Goal: Task Accomplishment & Management: Complete application form

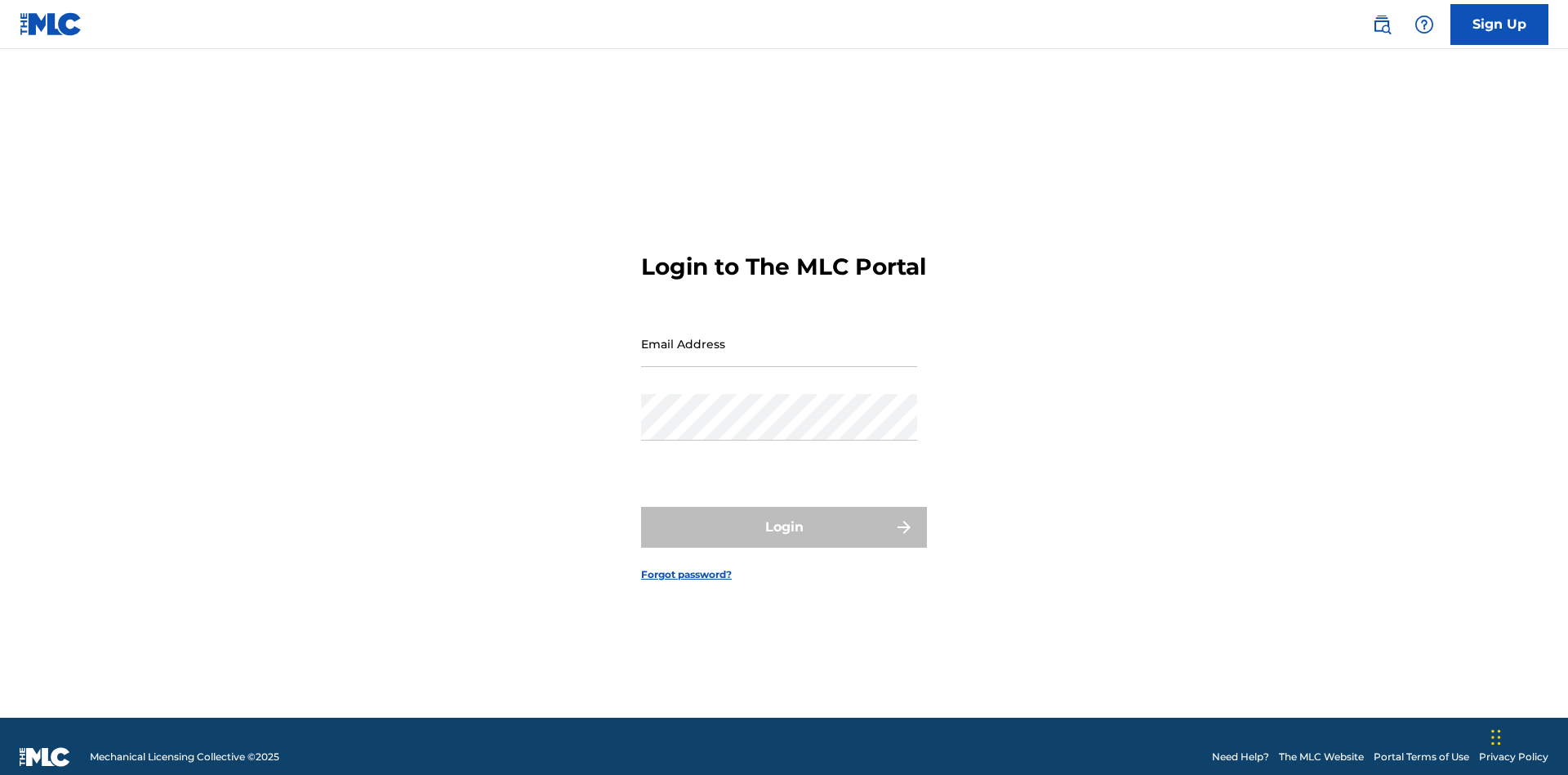
scroll to position [22, 0]
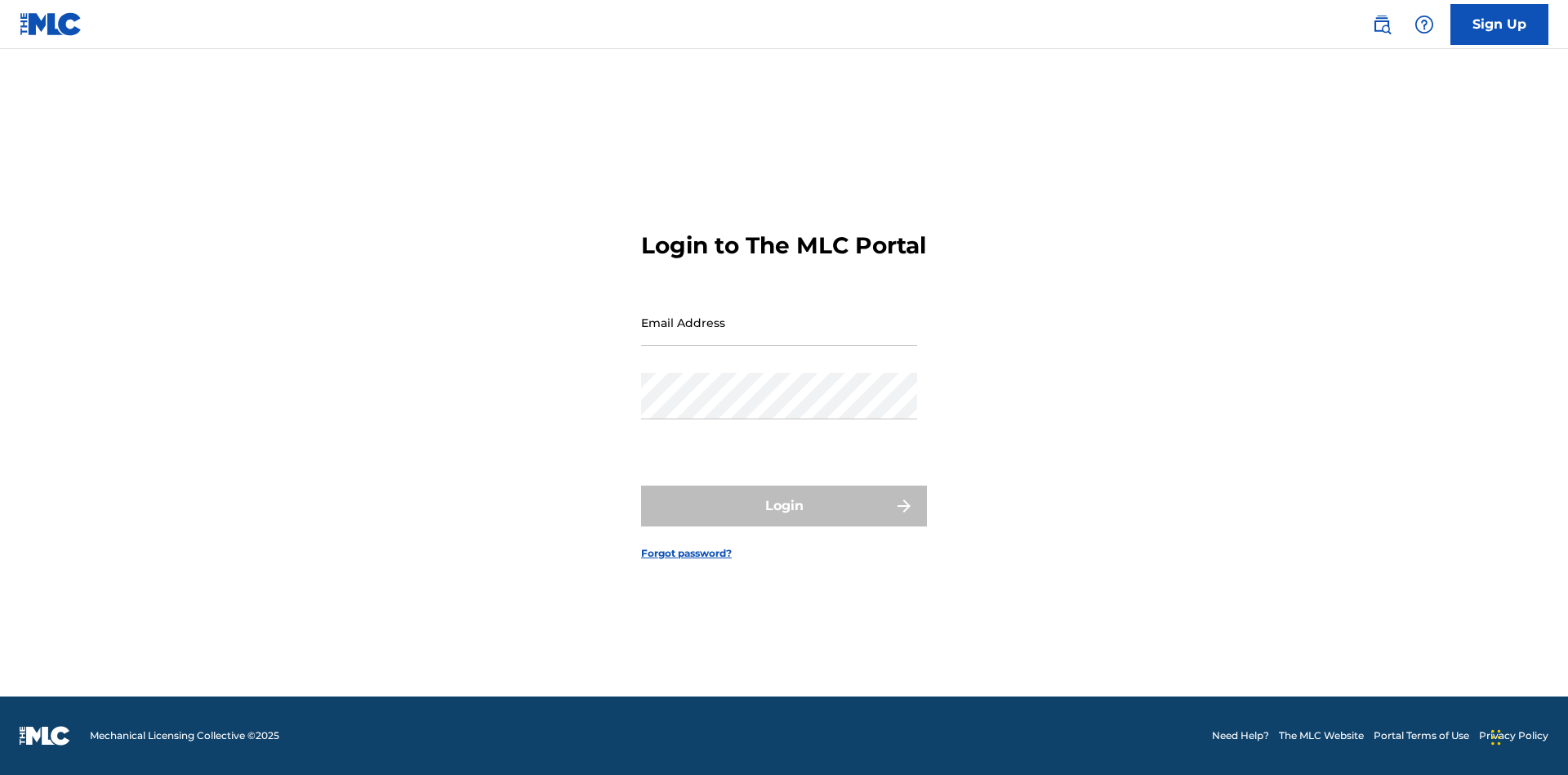
click at [779, 336] on input "Email Address" at bounding box center [779, 323] width 276 height 47
type input "[EMAIL_ADDRESS][DOMAIN_NAME]"
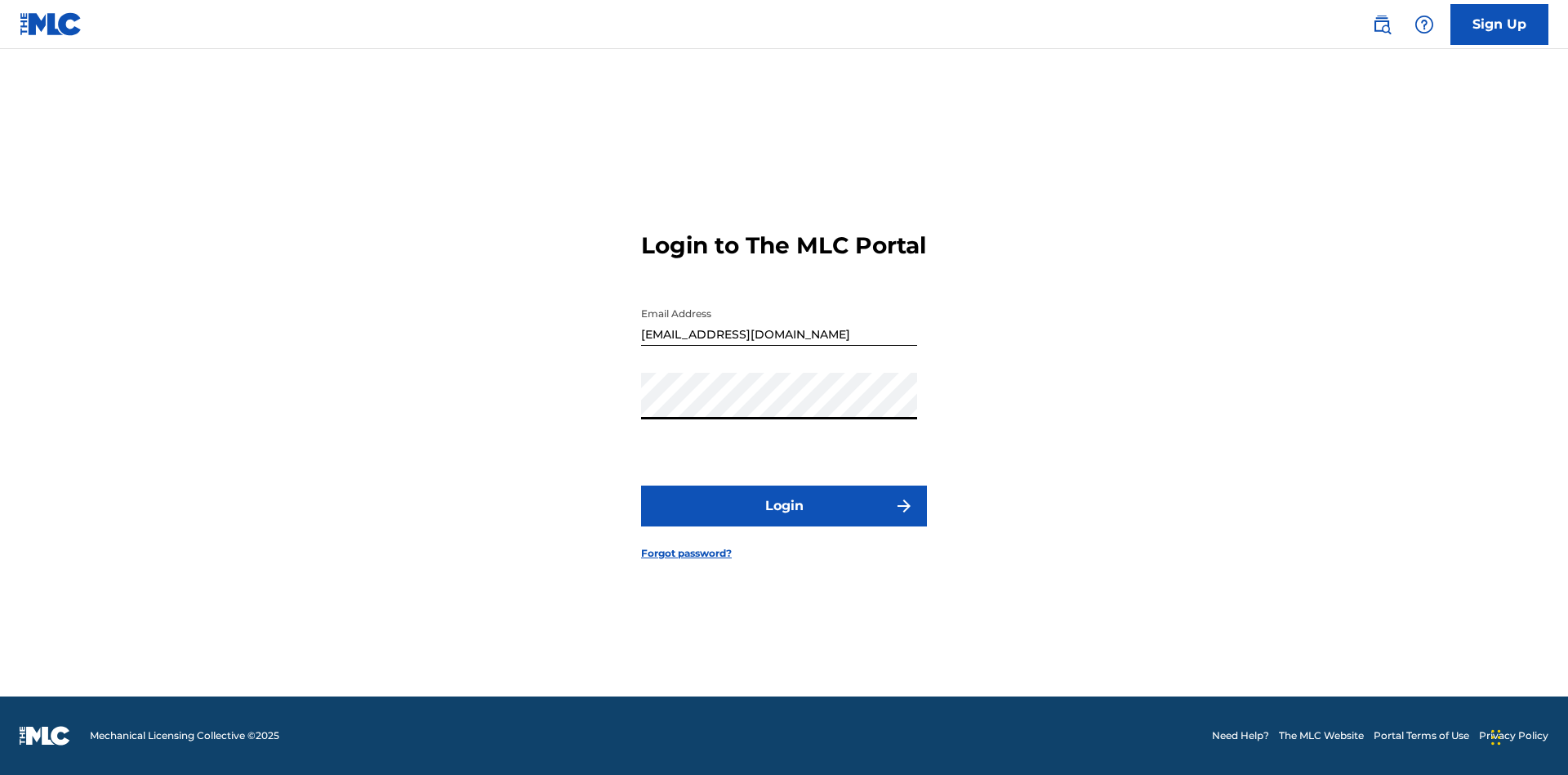
click at [784, 520] on button "Login" at bounding box center [784, 505] width 286 height 40
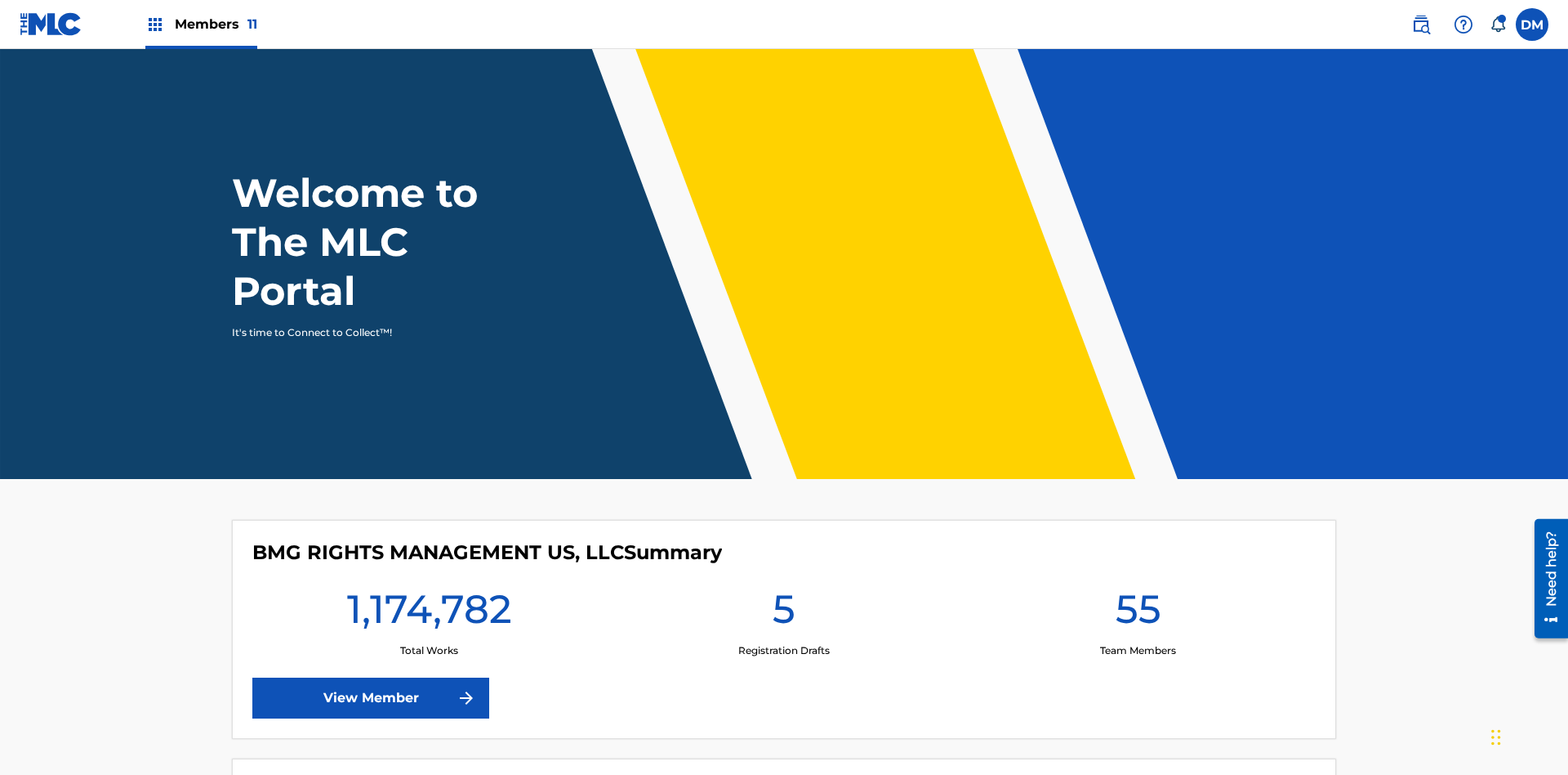
scroll to position [71, 0]
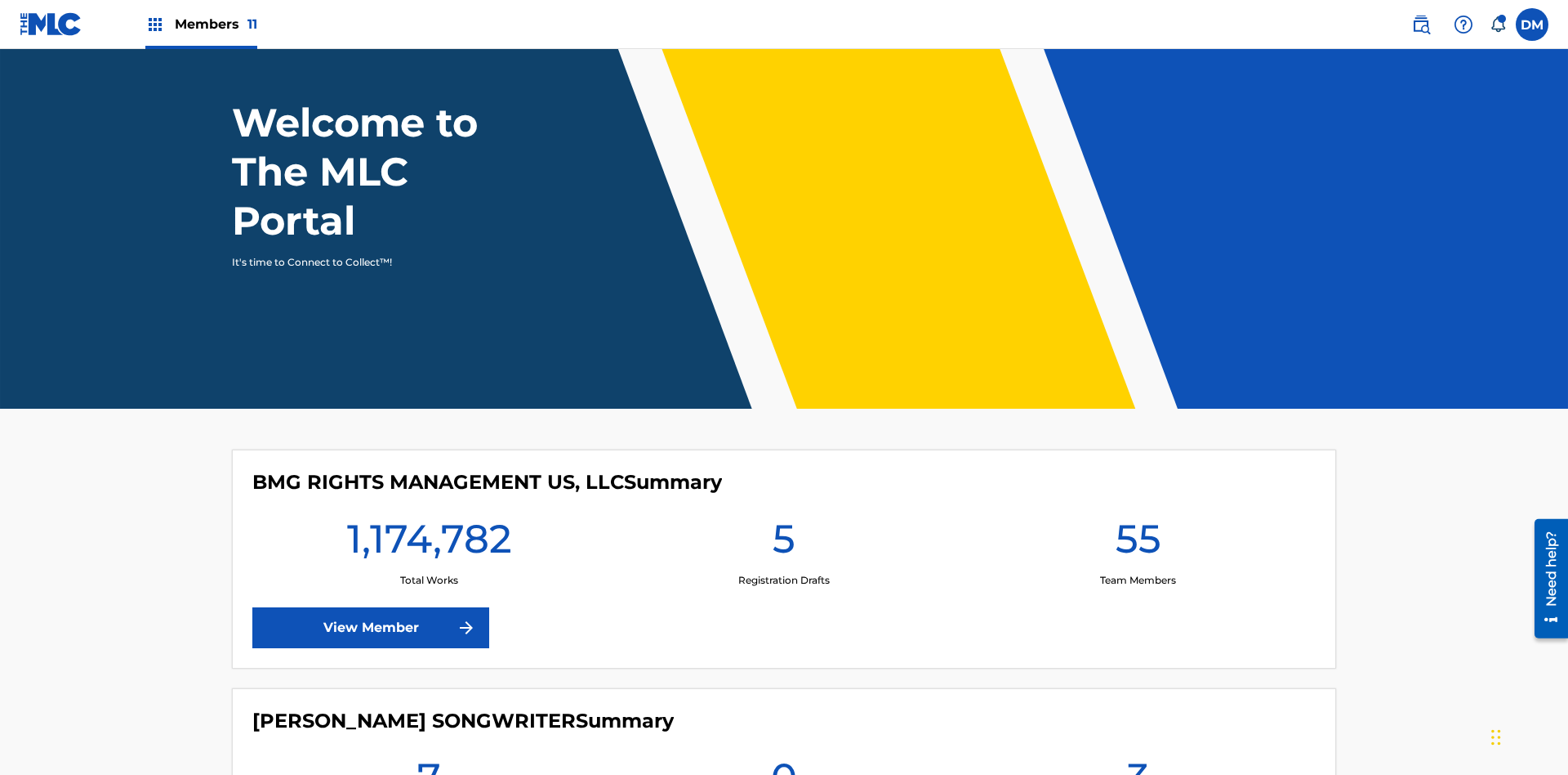
click at [201, 24] on span "Members 11" at bounding box center [216, 24] width 83 height 19
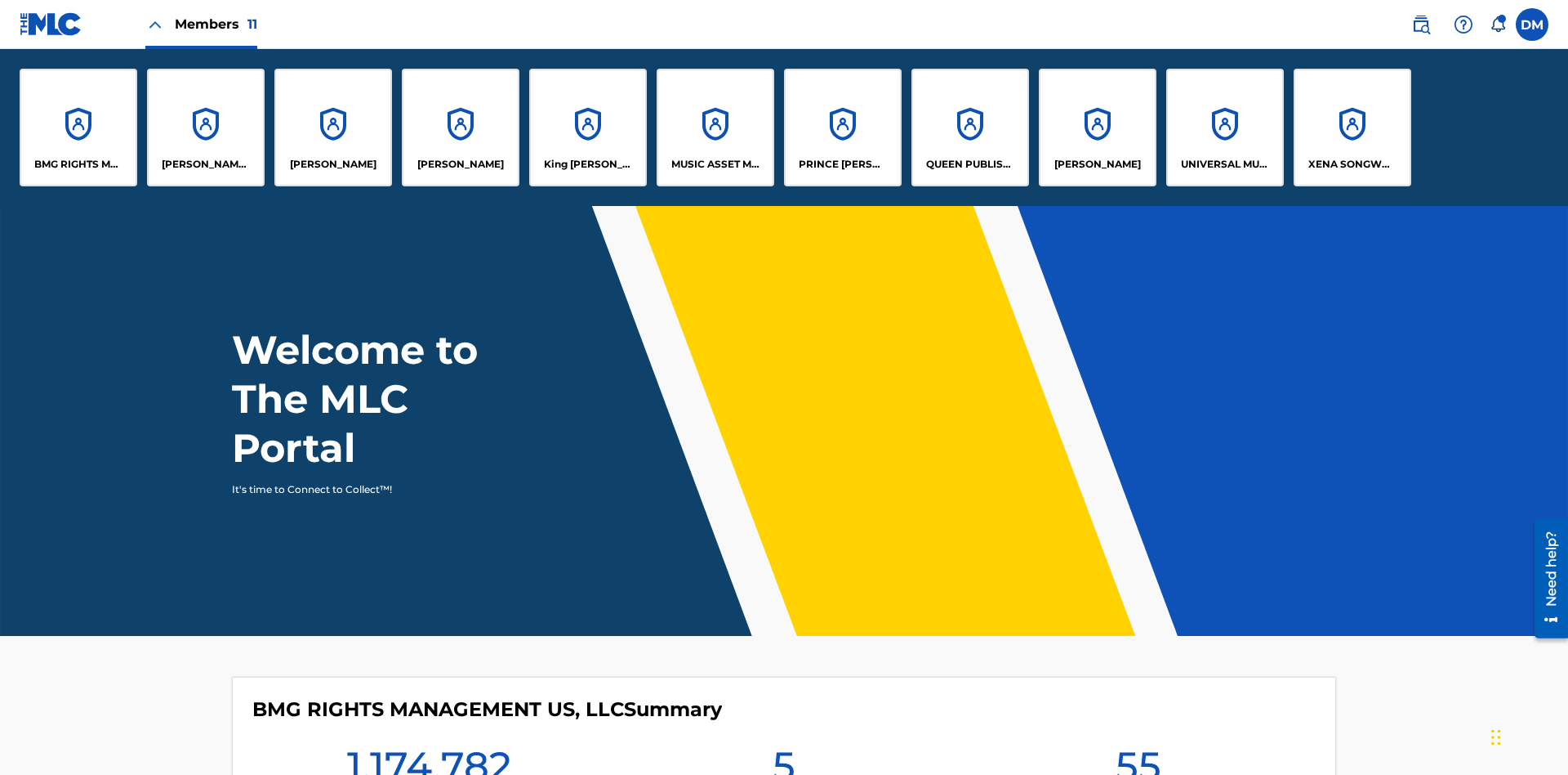
scroll to position [0, 0]
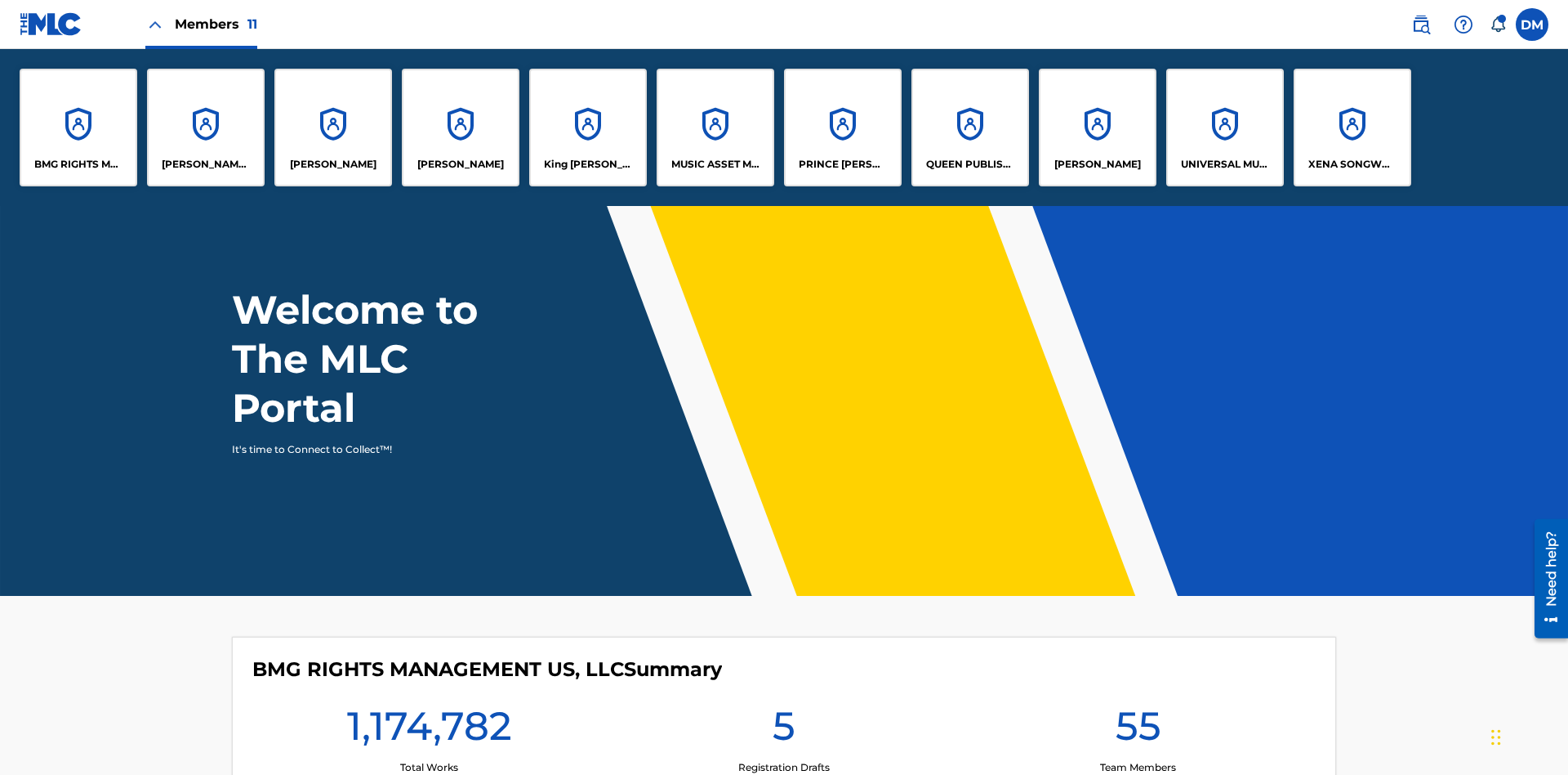
click at [1225, 165] on p "UNIVERSAL MUSIC PUB GROUP" at bounding box center [1226, 165] width 89 height 15
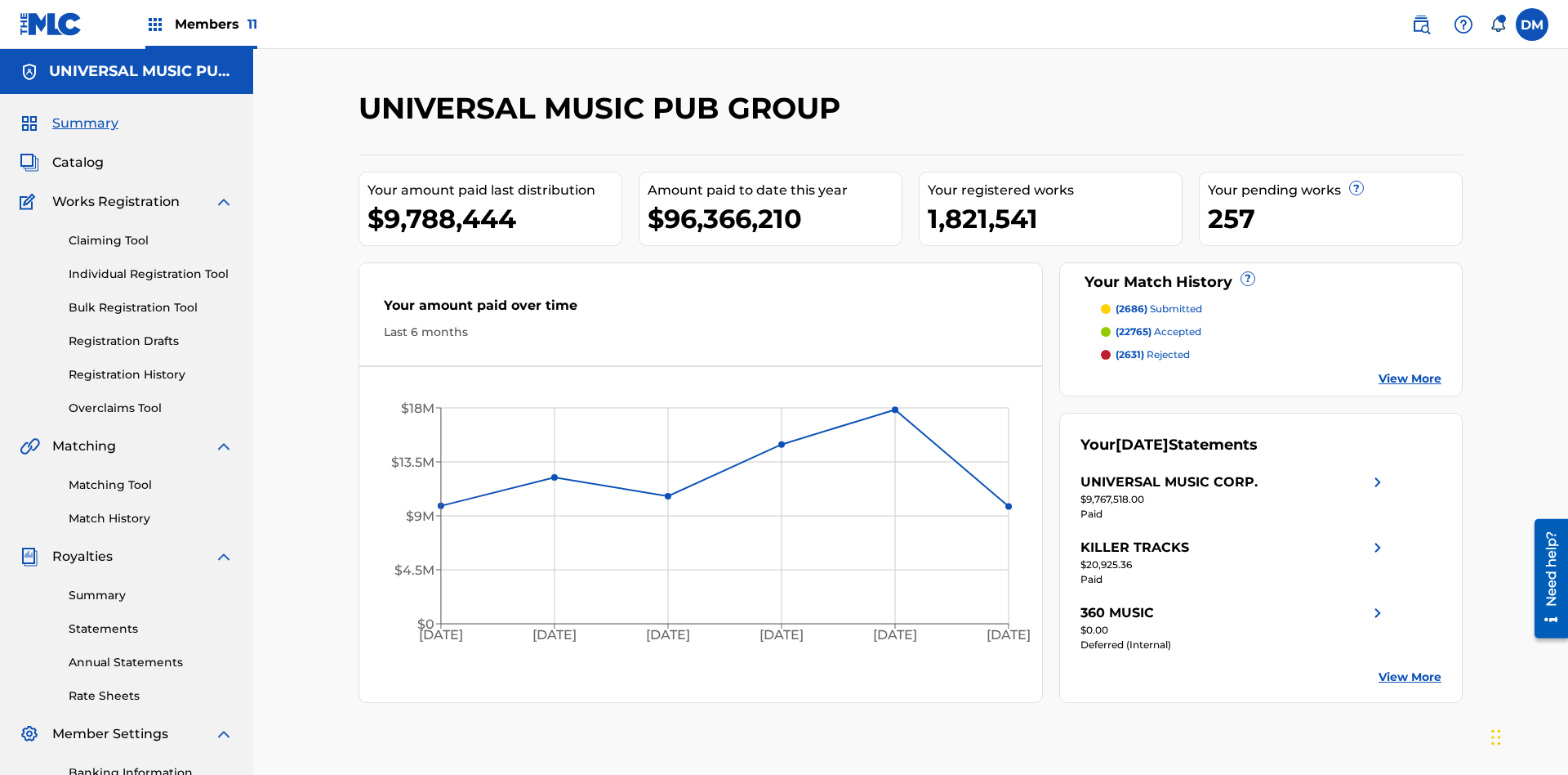
scroll to position [167, 0]
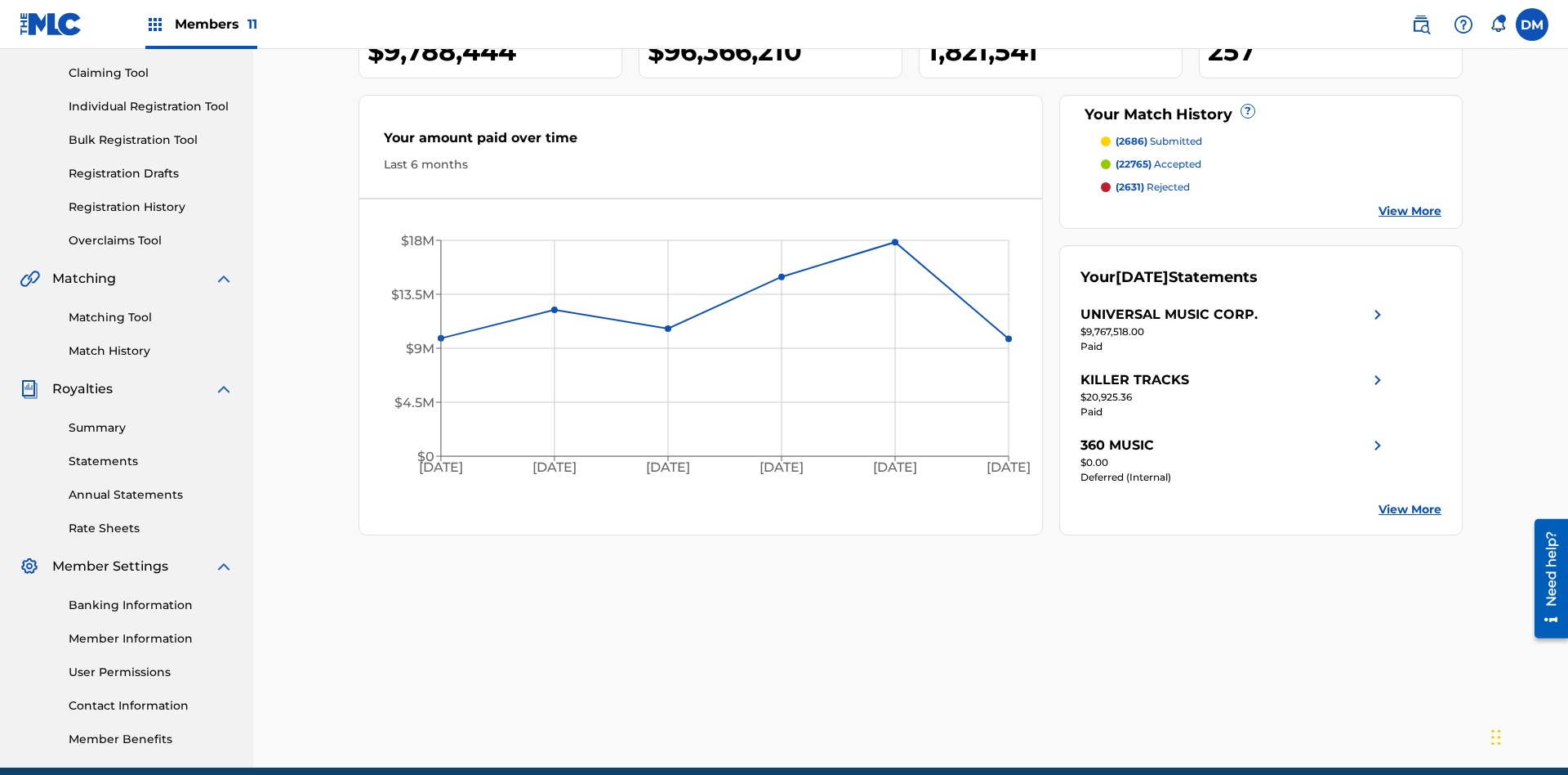
click at [151, 106] on link "Individual Registration Tool" at bounding box center [151, 106] width 165 height 17
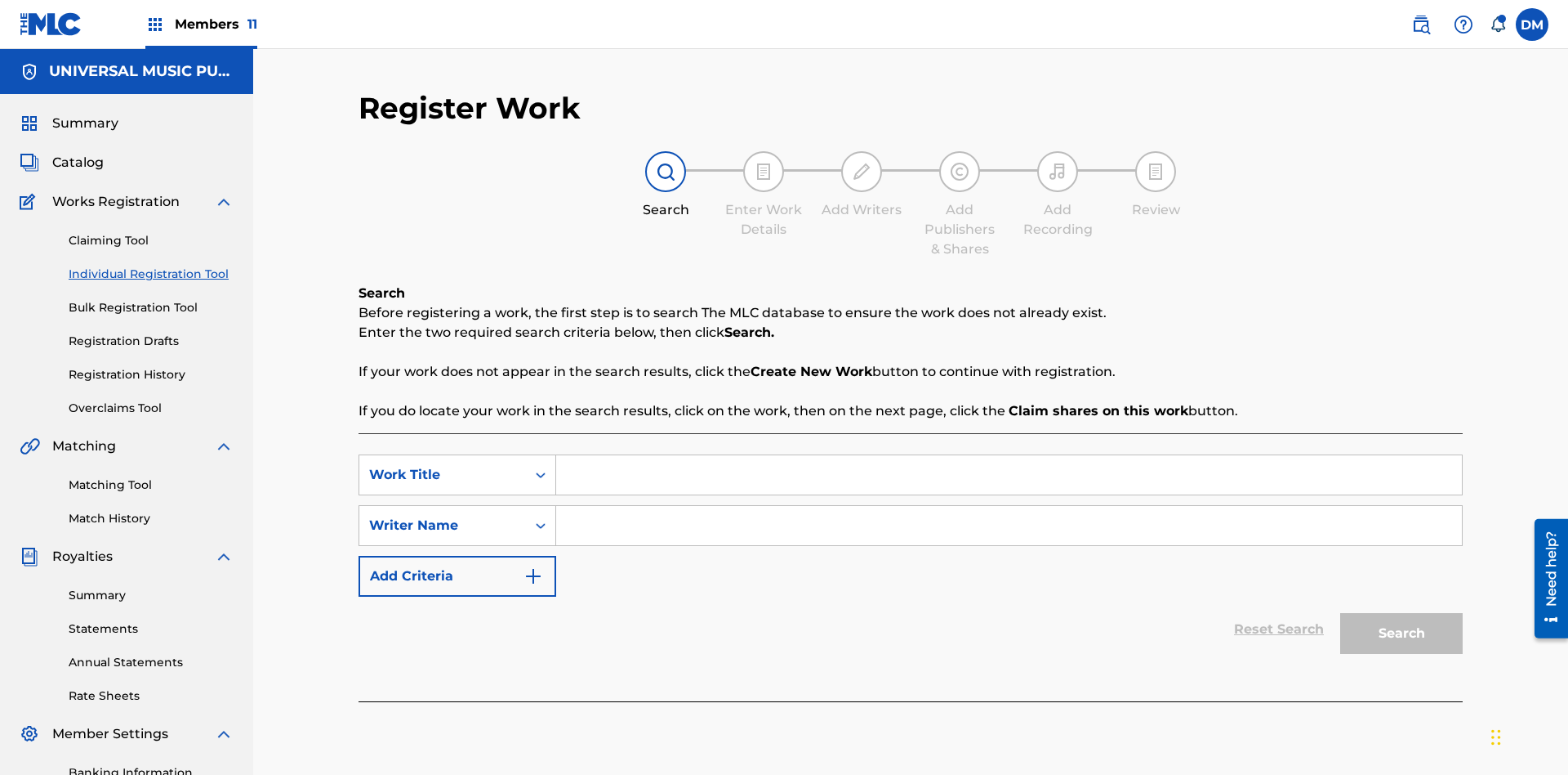
click at [1009, 455] on input "Search Form" at bounding box center [1010, 475] width 906 height 40
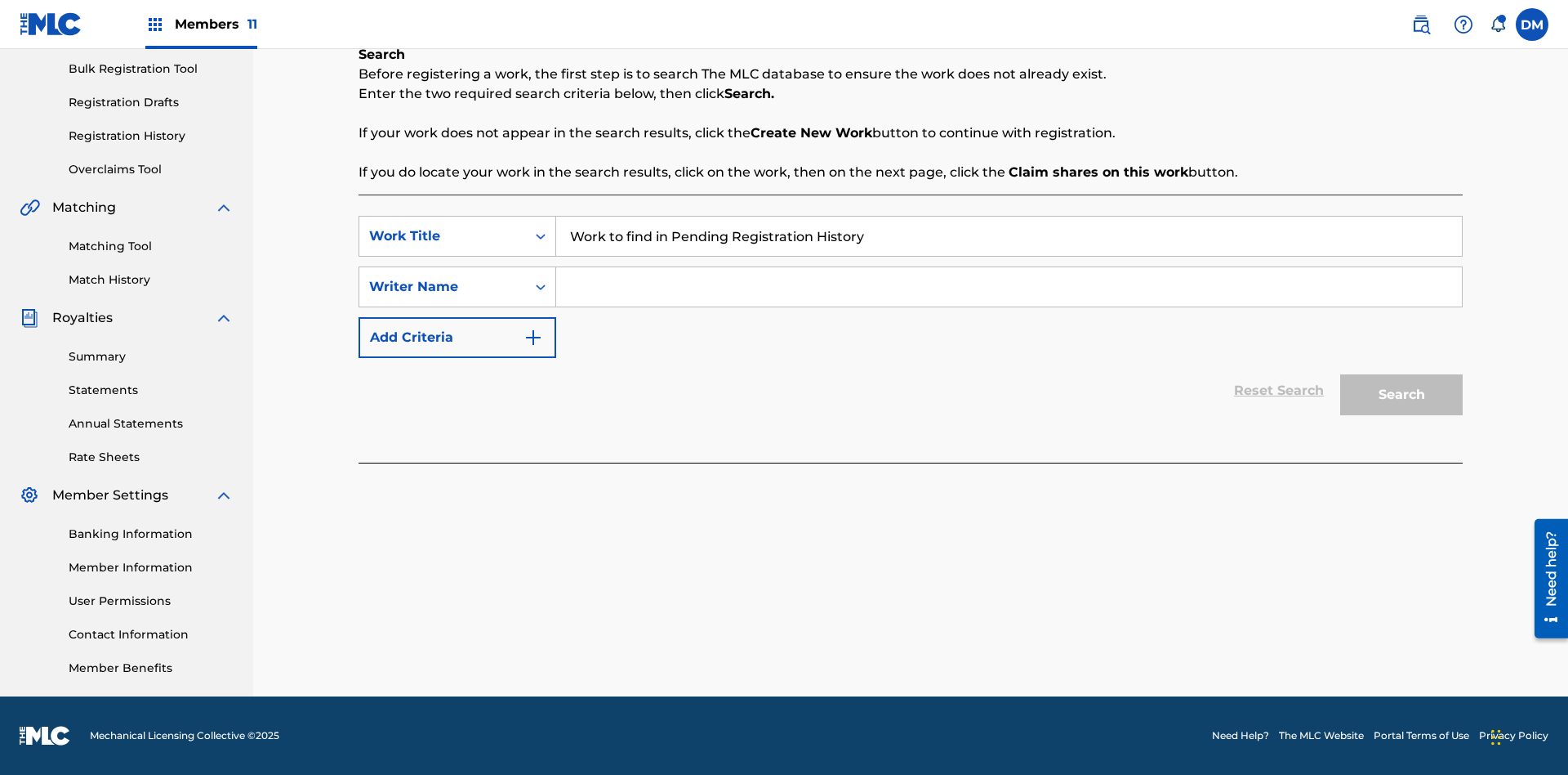
type input "Work to find in Pending Registration History"
click at [1009, 287] on input "Search Form" at bounding box center [1010, 287] width 906 height 40
type input "Test Name"
click at [1402, 395] on button "Search" at bounding box center [1402, 394] width 122 height 40
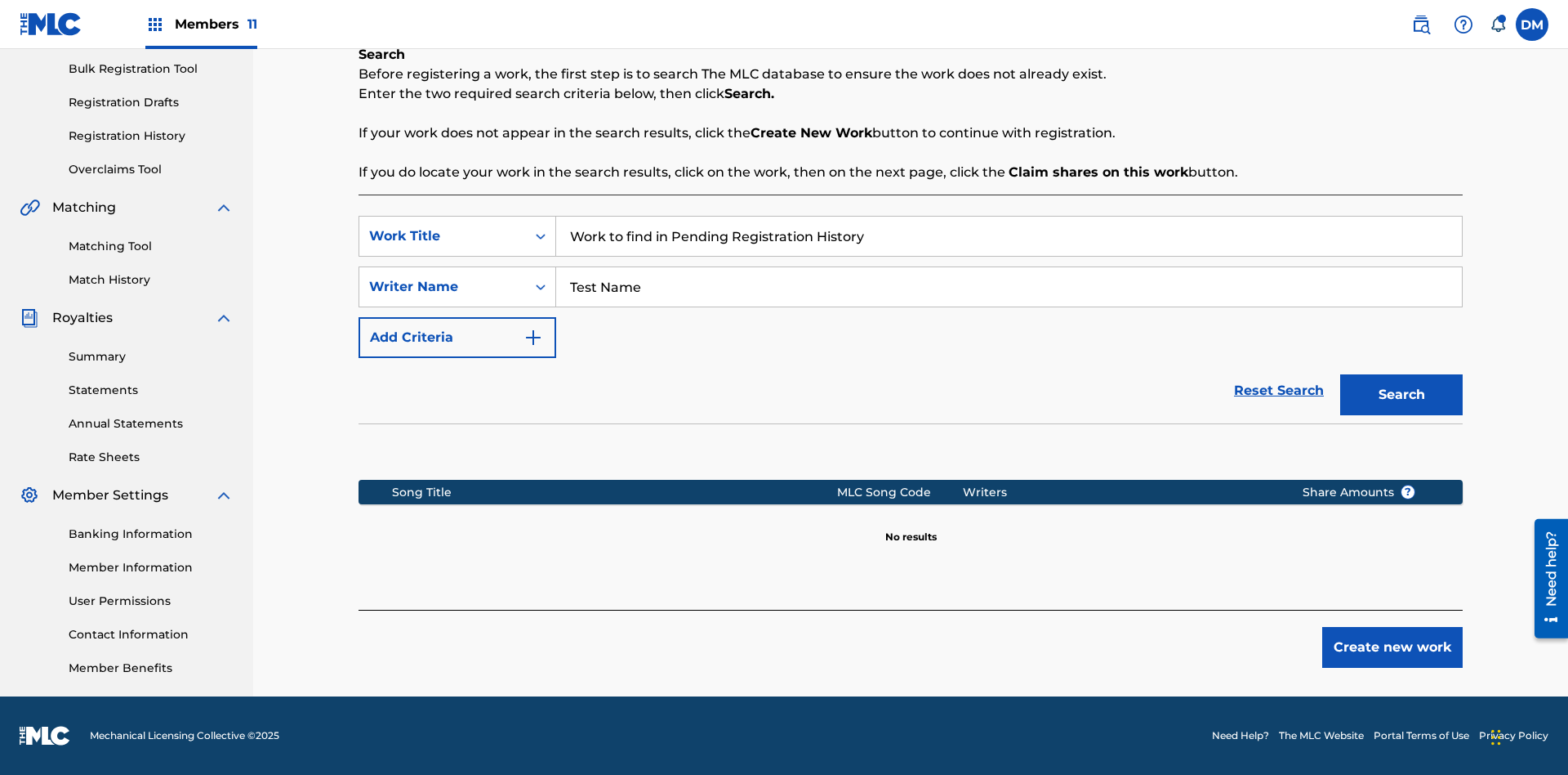
click at [1393, 647] on button "Create new work" at bounding box center [1392, 647] width 140 height 40
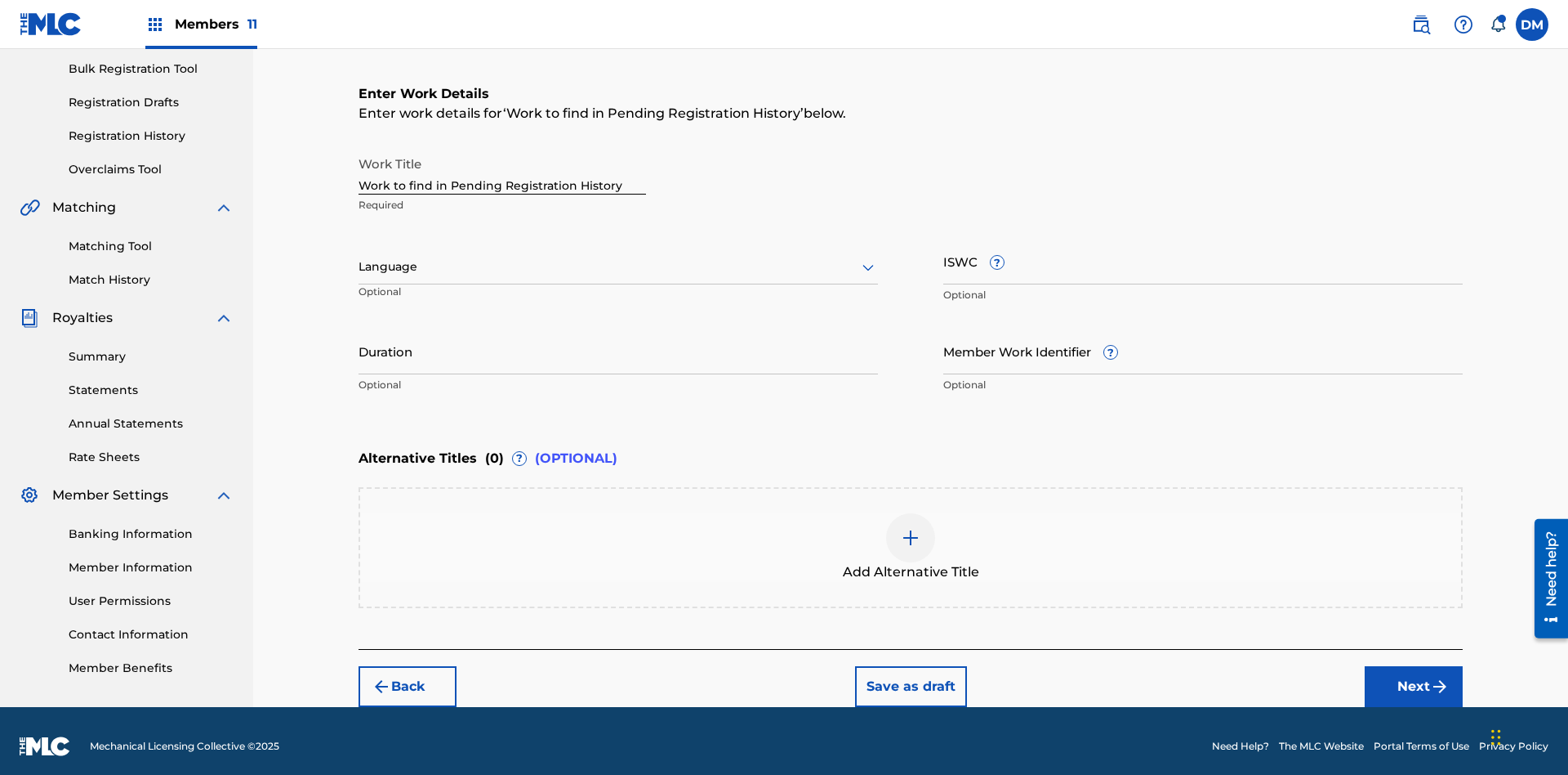
click at [619, 340] on input "Duration" at bounding box center [618, 351] width 520 height 47
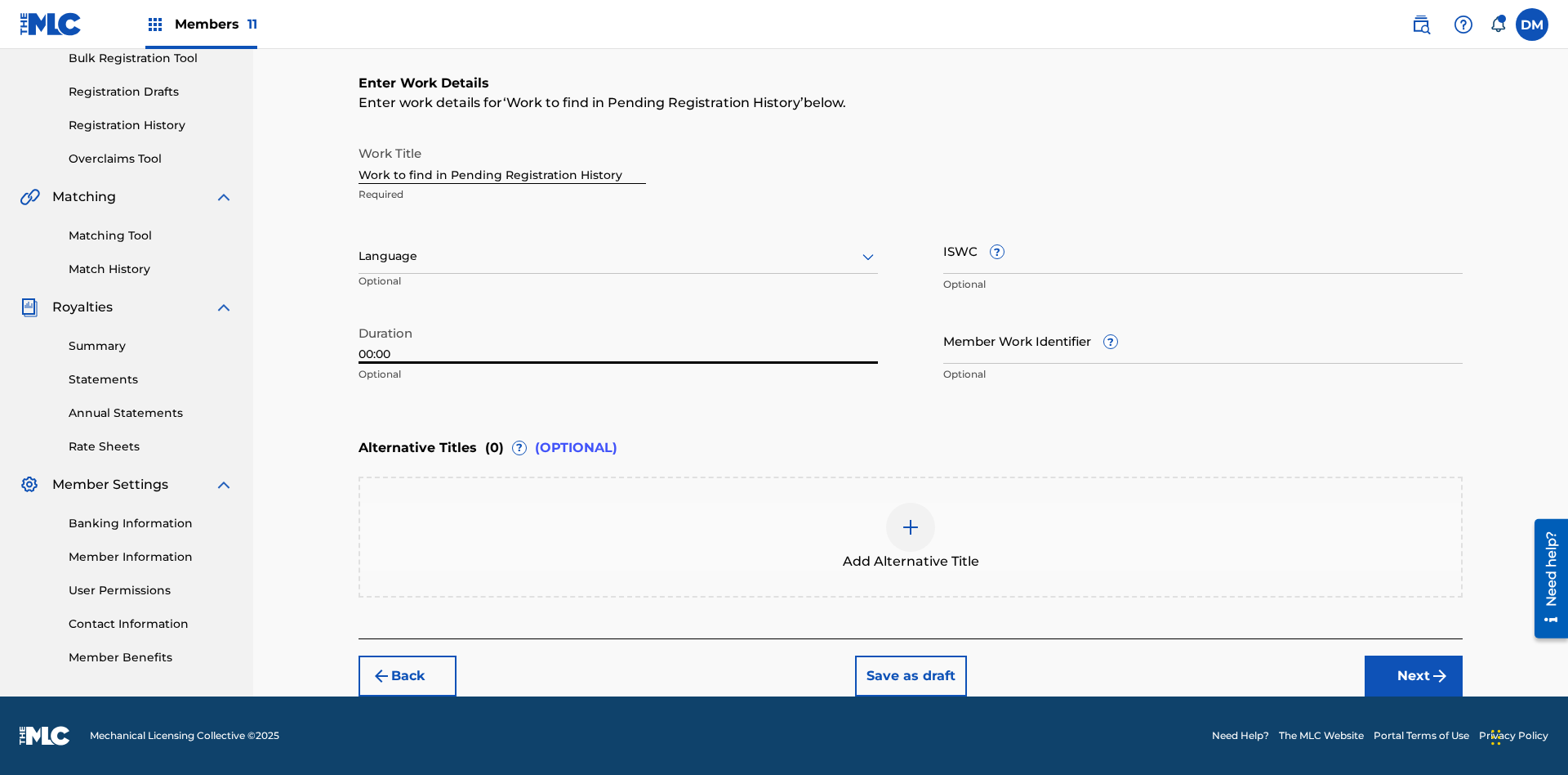
type input "00:00"
click at [869, 257] on icon at bounding box center [868, 256] width 20 height 20
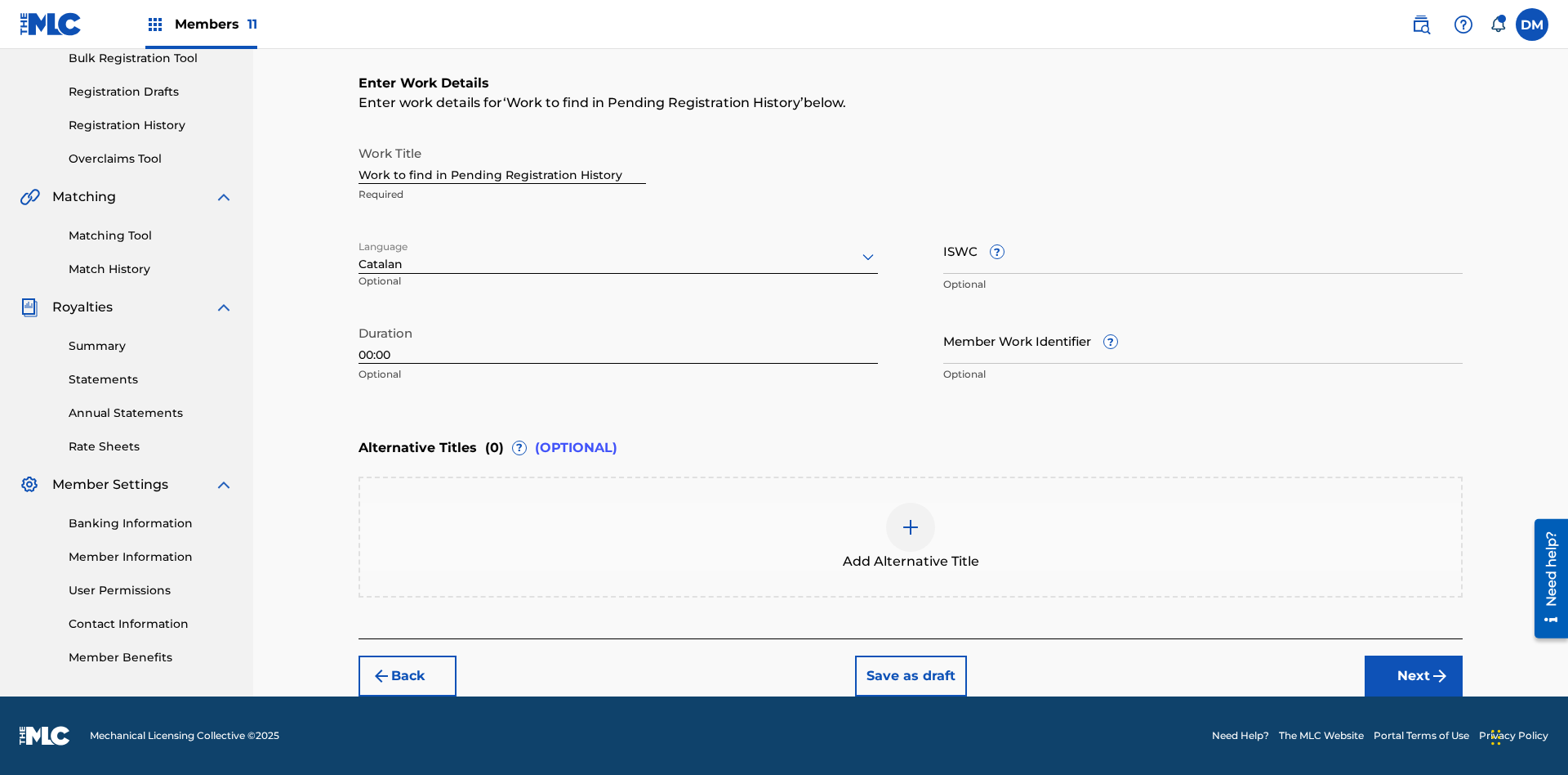
scroll to position [0, 0]
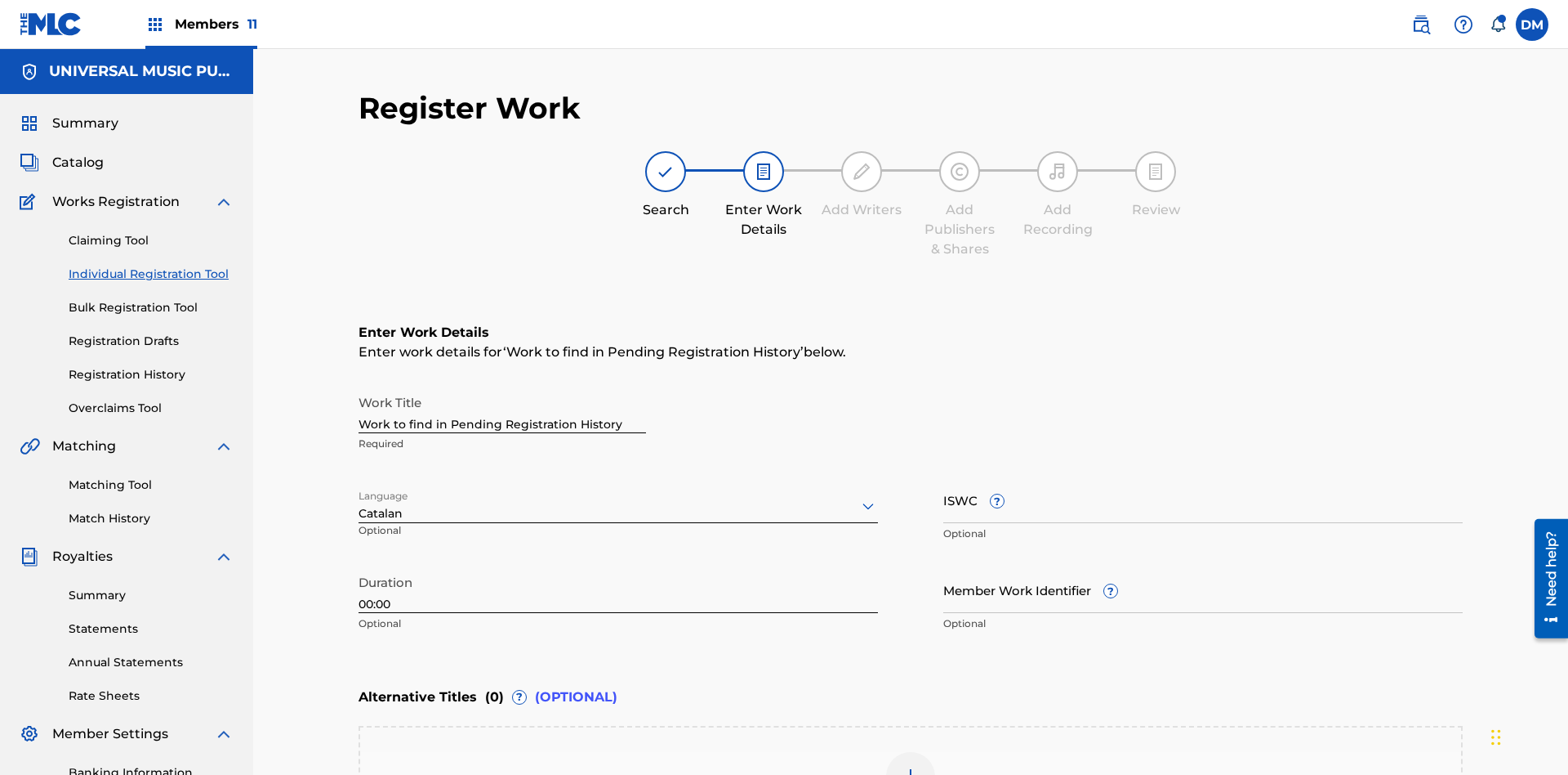
click at [1203, 566] on input "Member Work Identifier ?" at bounding box center [1203, 590] width 520 height 47
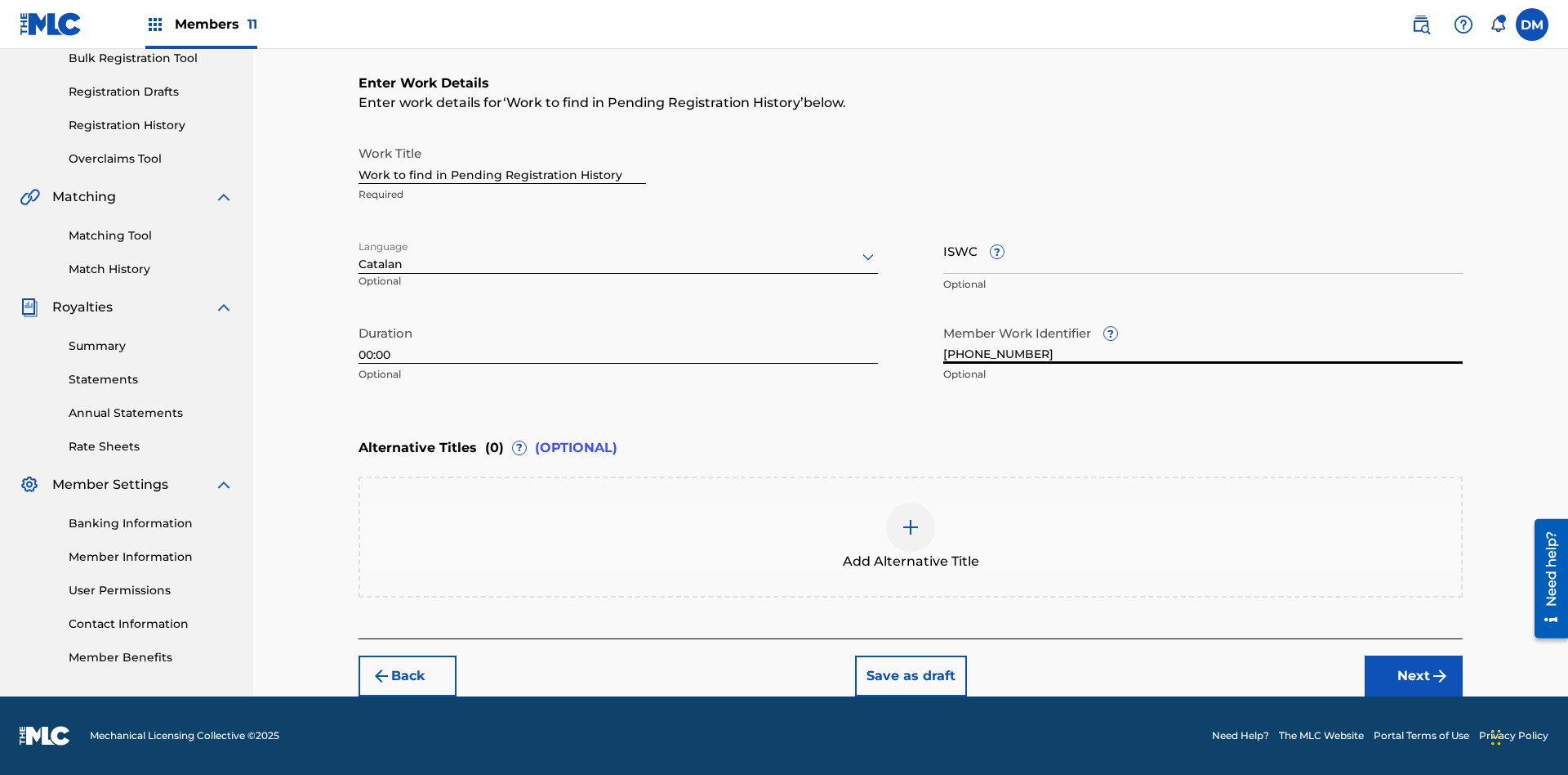
type input "[PHONE_NUMBER]"
click at [1203, 250] on input "ISWC ?" at bounding box center [1203, 251] width 520 height 47
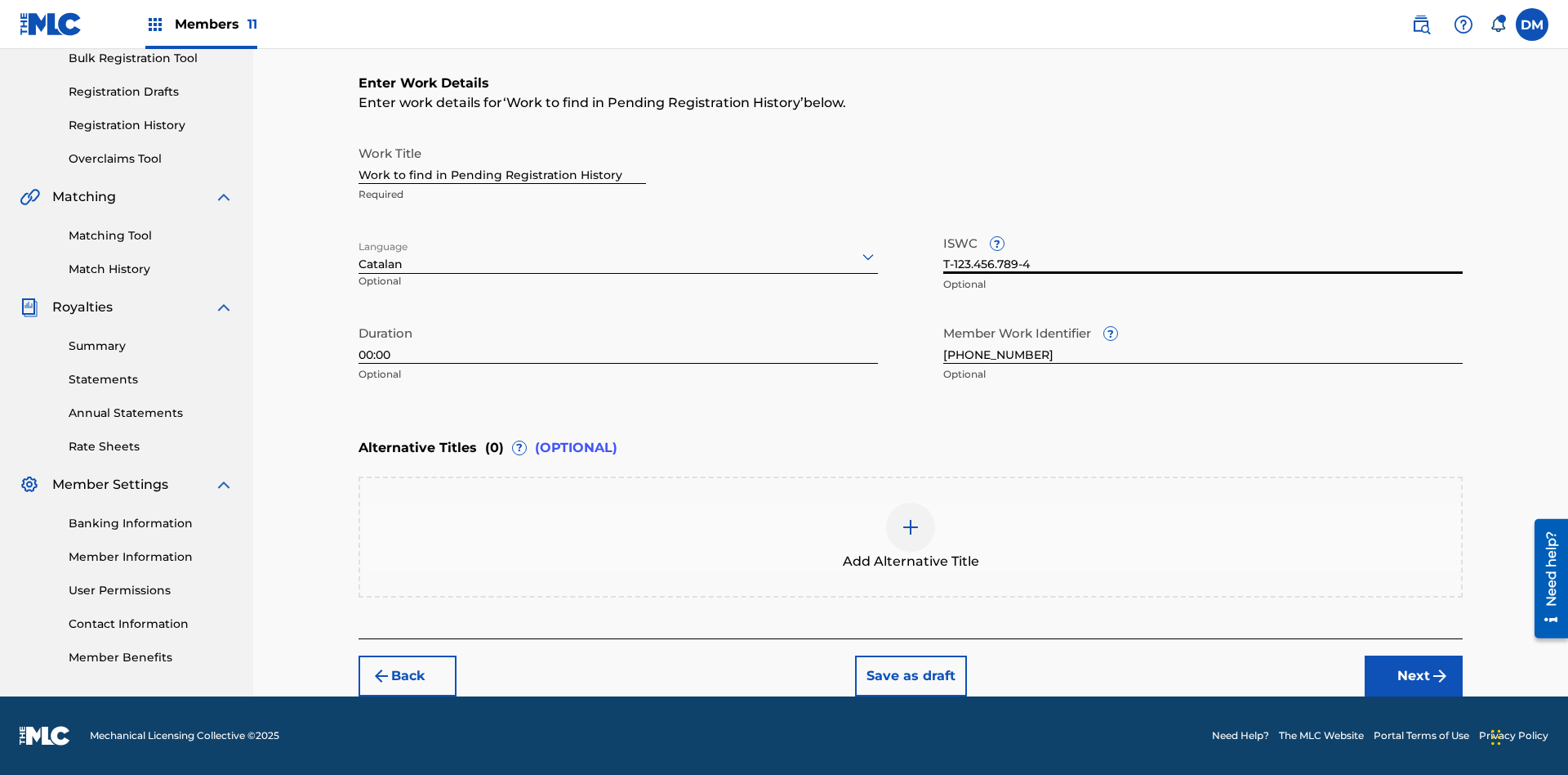
type input "T-123.456.789-4"
click at [911, 536] on img at bounding box center [910, 527] width 20 height 20
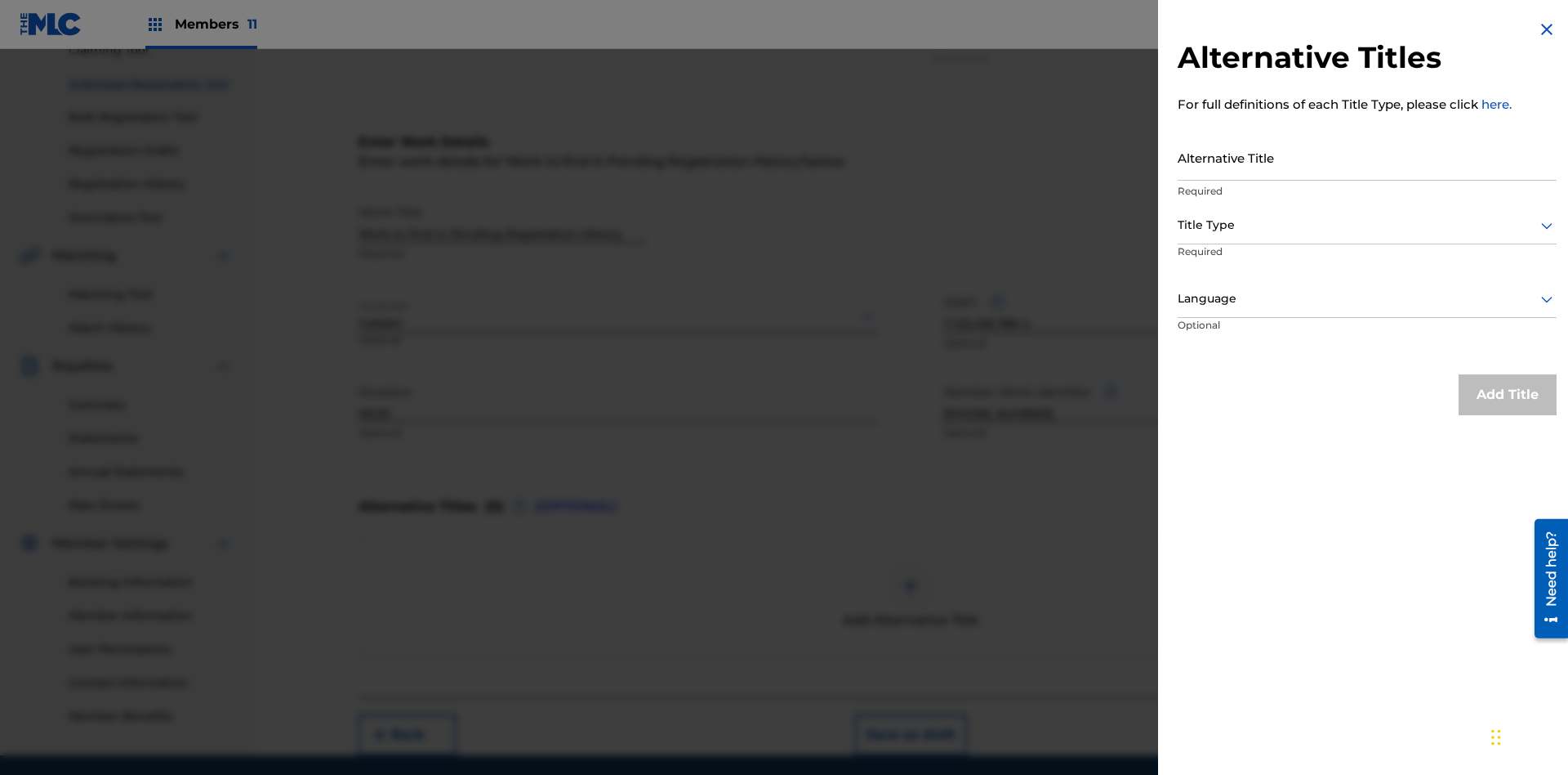
click at [1368, 157] on input "Alternative Title" at bounding box center [1367, 158] width 379 height 47
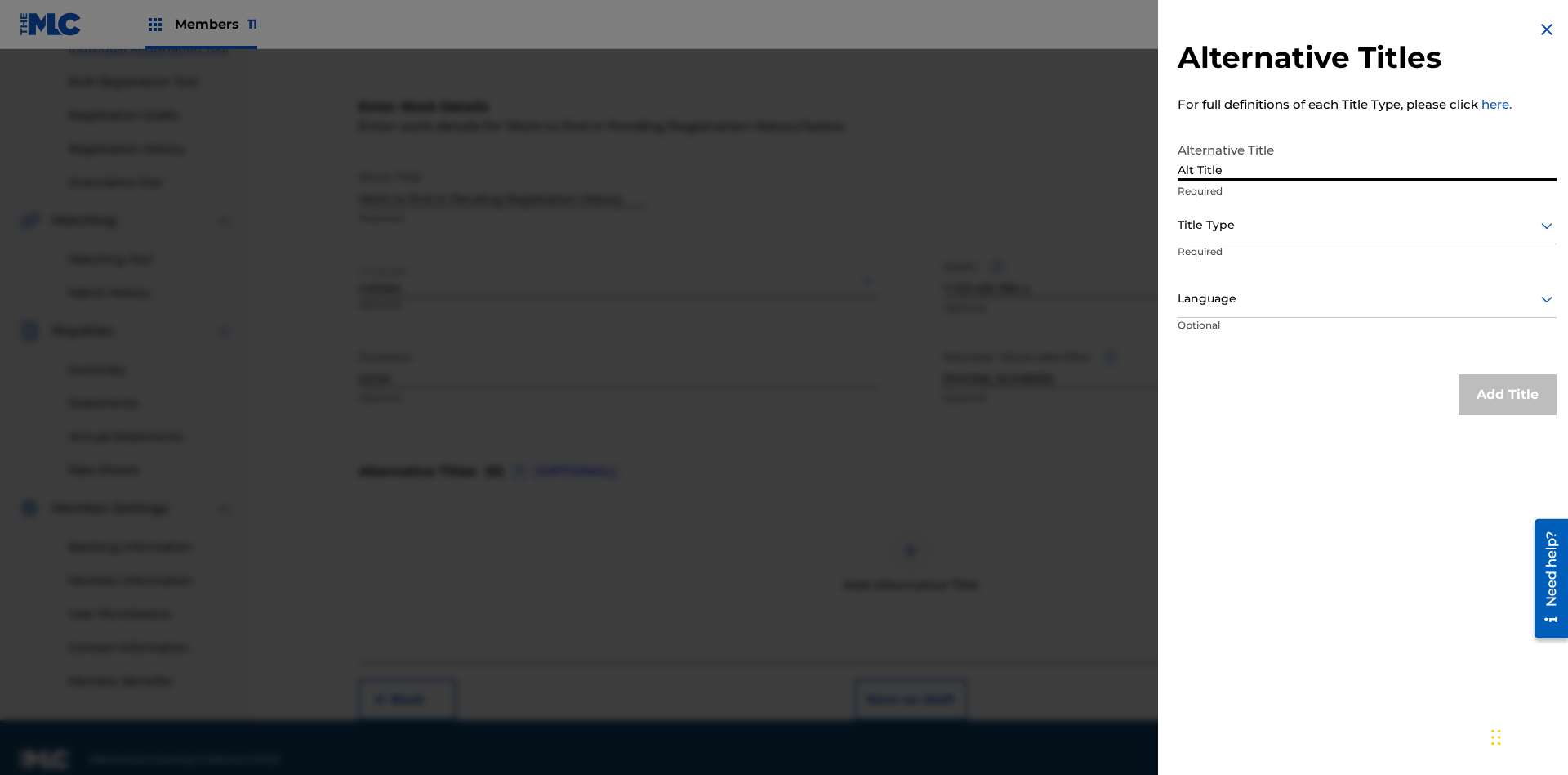
type input "Alt Title"
click at [1368, 225] on div at bounding box center [1367, 226] width 379 height 21
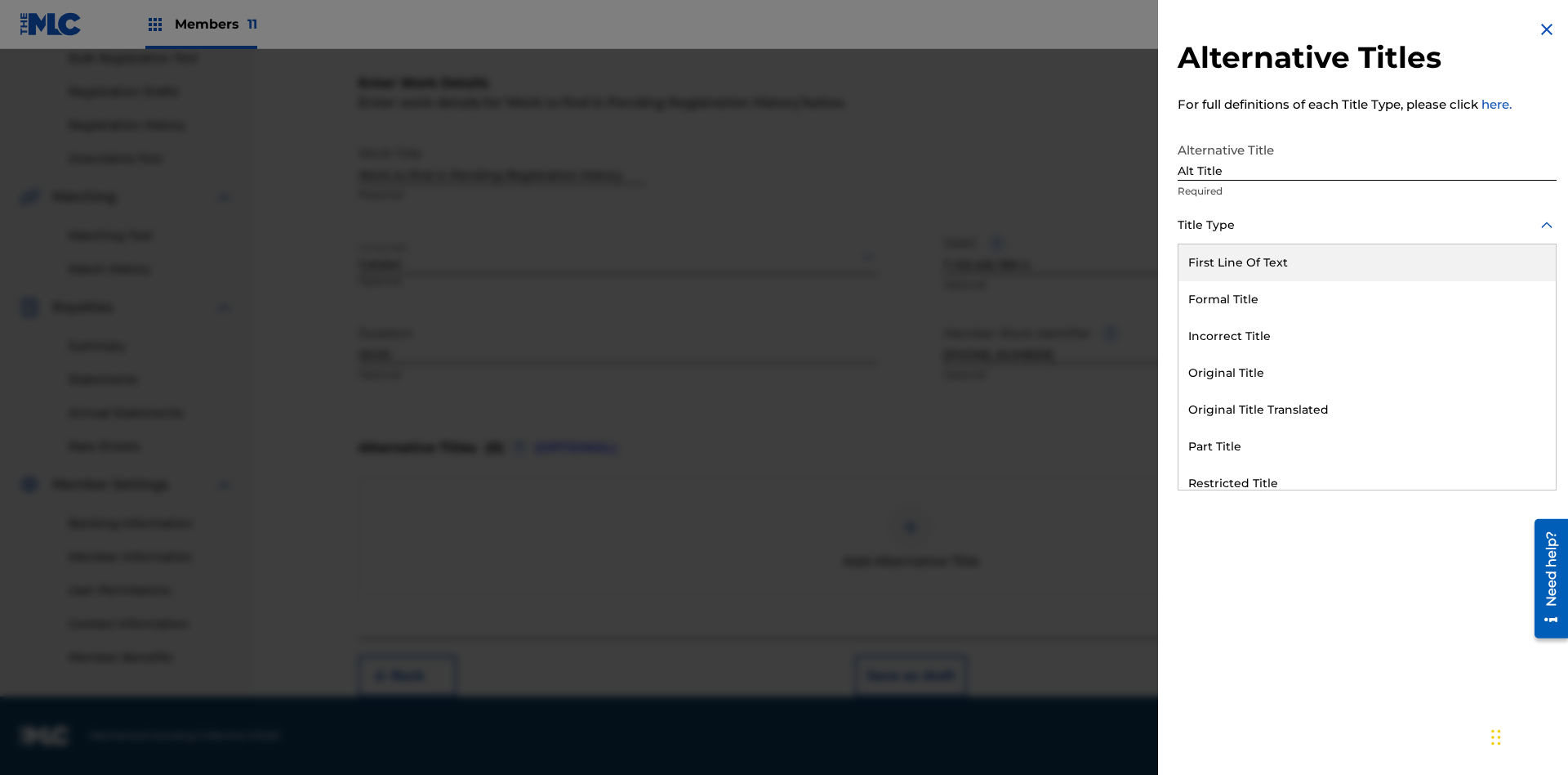
click at [1368, 372] on div "Original Title" at bounding box center [1367, 372] width 377 height 37
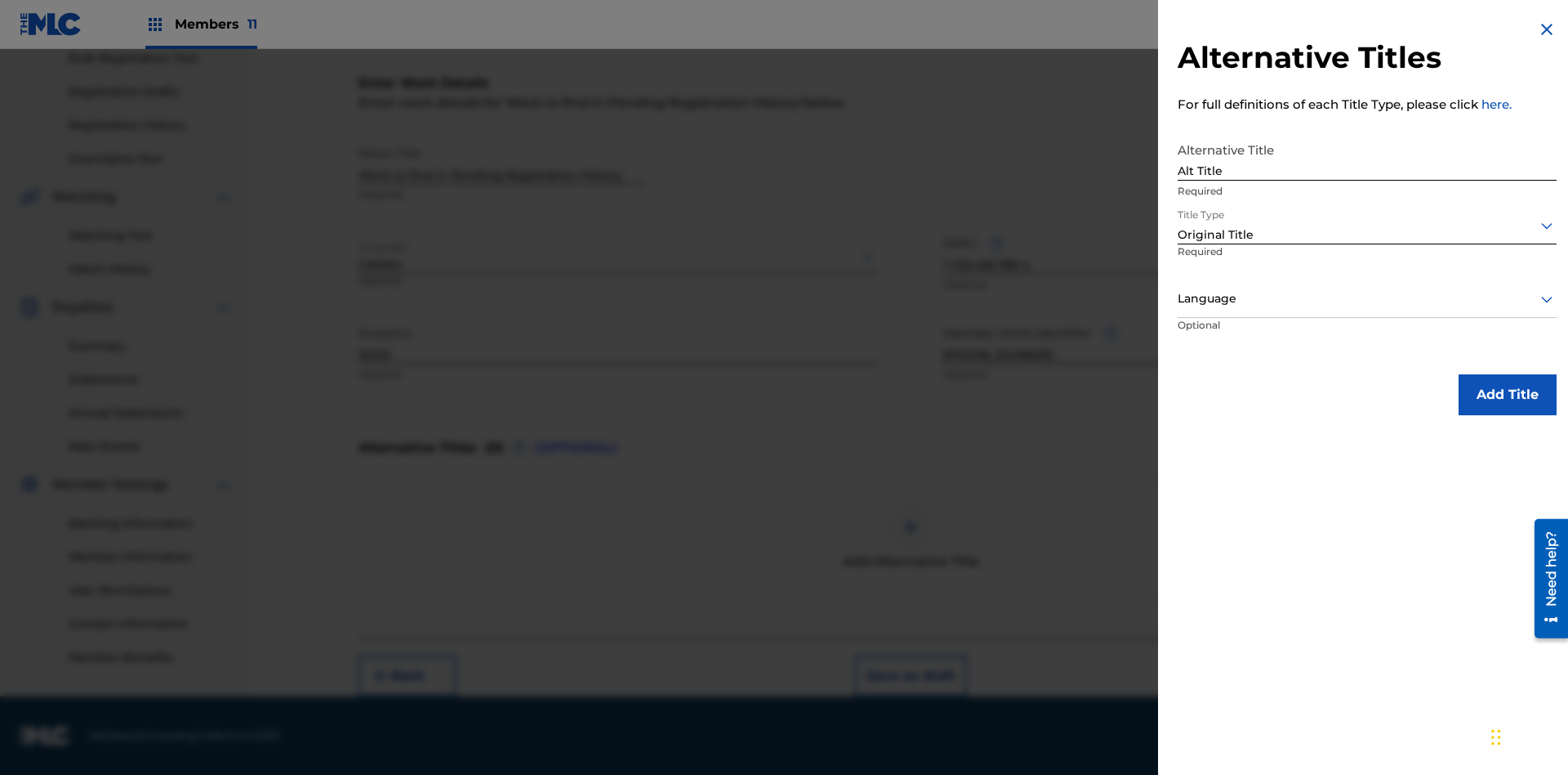
click at [1368, 298] on div at bounding box center [1367, 299] width 379 height 21
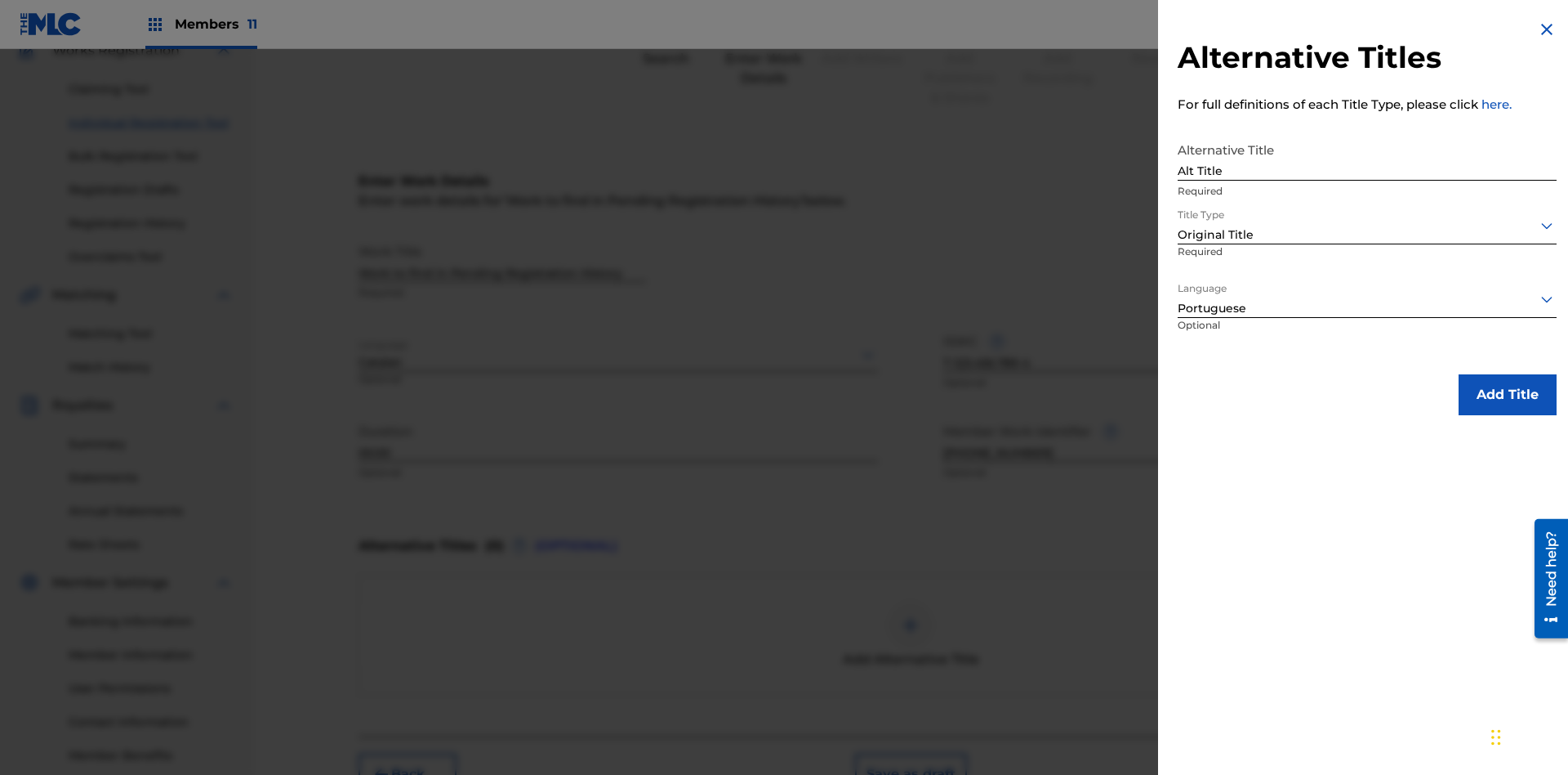
click at [1508, 394] on button "Add Title" at bounding box center [1508, 394] width 98 height 40
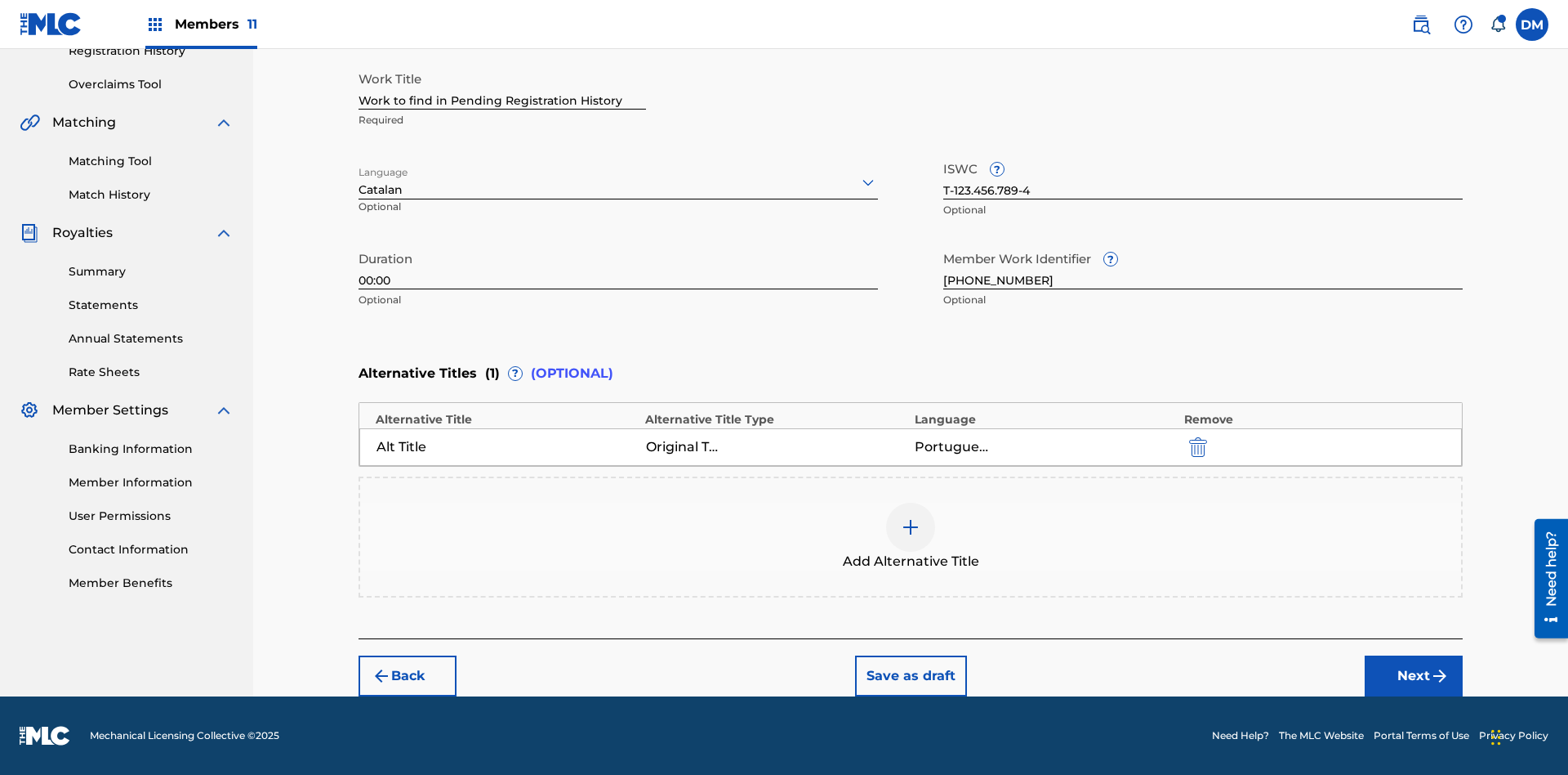
click at [1414, 676] on button "Next" at bounding box center [1414, 675] width 98 height 40
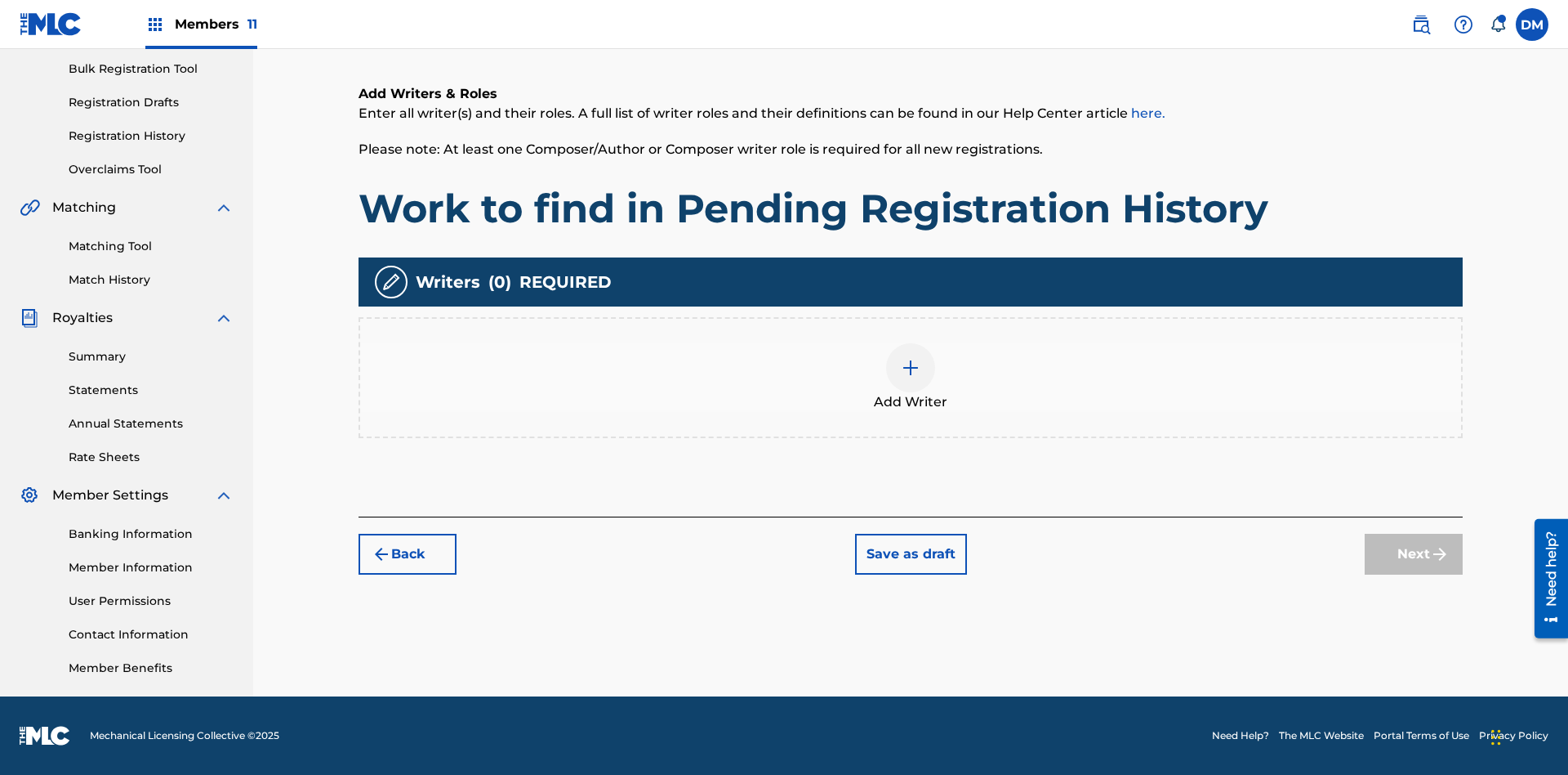
click at [911, 377] on img at bounding box center [910, 368] width 20 height 20
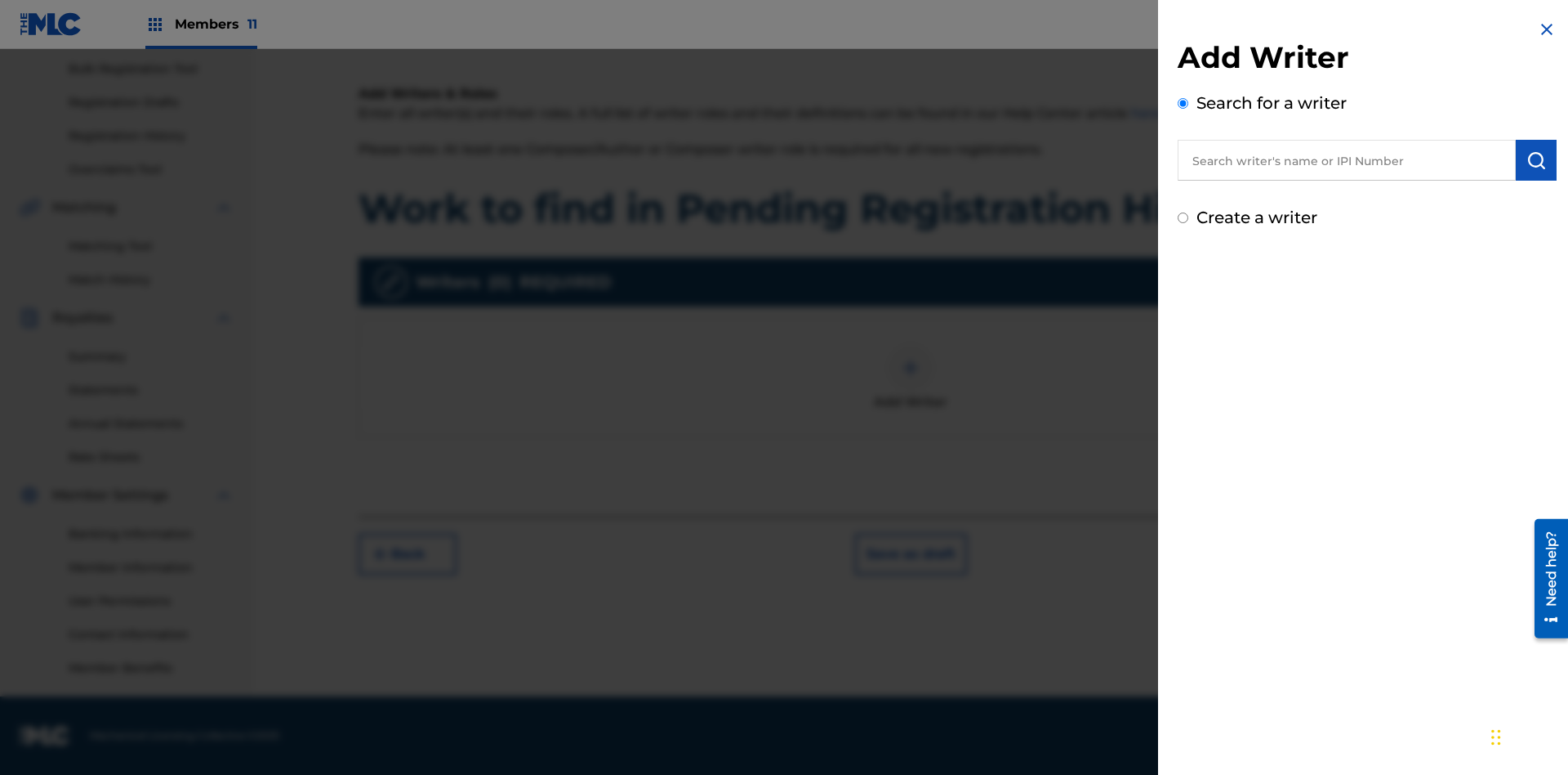
click at [1347, 160] on input "text" at bounding box center [1347, 160] width 338 height 40
type input "Test2025.08.26.05.52.31"
click at [1537, 160] on img "submit" at bounding box center [1536, 160] width 20 height 20
click at [1184, 288] on input "Create a writer" at bounding box center [1183, 287] width 10 height 10
radio input "false"
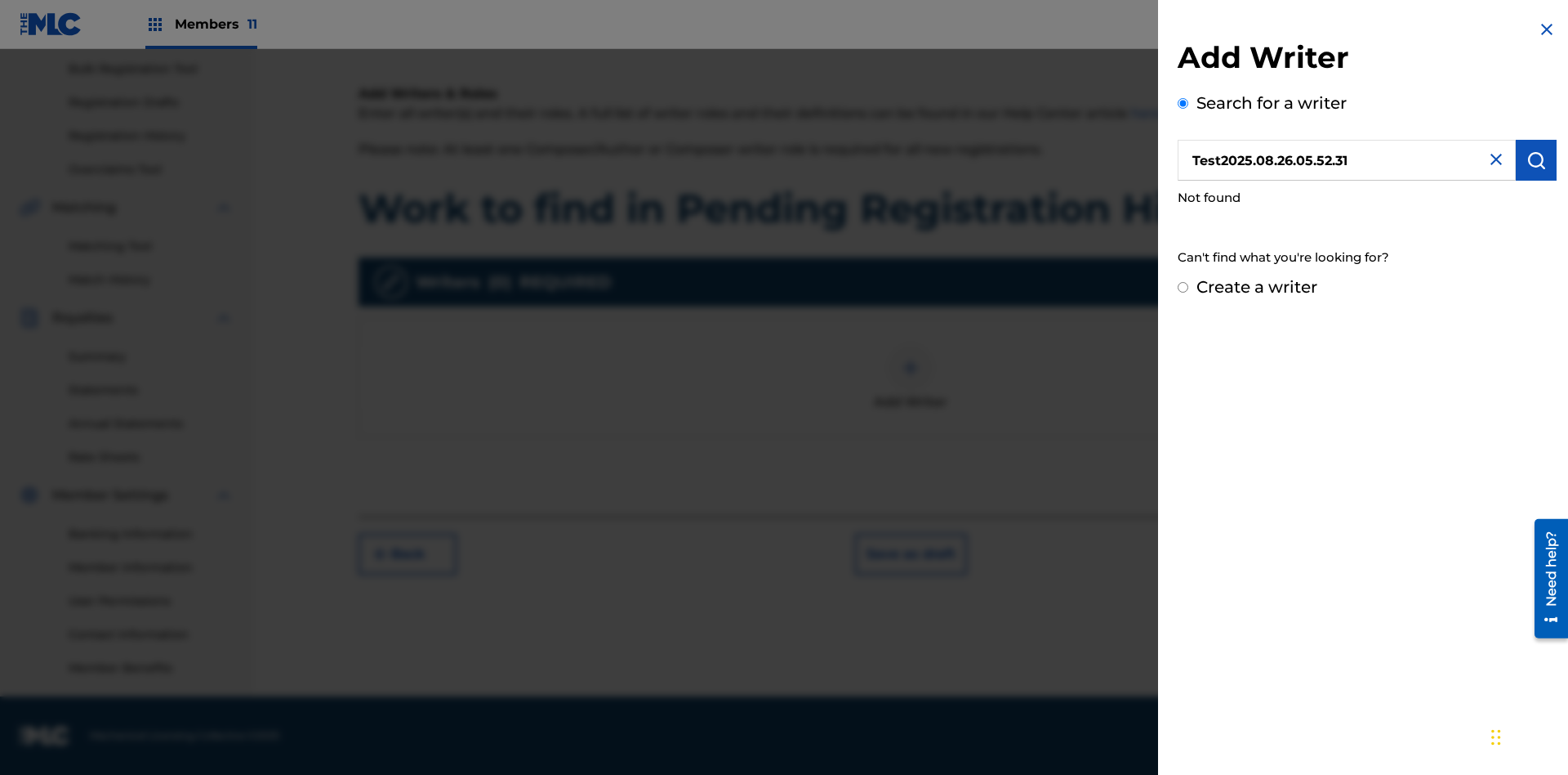
radio input "false"
radio input "true"
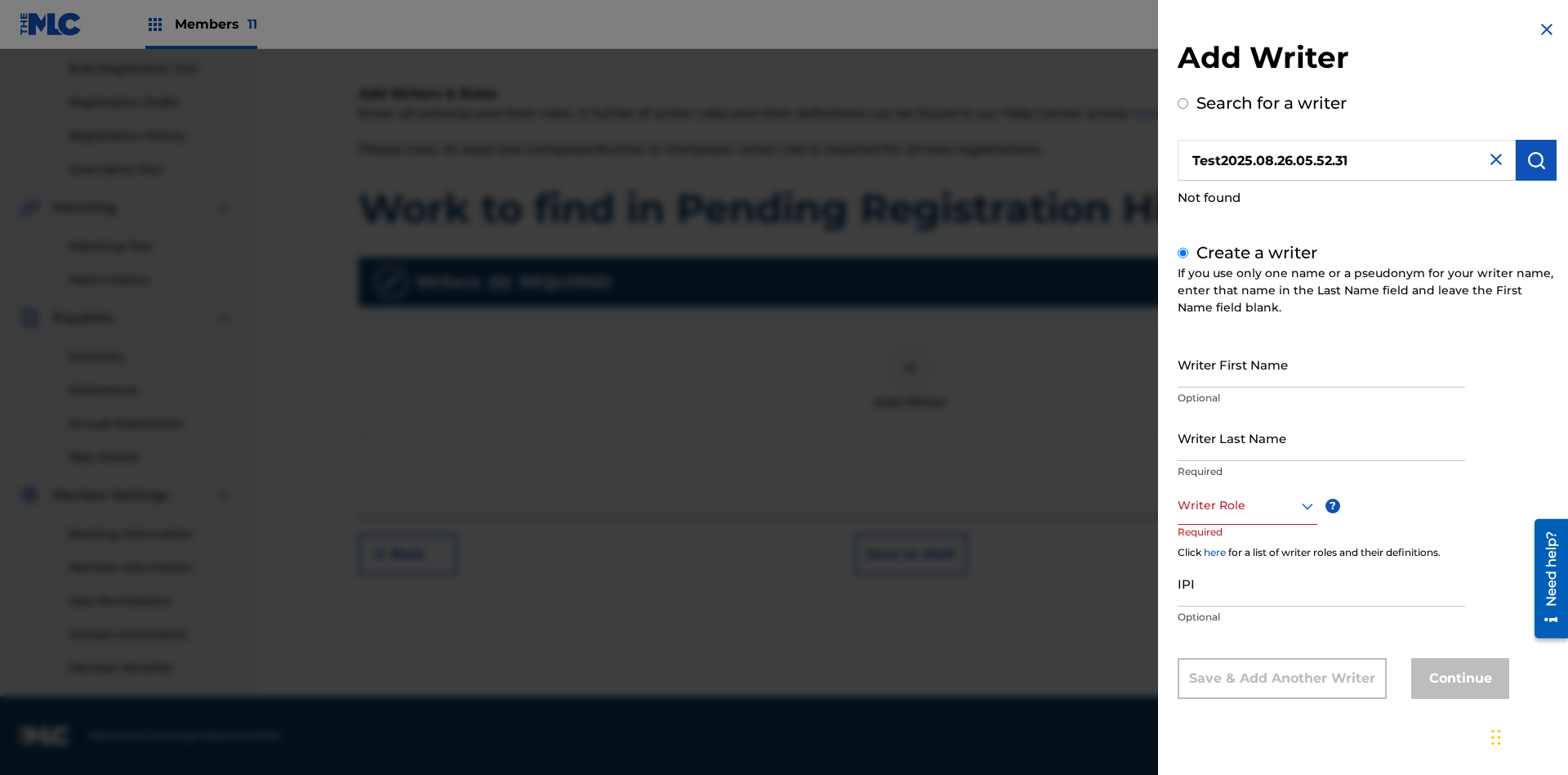
click at [1322, 364] on input "Writer First Name" at bounding box center [1322, 364] width 288 height 47
type input "Test2025.08.26.05.52.33"
click at [1322, 437] on input "Writer Last Name" at bounding box center [1322, 438] width 288 height 47
type input "Test2025.08.26.05.52.33"
click at [1247, 505] on div at bounding box center [1247, 506] width 140 height 21
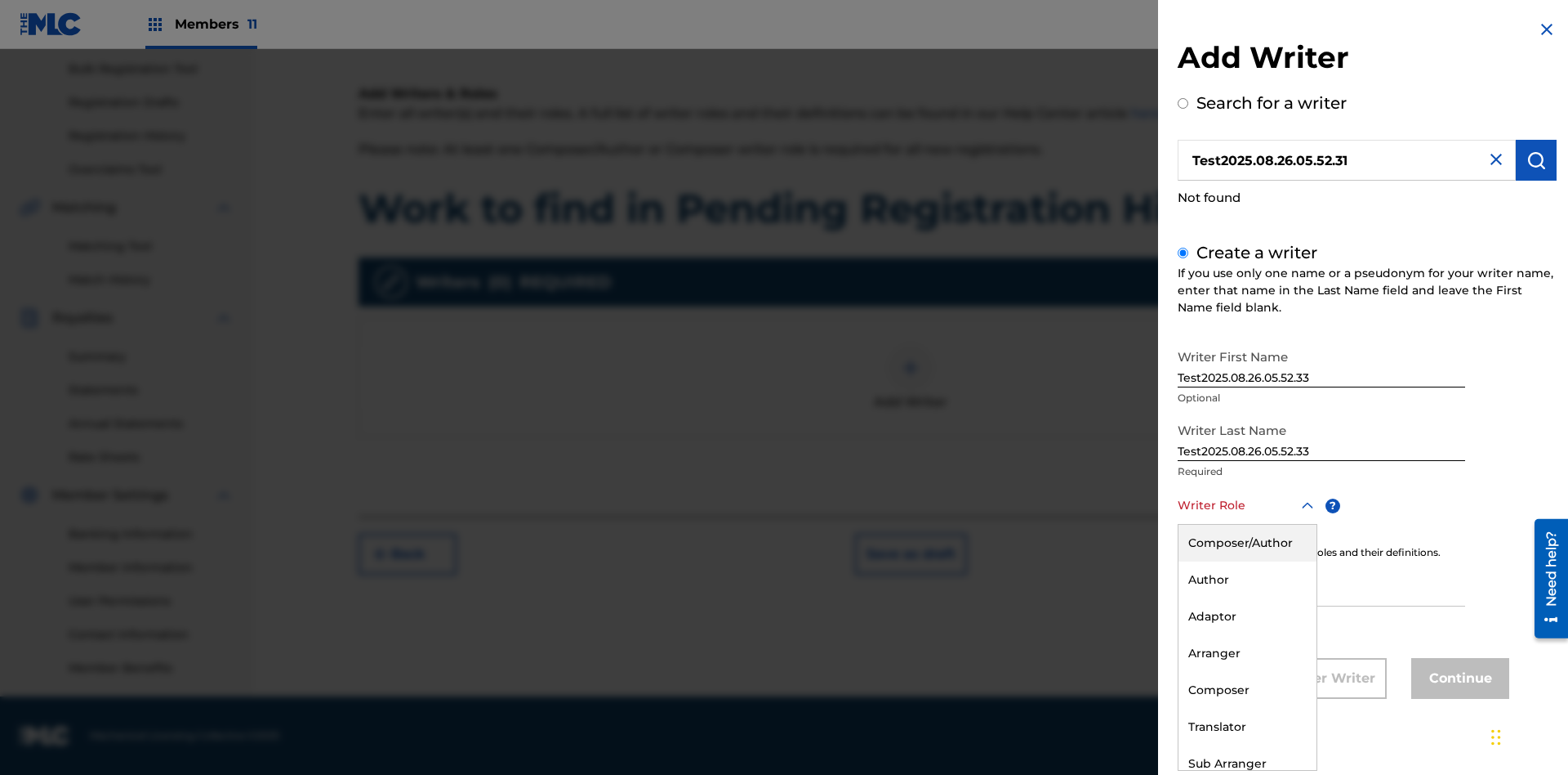
click at [1247, 689] on div "Composer" at bounding box center [1247, 689] width 138 height 37
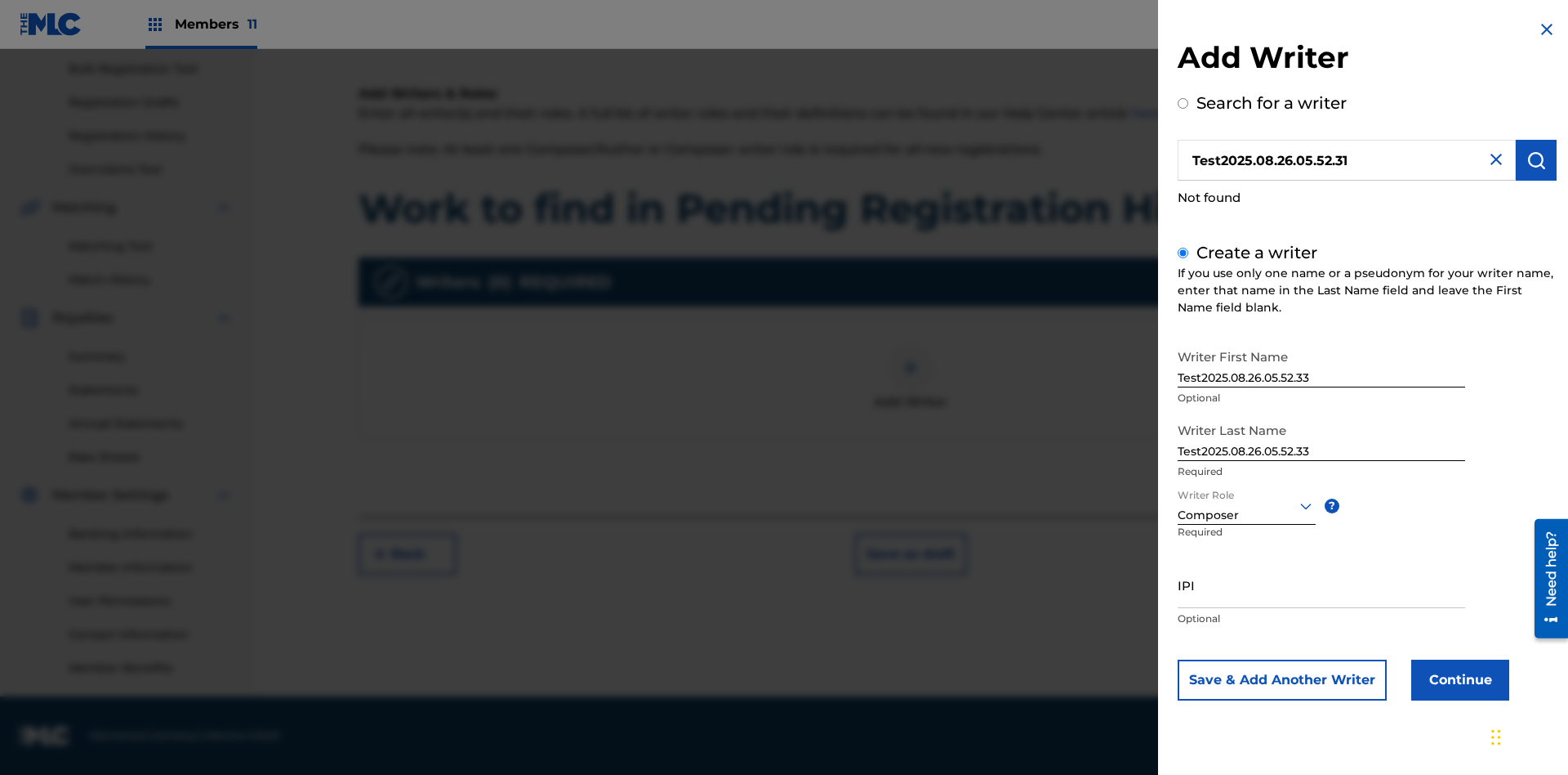
click at [1322, 584] on input "IPI" at bounding box center [1322, 585] width 288 height 47
type input "00000000000"
click at [1458, 679] on button "Continue" at bounding box center [1461, 679] width 98 height 40
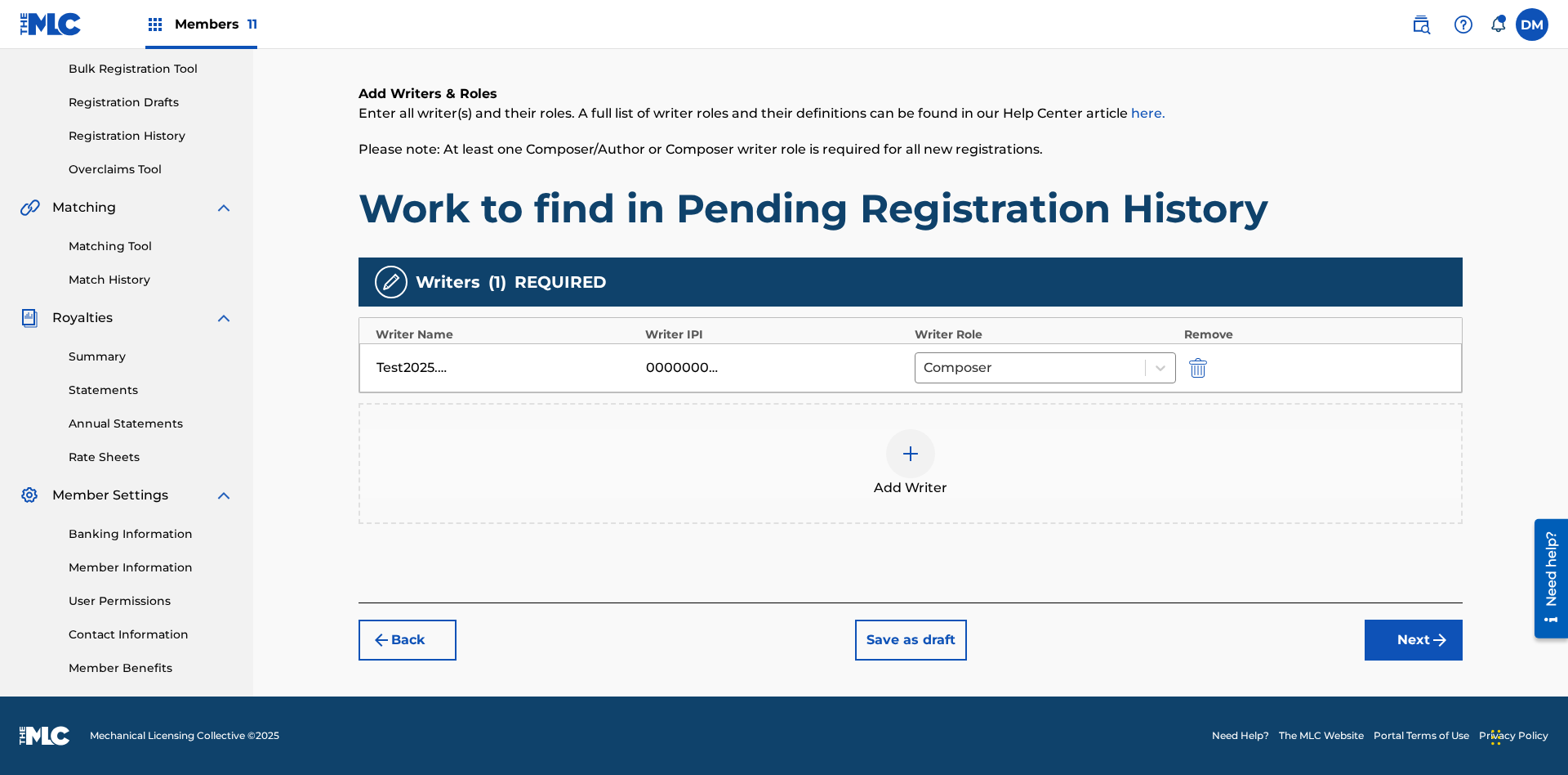
click at [1414, 640] on button "Next" at bounding box center [1414, 640] width 98 height 40
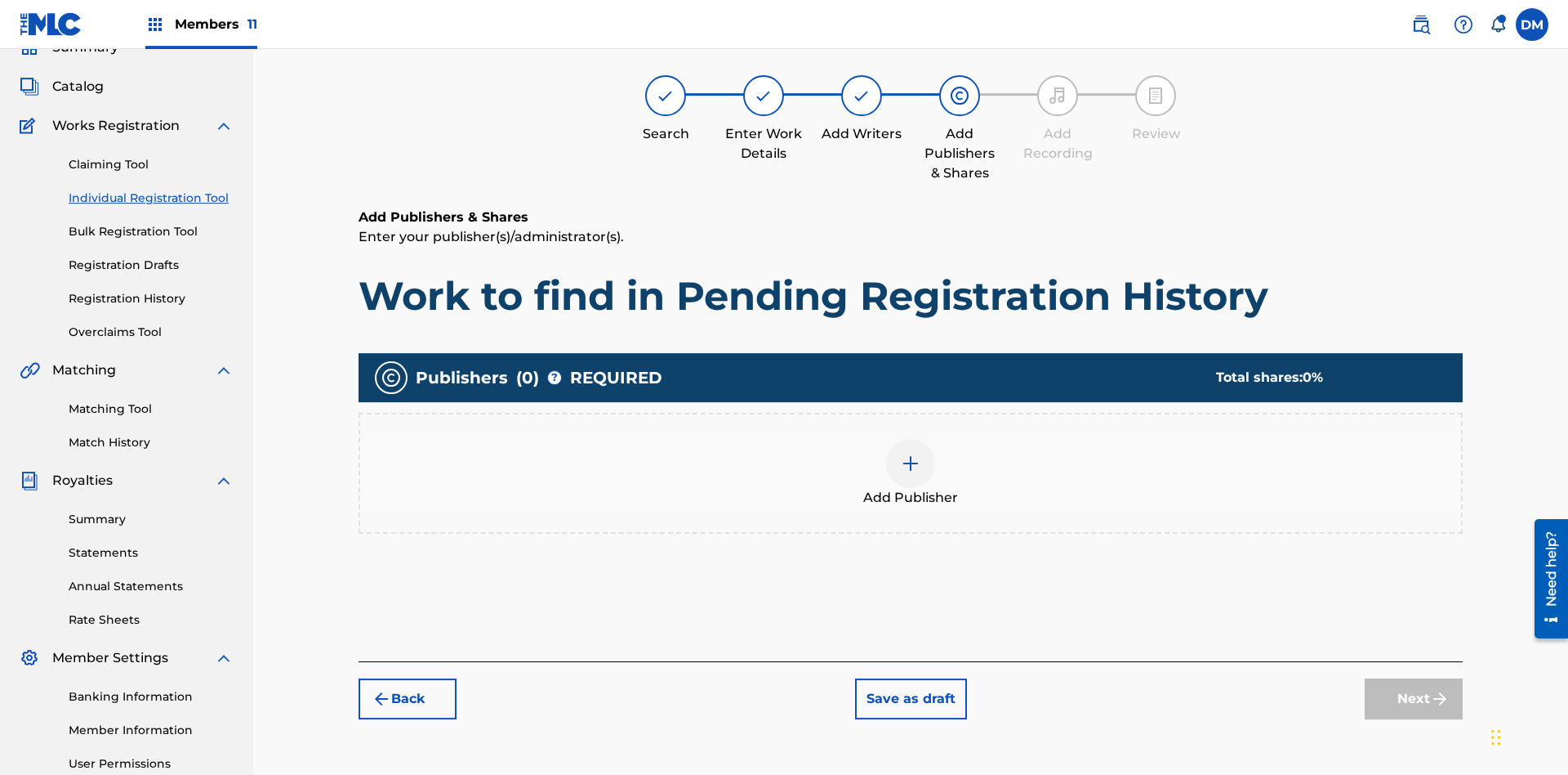
click at [911, 453] on img at bounding box center [910, 463] width 20 height 20
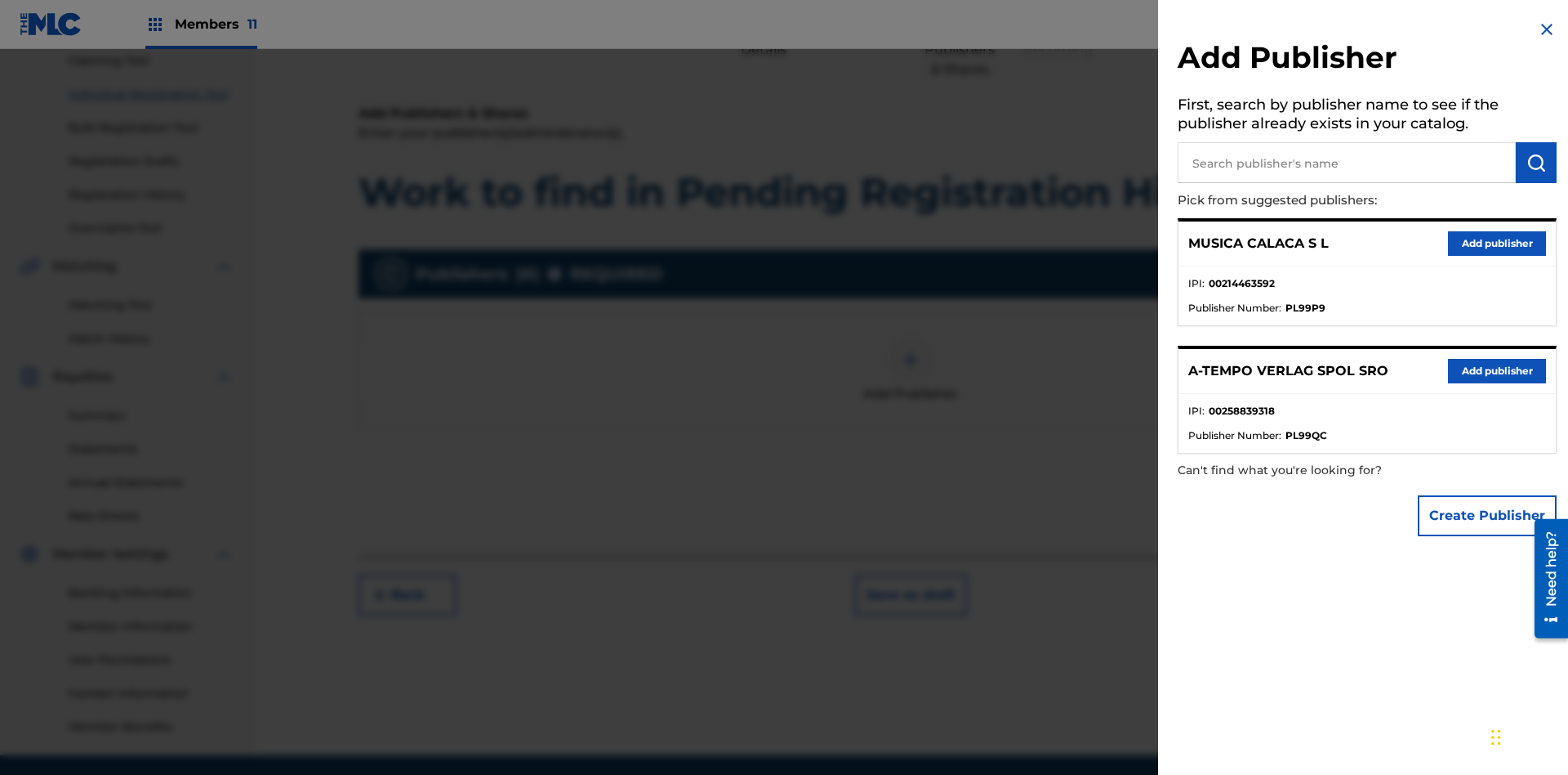
click at [1347, 163] on input "text" at bounding box center [1347, 162] width 338 height 40
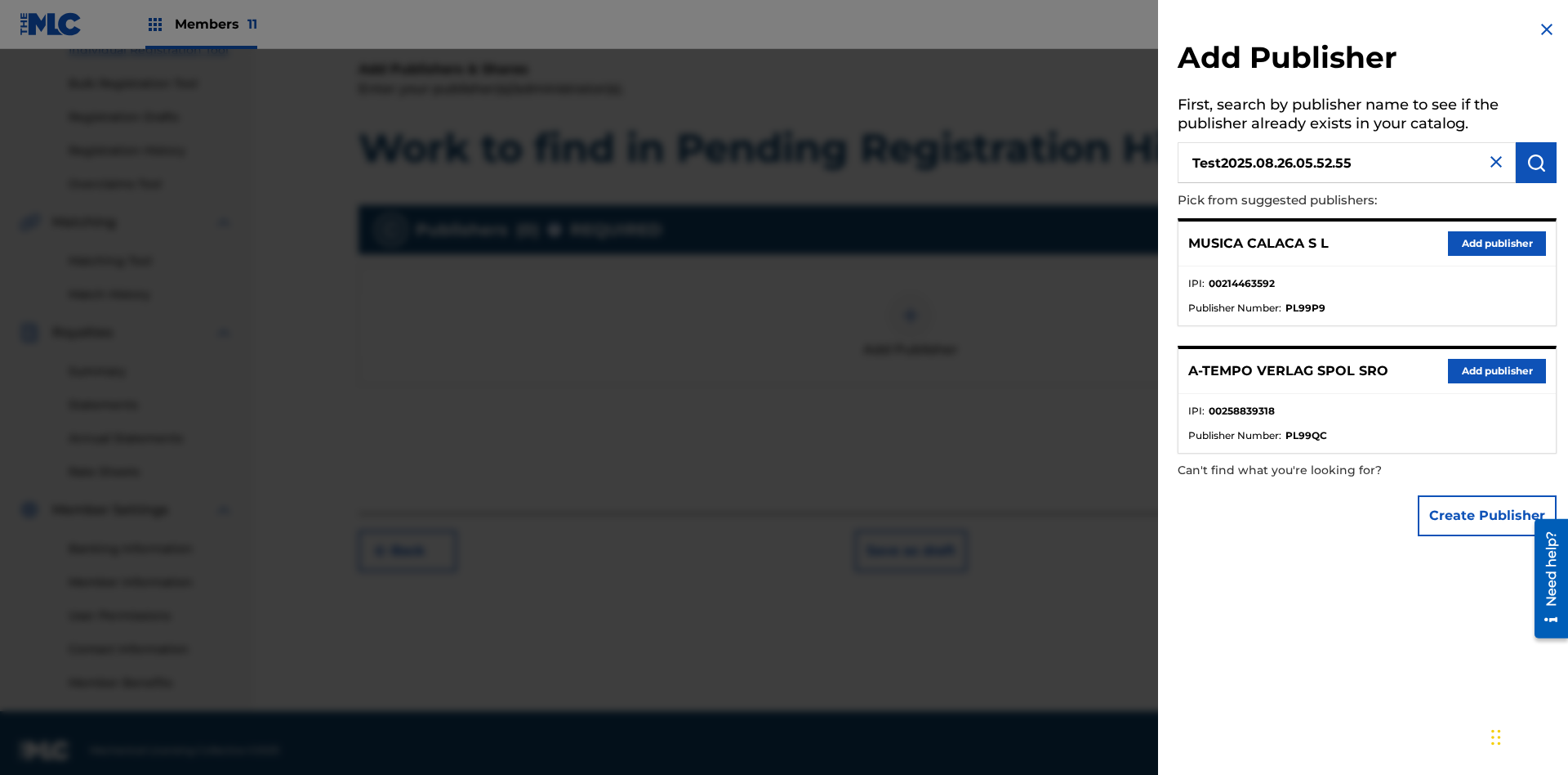
type input "Test2025.08.26.05.52.55"
click at [1537, 163] on img "submit" at bounding box center [1536, 162] width 20 height 20
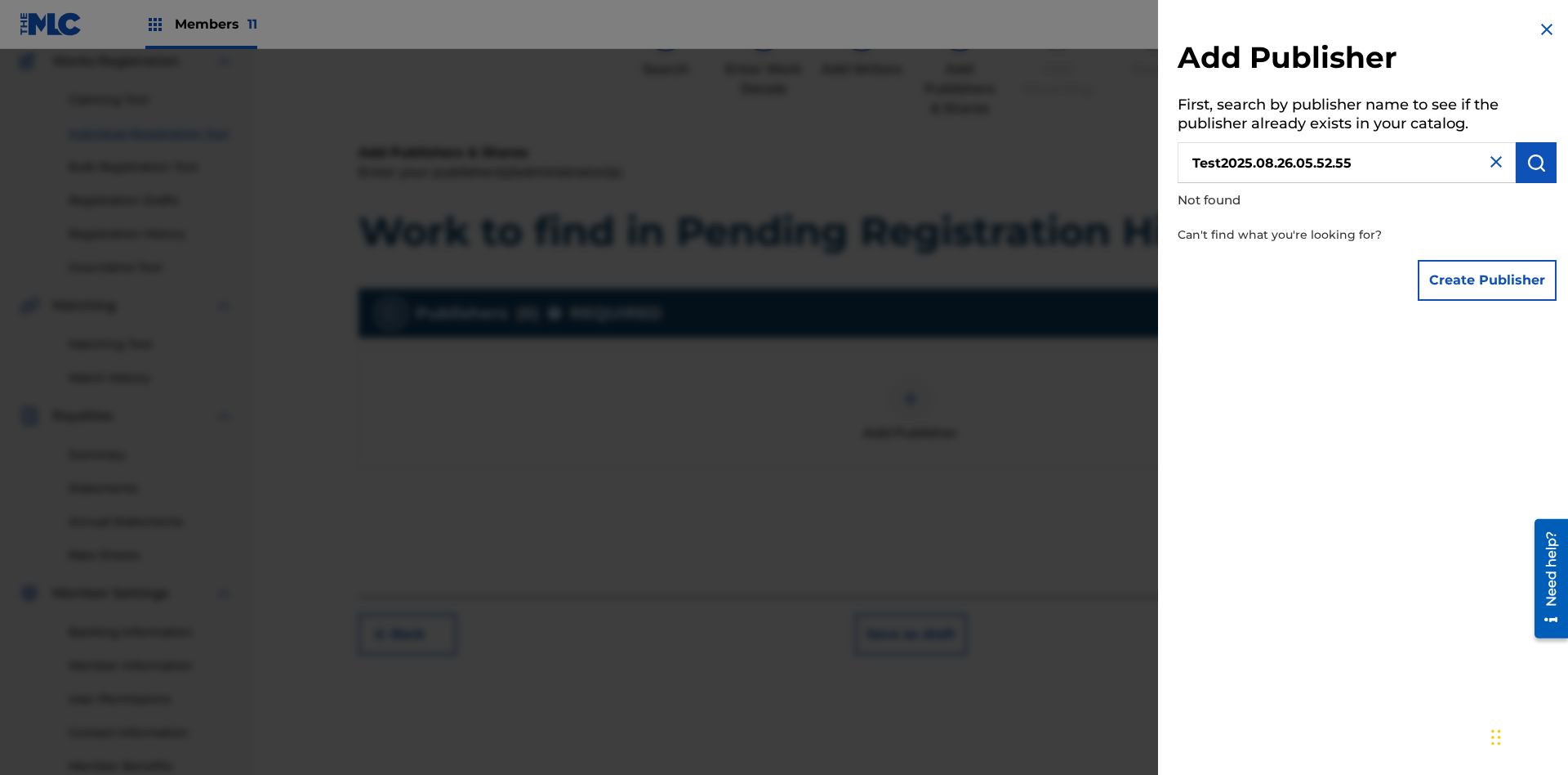
click at [1488, 279] on button "Create Publisher" at bounding box center [1488, 279] width 139 height 40
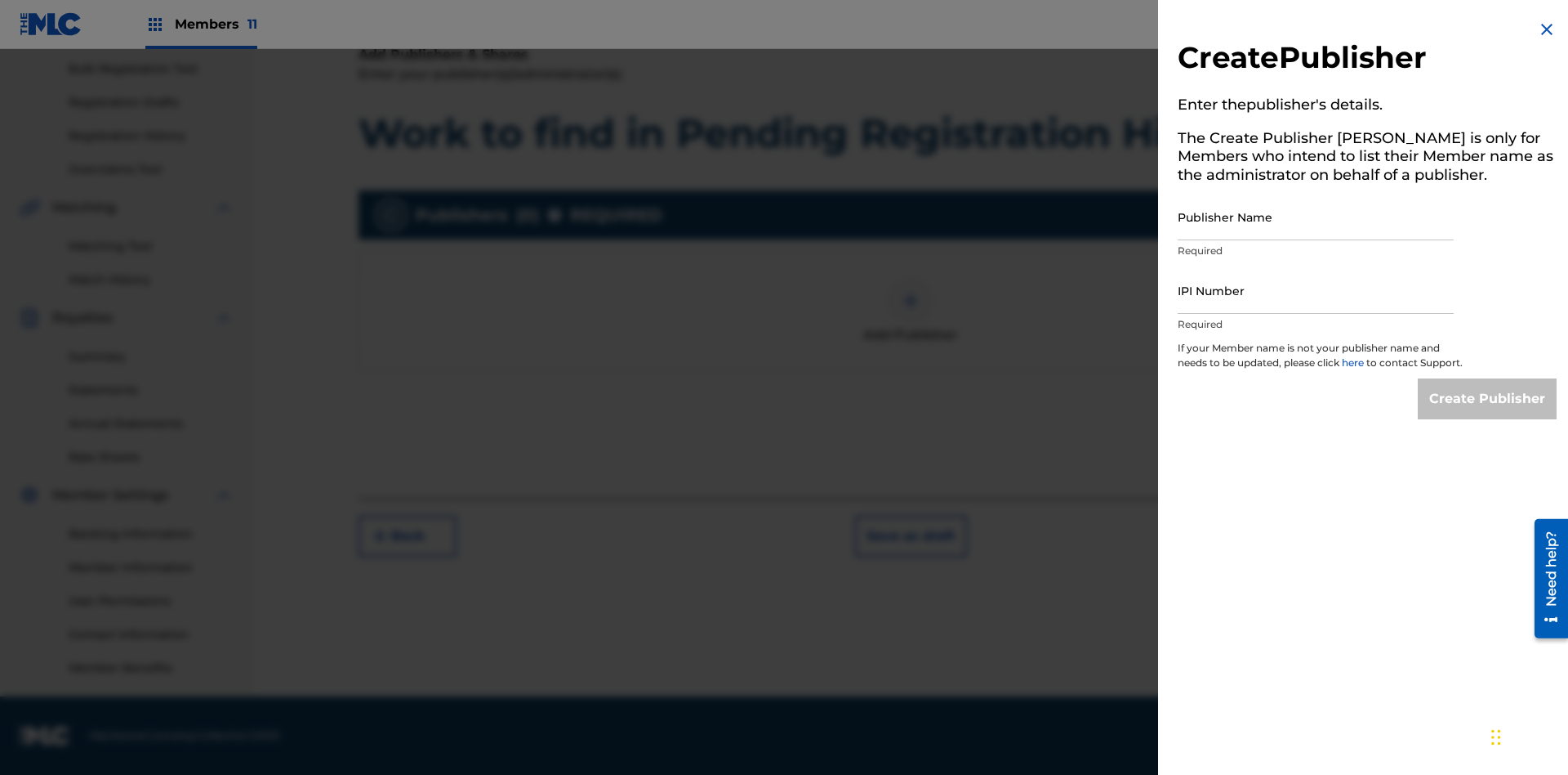
click at [1316, 216] on input "Publisher Name" at bounding box center [1316, 217] width 276 height 47
type input "Test2025.08.26.05.53.00"
click at [1316, 290] on input "IPI Number" at bounding box center [1316, 291] width 276 height 47
type input "00000000000"
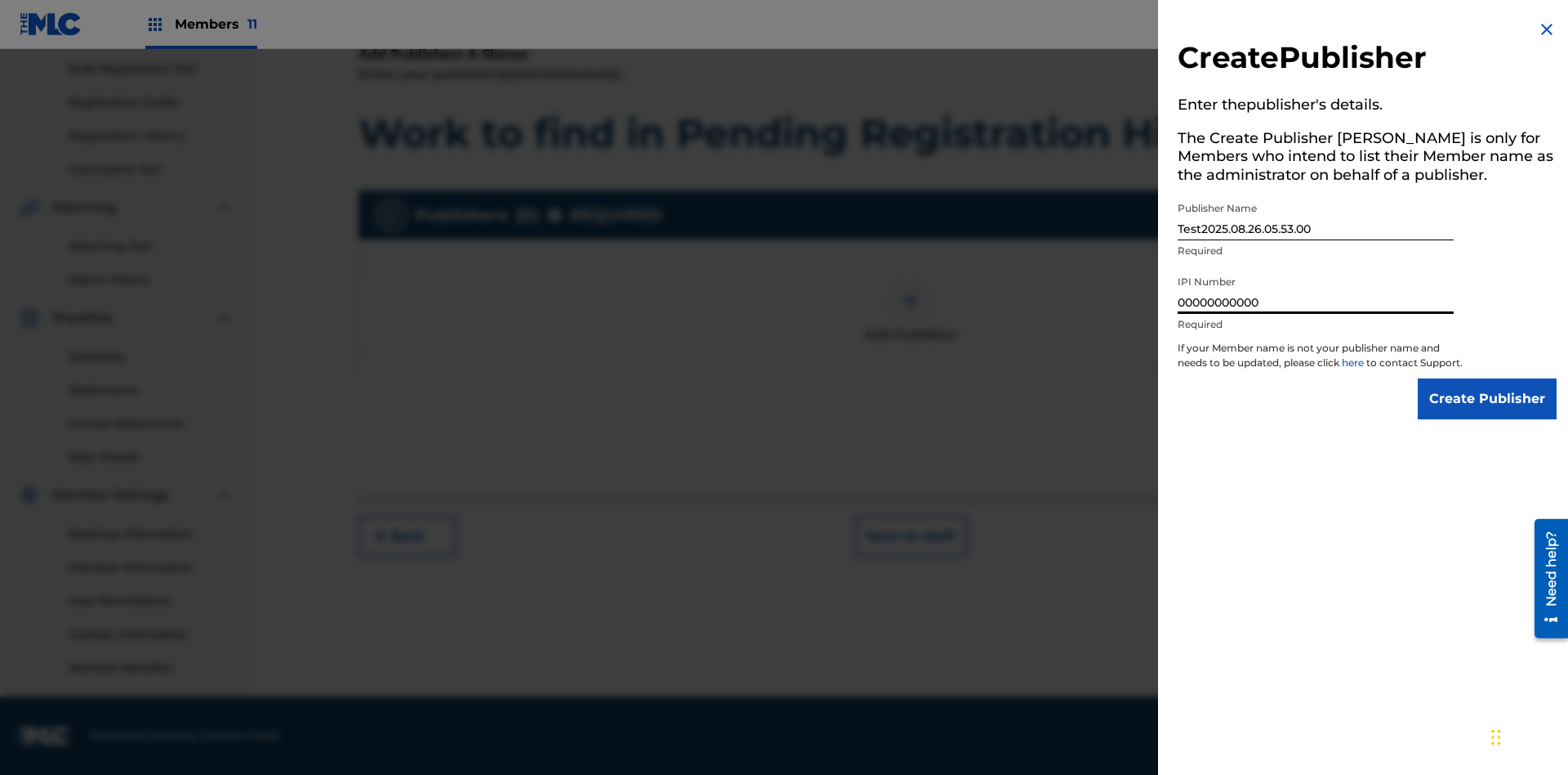
click at [1488, 414] on input "Create Publisher" at bounding box center [1488, 398] width 139 height 40
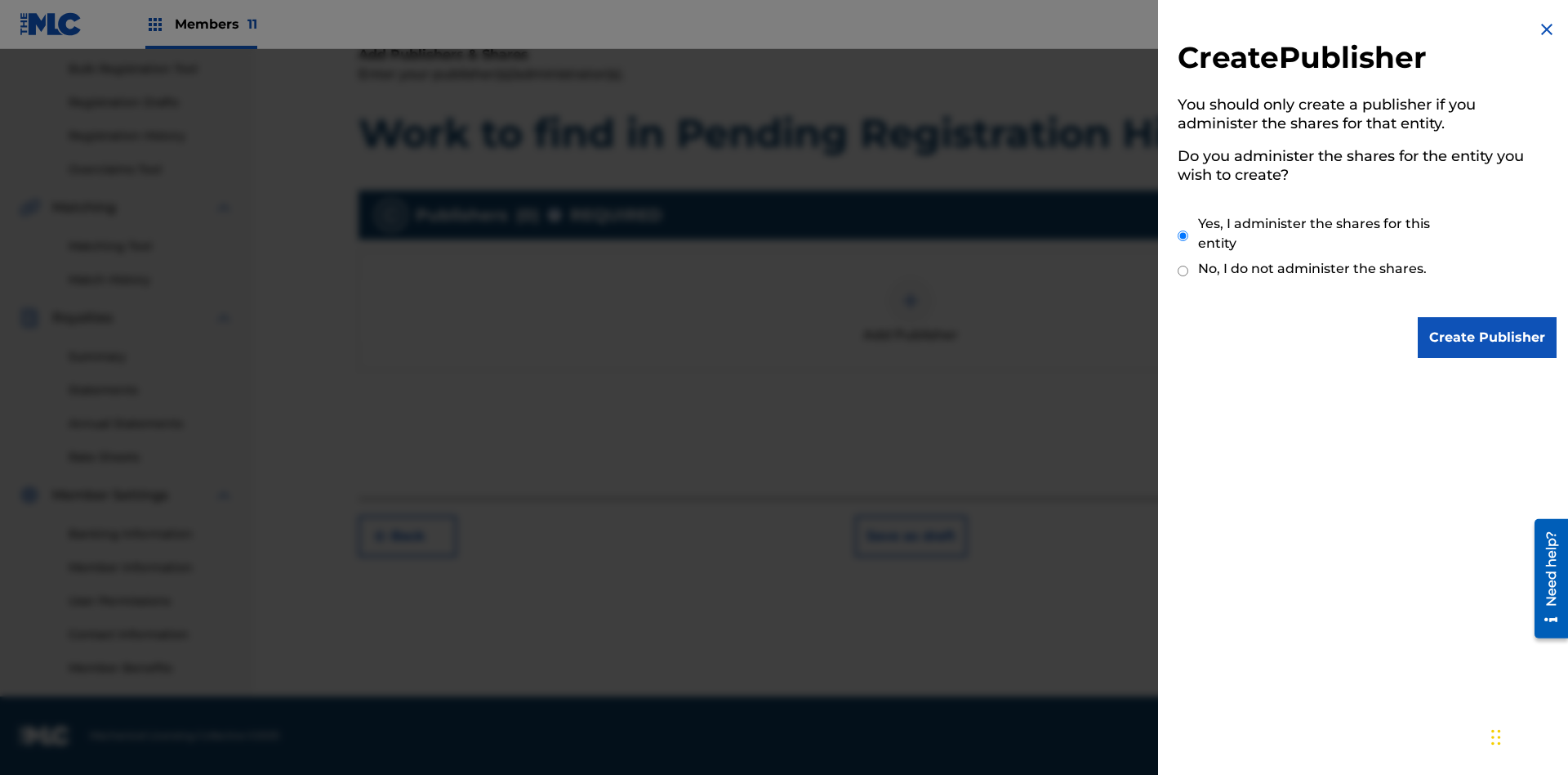
click at [1184, 235] on input "Yes, I administer the shares for this entity" at bounding box center [1183, 235] width 10 height 35
click at [1488, 338] on input "Create Publisher" at bounding box center [1488, 337] width 139 height 40
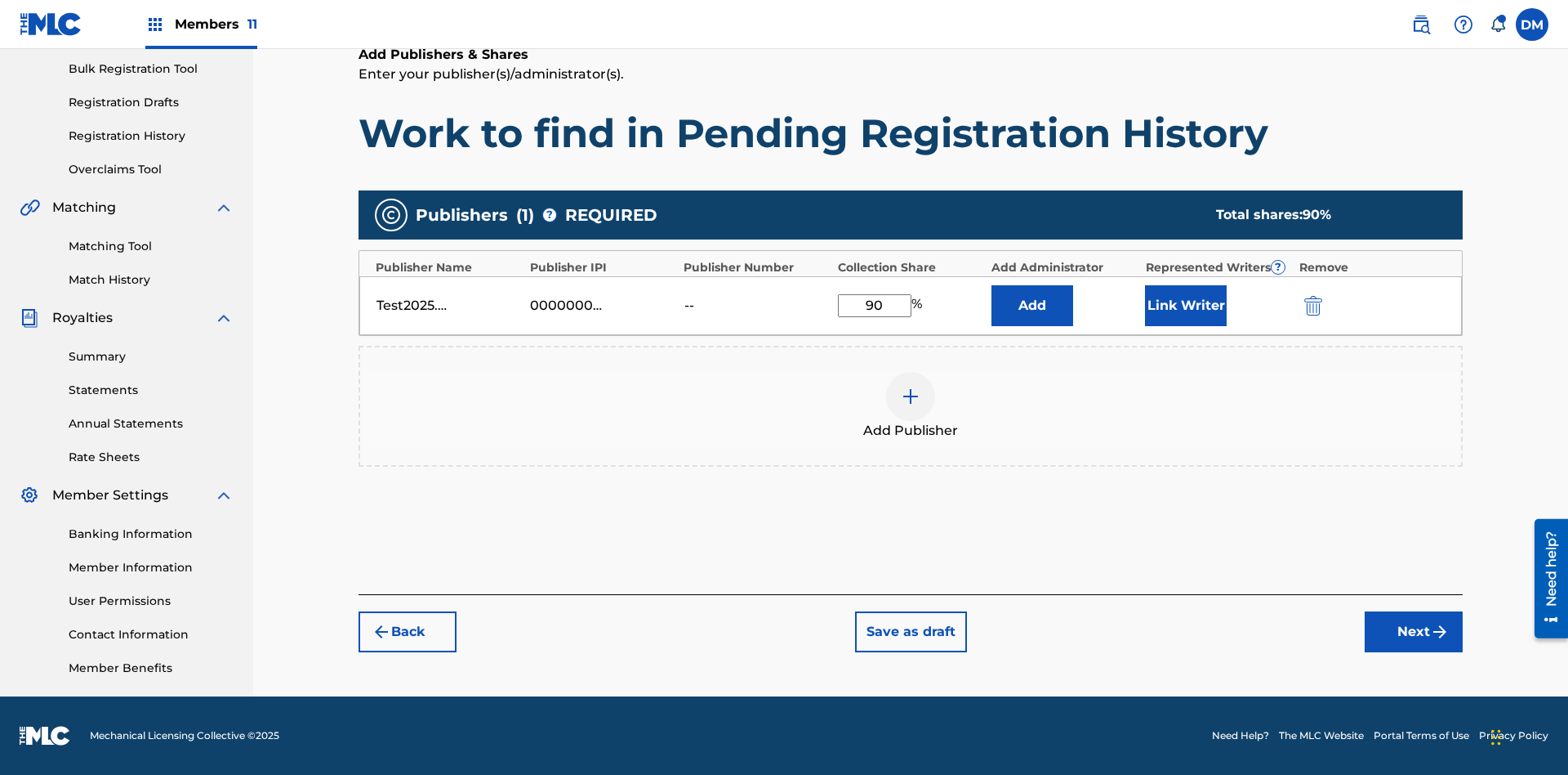
type input "90"
click at [1186, 305] on button "Link Writer" at bounding box center [1185, 305] width 82 height 40
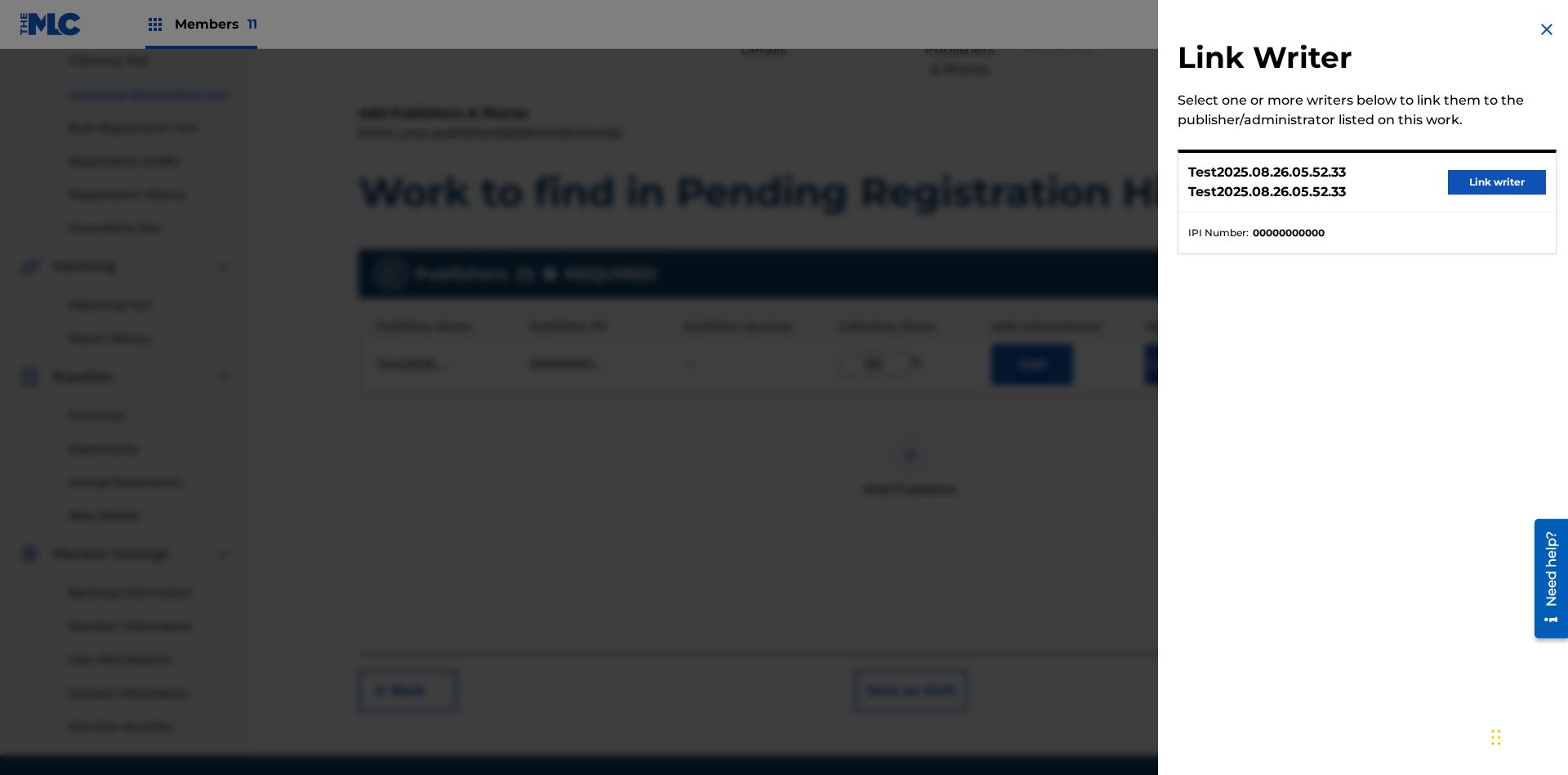
click at [1497, 182] on button "Link writer" at bounding box center [1497, 182] width 98 height 24
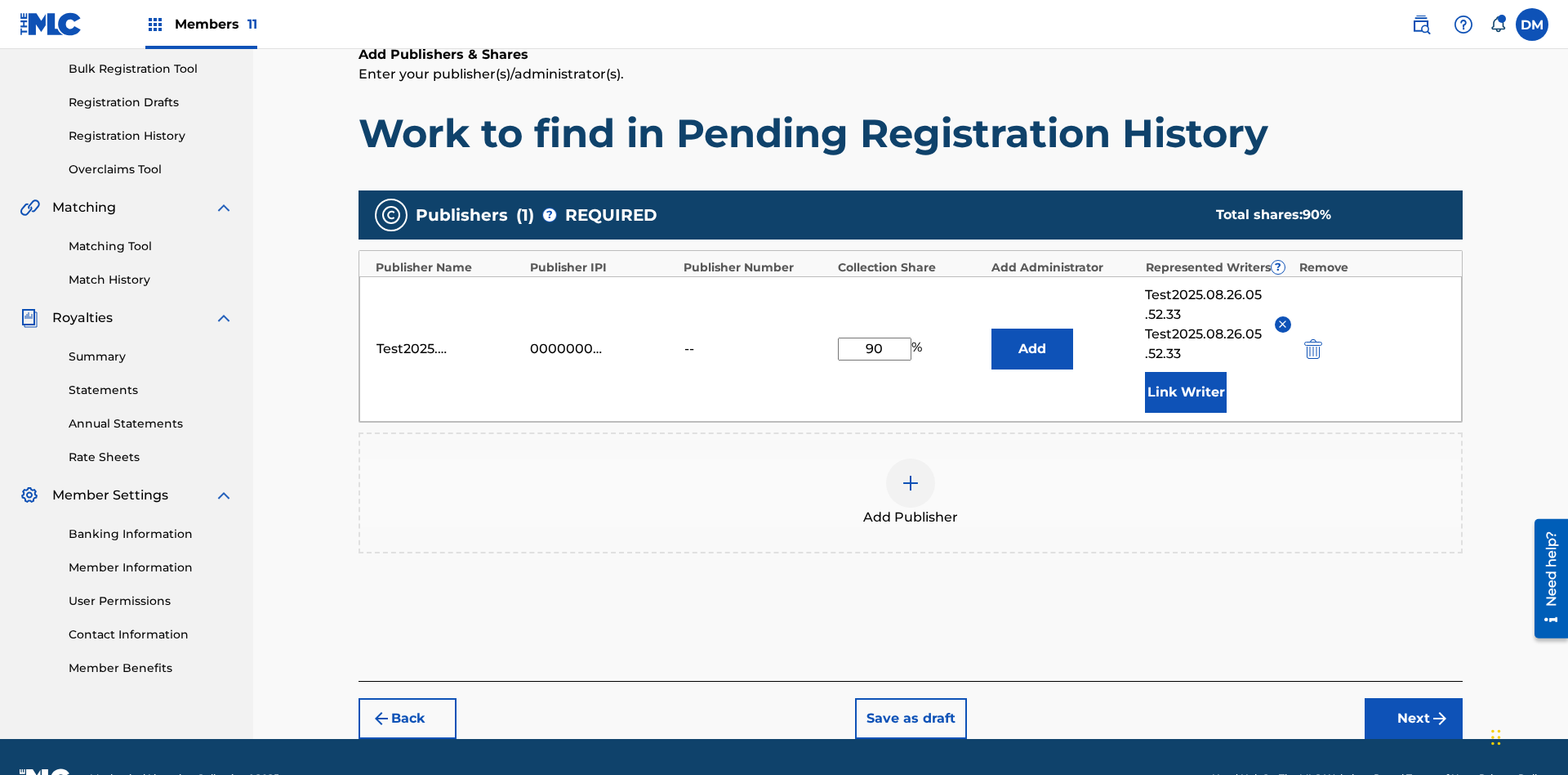
click at [1186, 372] on button "Link Writer" at bounding box center [1185, 391] width 82 height 40
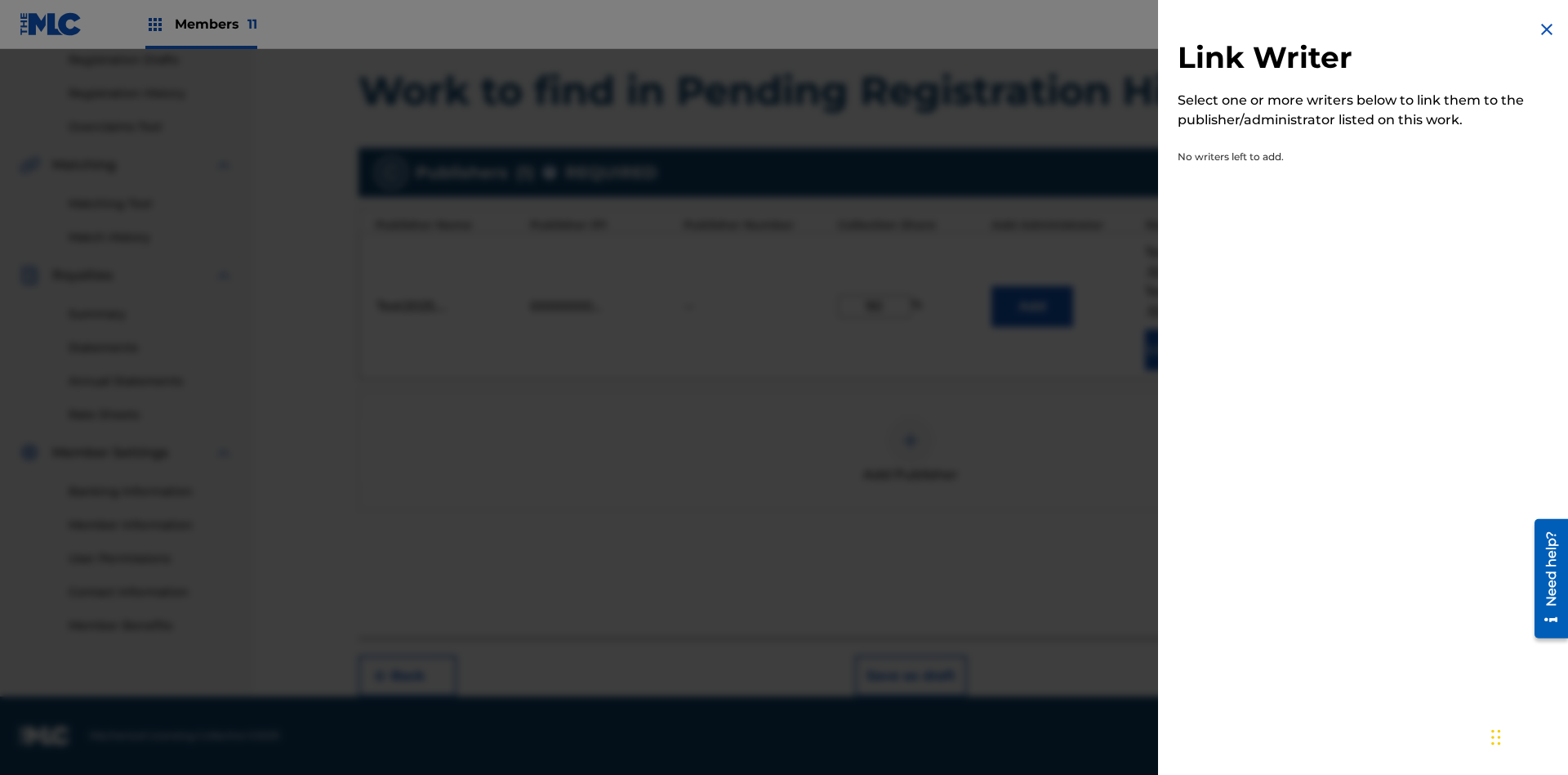
click at [1547, 29] on img at bounding box center [1546, 29] width 20 height 20
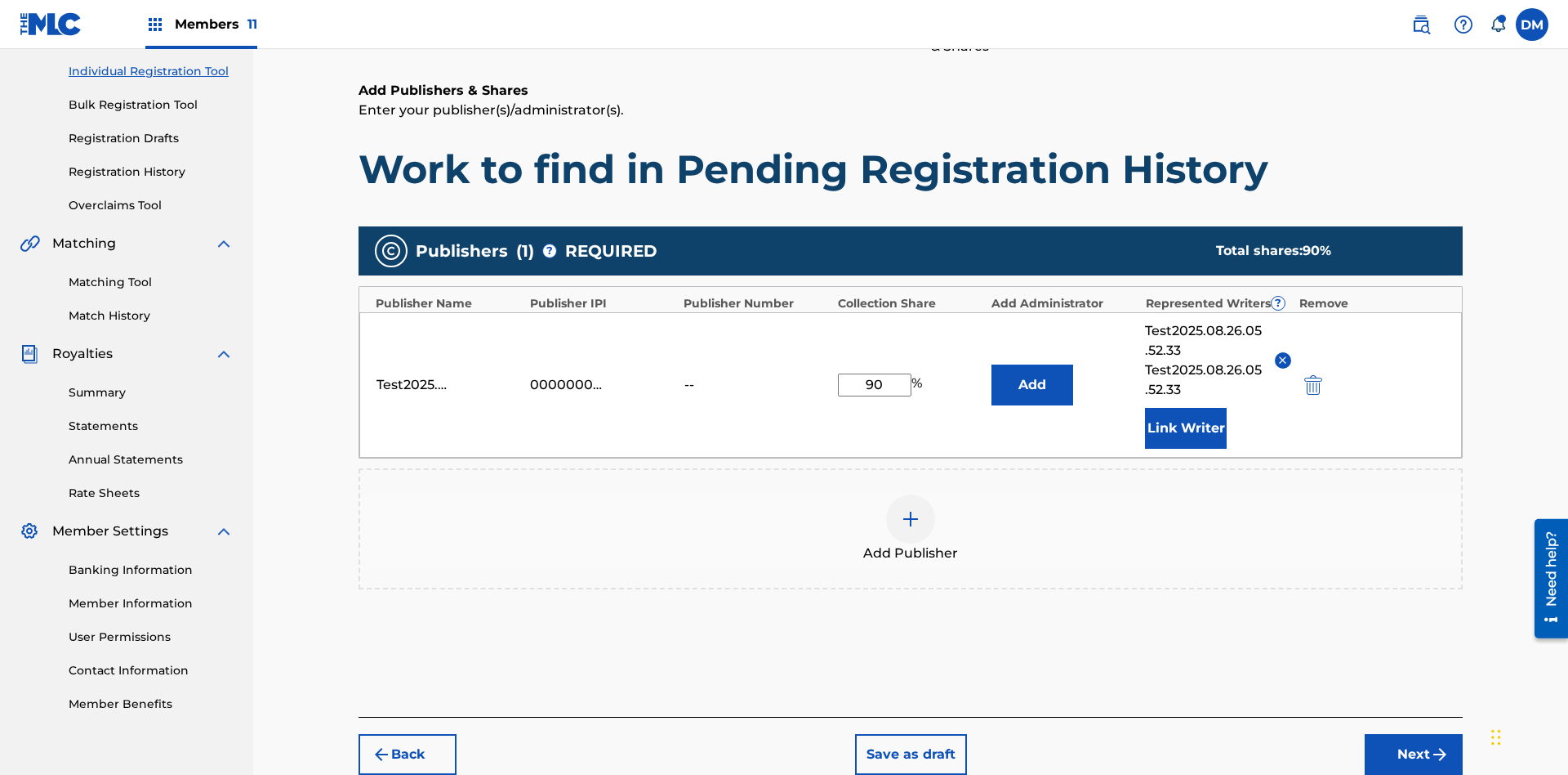
scroll to position [281, 0]
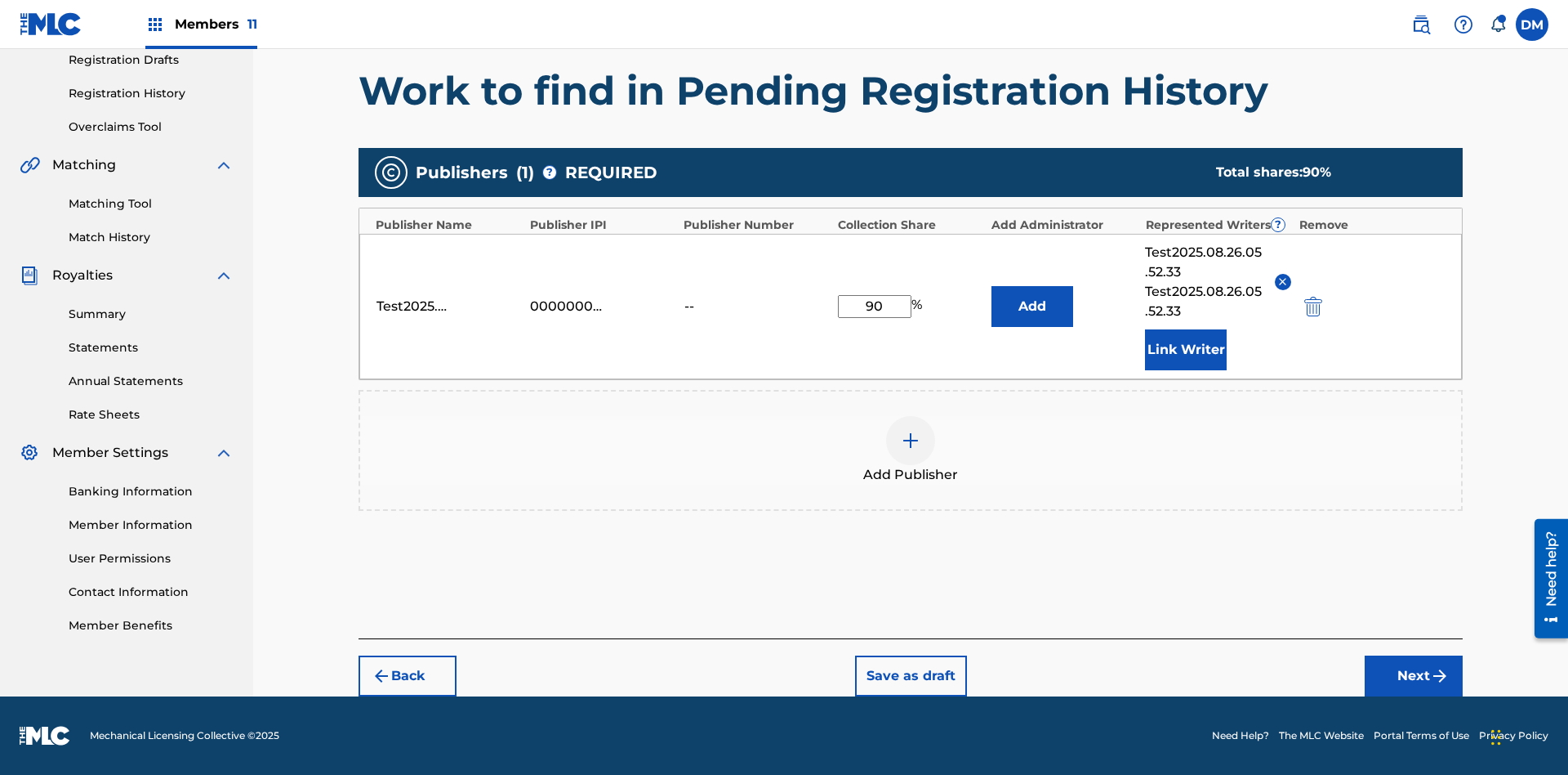
click at [1032, 306] on button "Add" at bounding box center [1032, 306] width 82 height 40
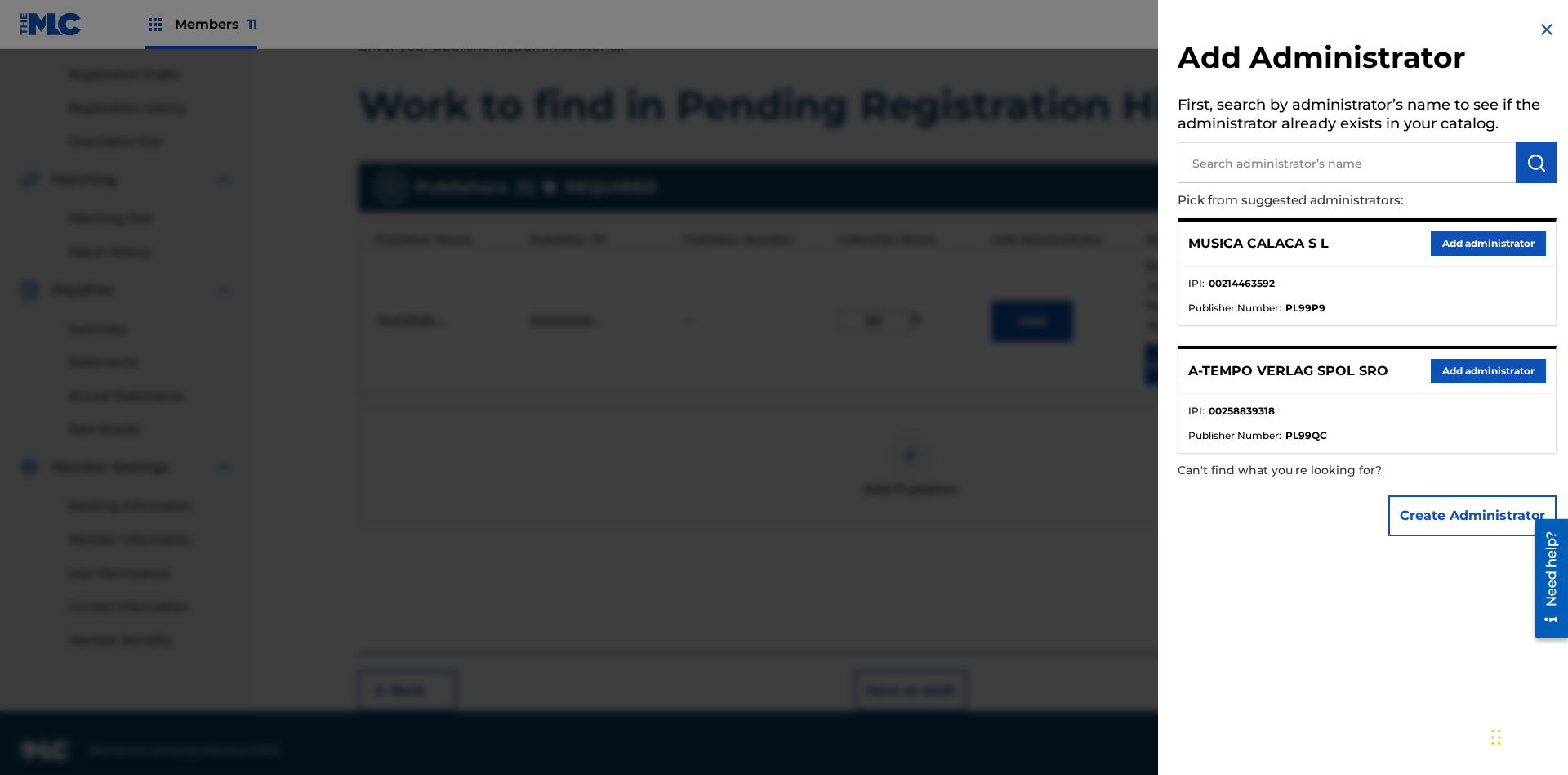
click at [1347, 163] on input "text" at bounding box center [1347, 162] width 338 height 40
type input "Test2025.08.26.05.53.24"
click at [1537, 163] on img "submit" at bounding box center [1536, 162] width 20 height 20
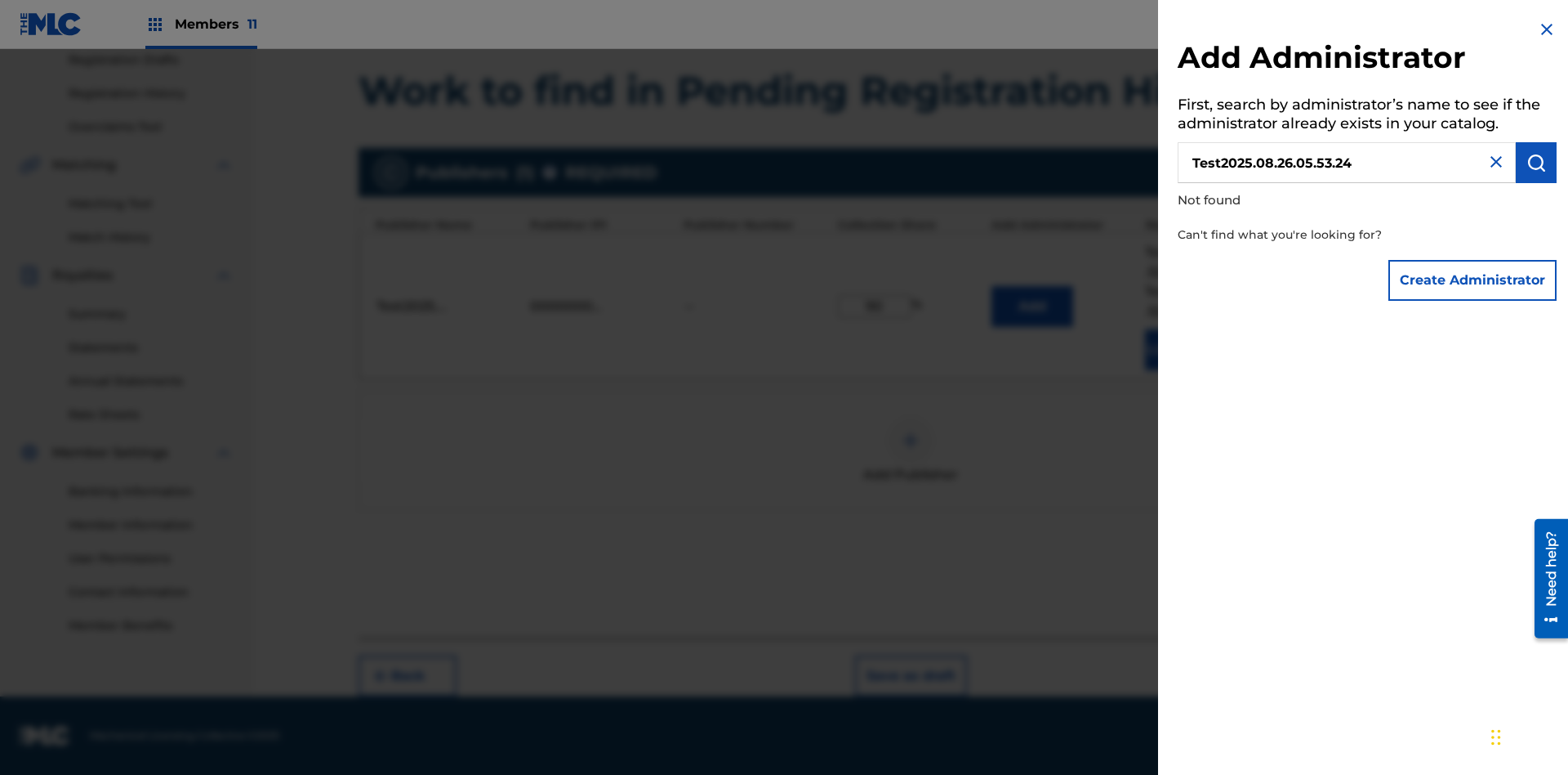
click at [1474, 279] on button "Create Administrator" at bounding box center [1472, 279] width 168 height 40
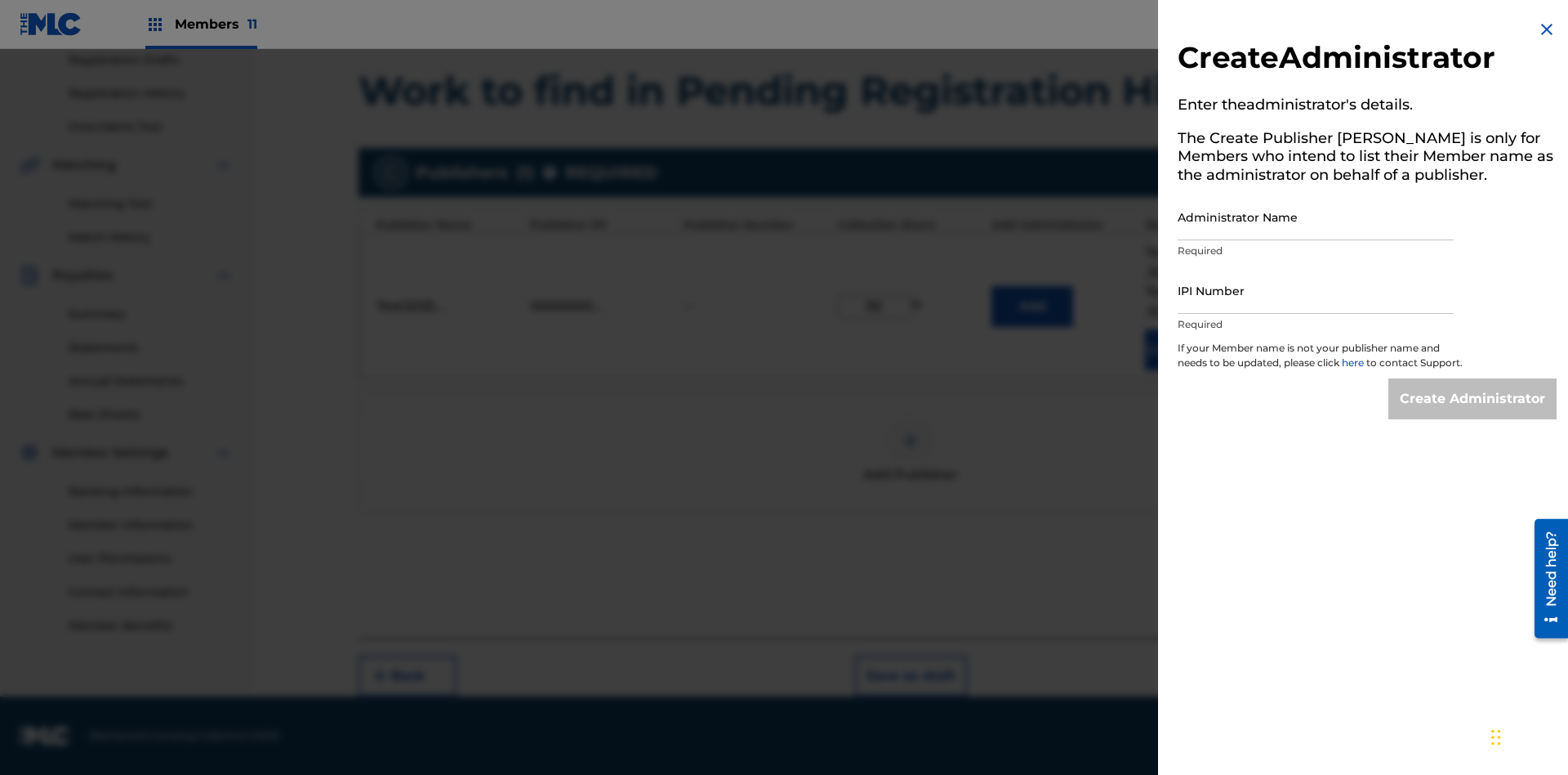
click at [1316, 216] on input "Administrator Name" at bounding box center [1316, 217] width 276 height 47
type input "Test2025.08.26.05.53.29"
click at [1316, 290] on input "IPI Number" at bounding box center [1316, 291] width 276 height 47
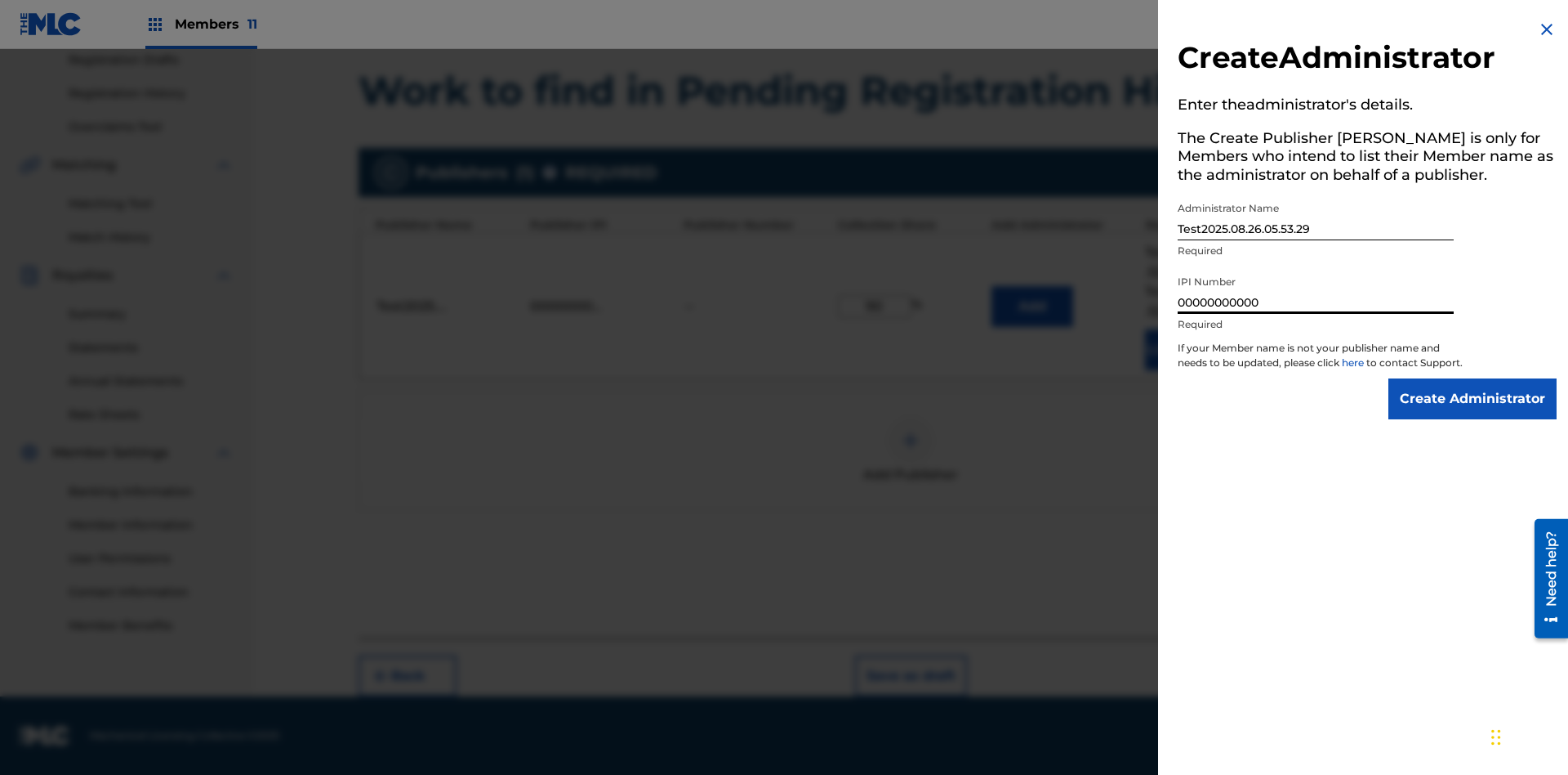
type input "00000000000"
click at [1474, 414] on input "Create Administrator" at bounding box center [1472, 398] width 168 height 40
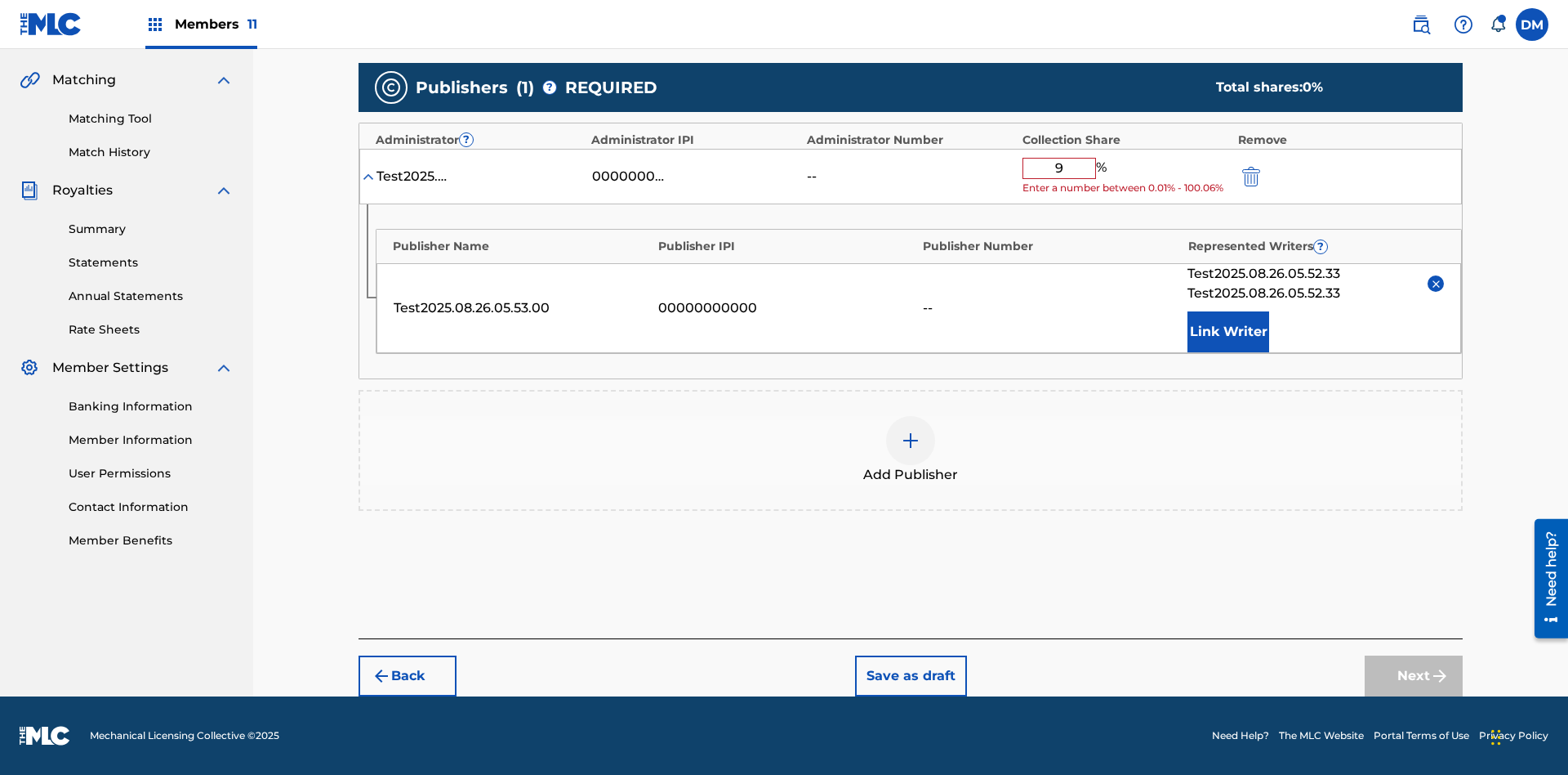
type input "90"
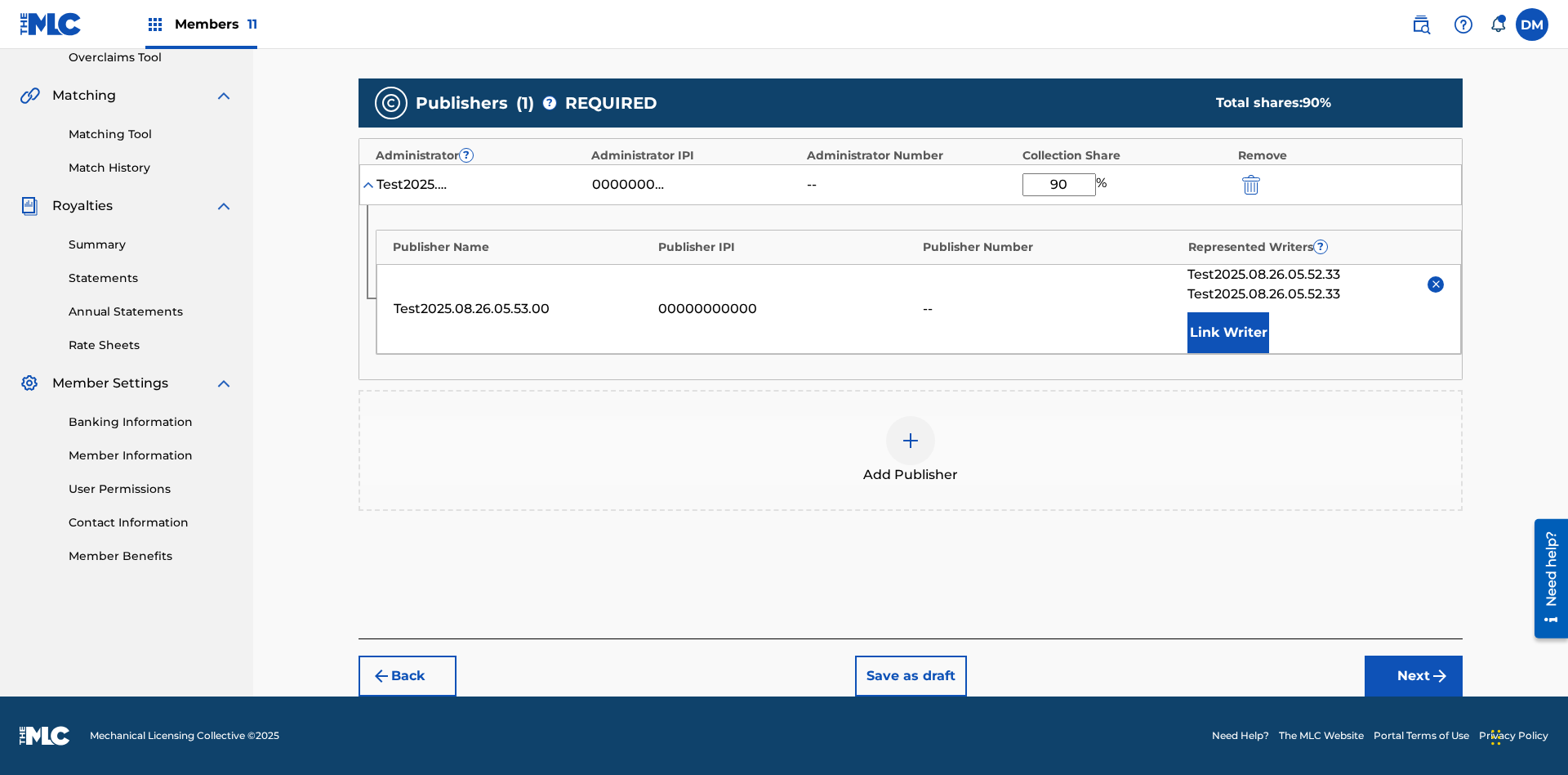
scroll to position [351, 0]
click at [1414, 676] on button "Next" at bounding box center [1414, 675] width 98 height 40
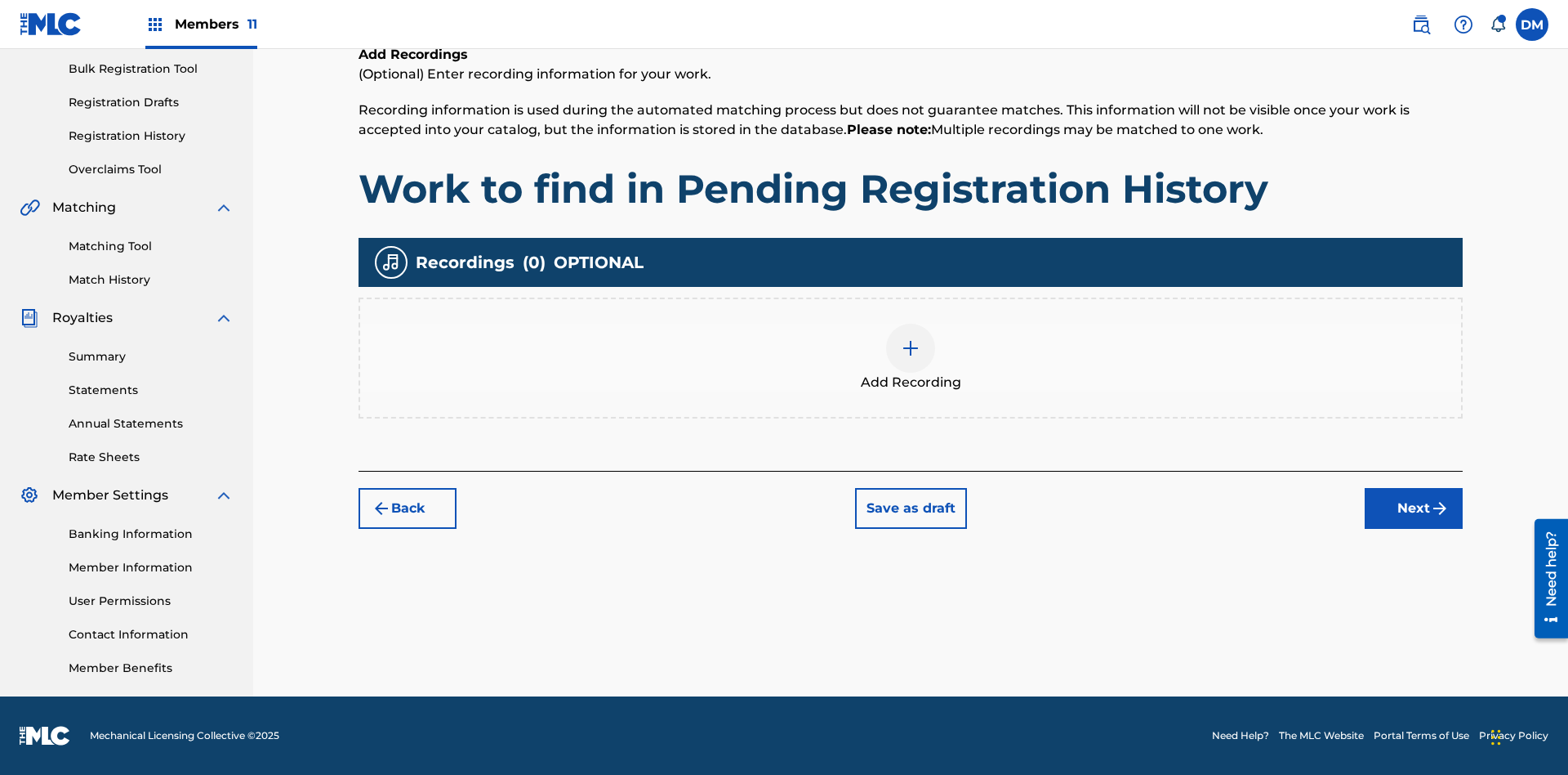
click at [911, 357] on img at bounding box center [910, 348] width 20 height 20
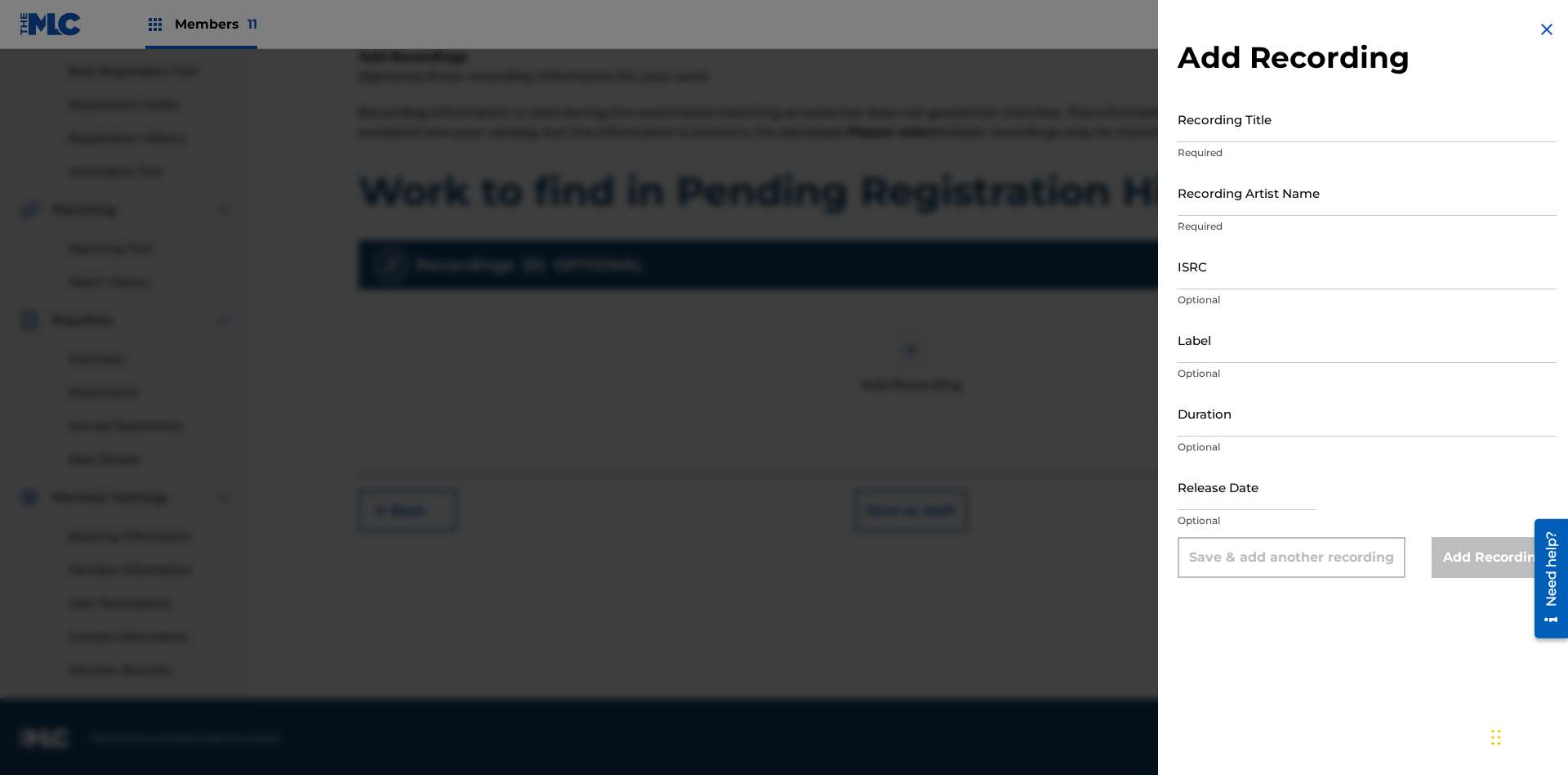
click at [1368, 119] on input "Recording Title" at bounding box center [1367, 119] width 379 height 47
type input "Best Song Ever"
click at [1368, 192] on input "Recording Artist Name" at bounding box center [1367, 193] width 379 height 47
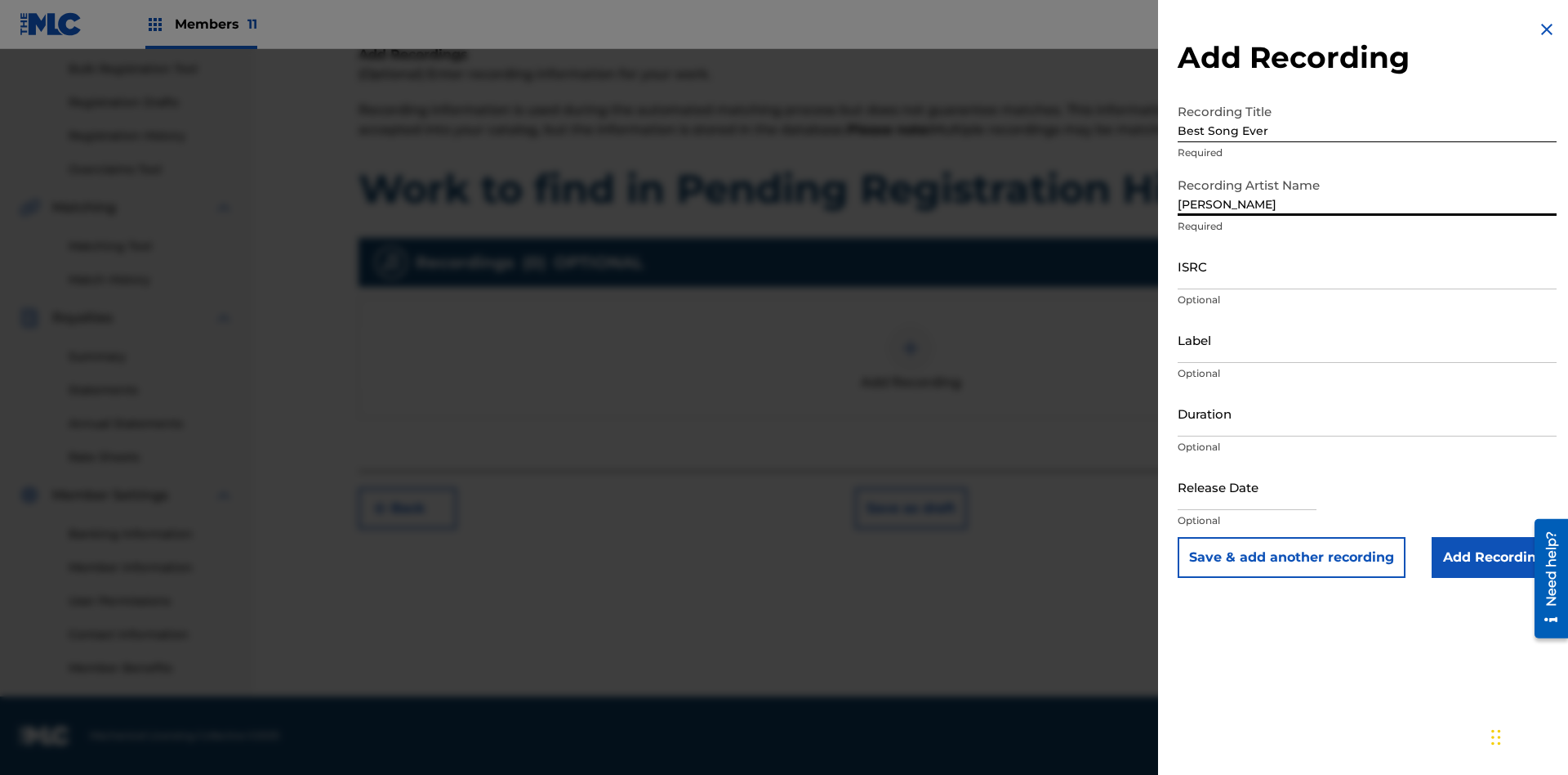
type input "[PERSON_NAME]"
click at [1368, 265] on input "ISRC" at bounding box center [1367, 266] width 379 height 47
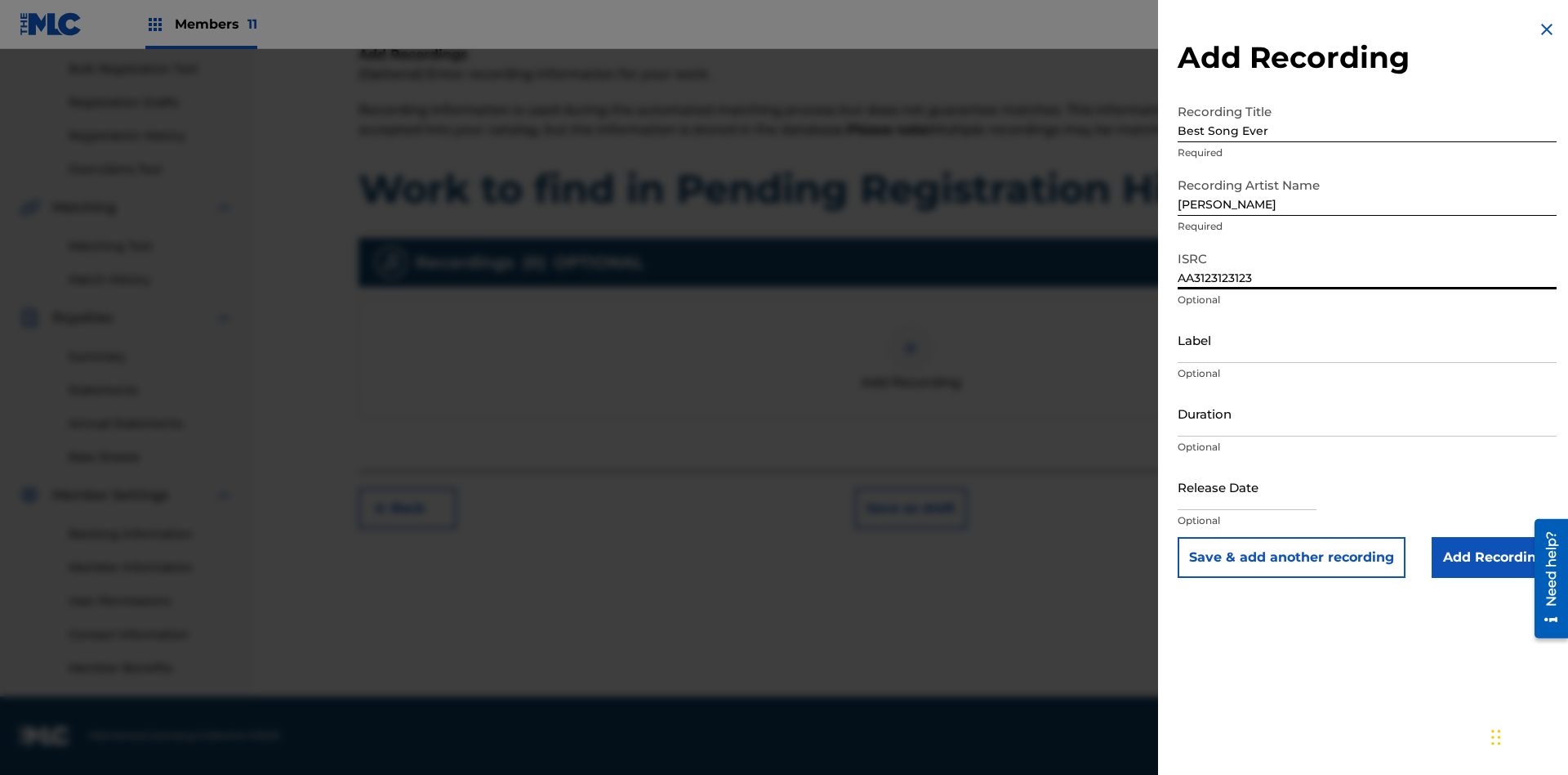
type input "AA3123123123"
click at [1368, 340] on input "Label" at bounding box center [1367, 340] width 379 height 47
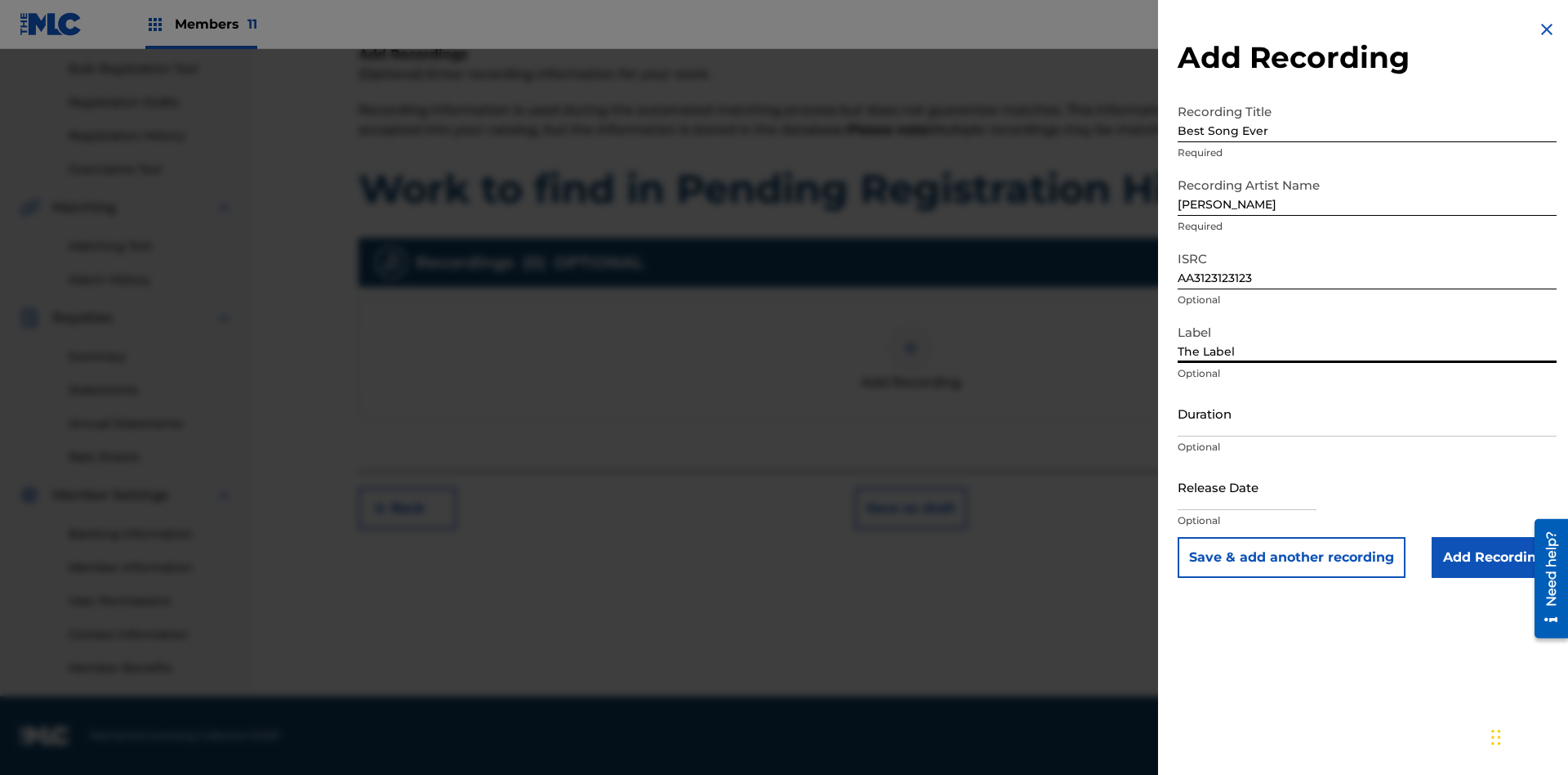
type input "The Label"
click at [1368, 413] on input "Duration" at bounding box center [1367, 414] width 379 height 47
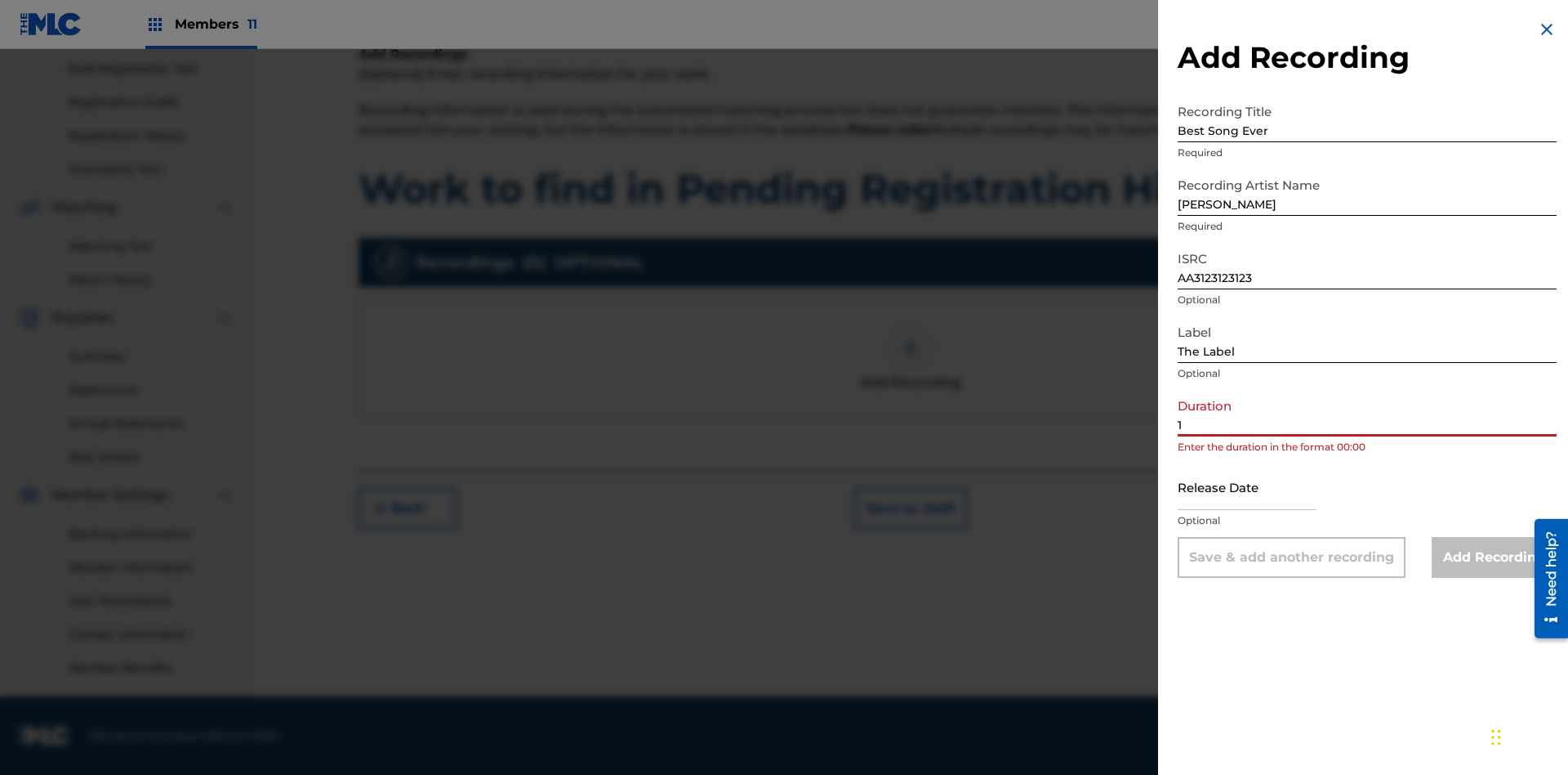
click at [1368, 413] on input "1" at bounding box center [1367, 414] width 379 height 47
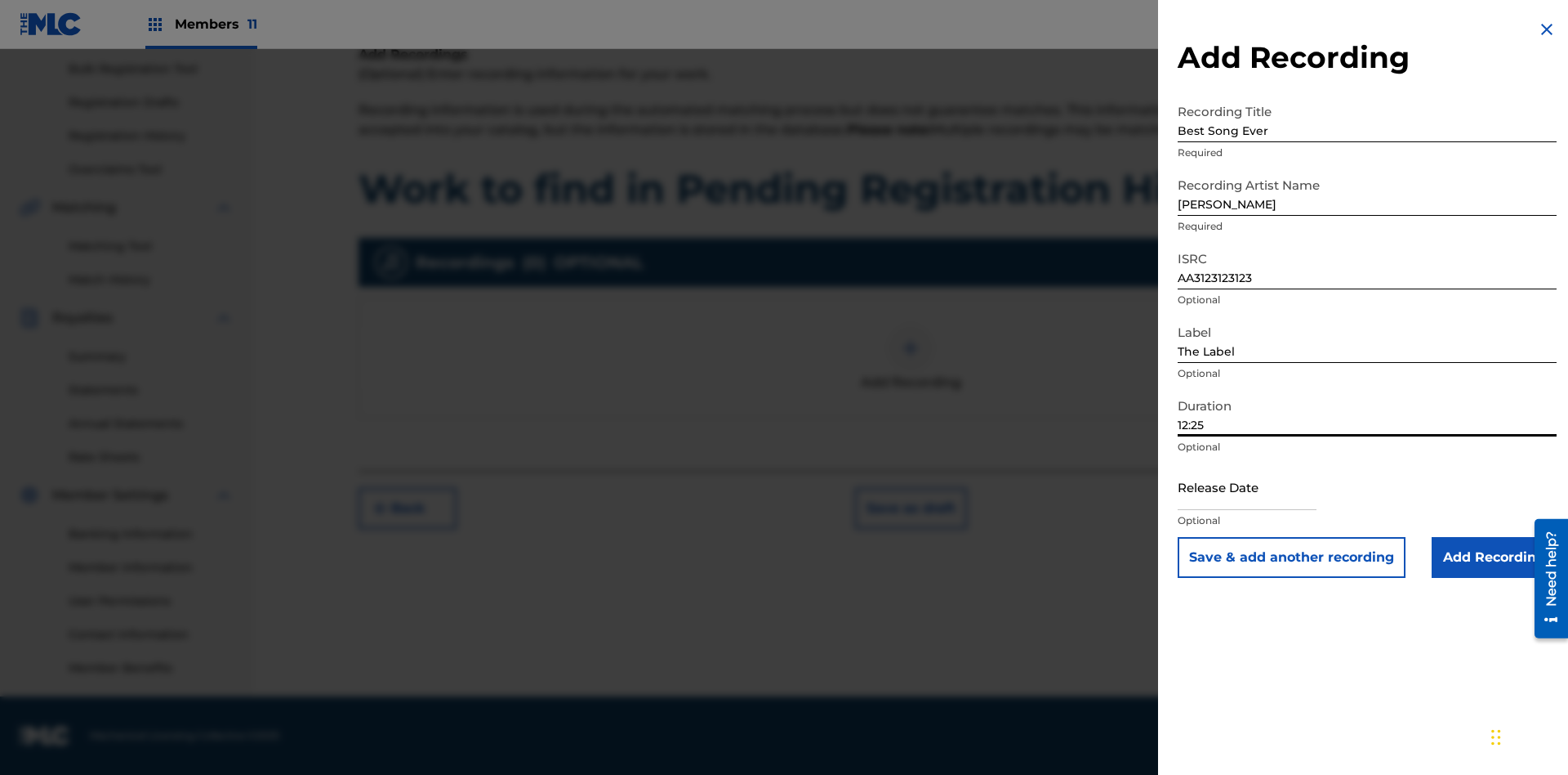
type input "12:25"
click at [1261, 488] on input "text" at bounding box center [1247, 487] width 139 height 47
select select "7"
select select "2025"
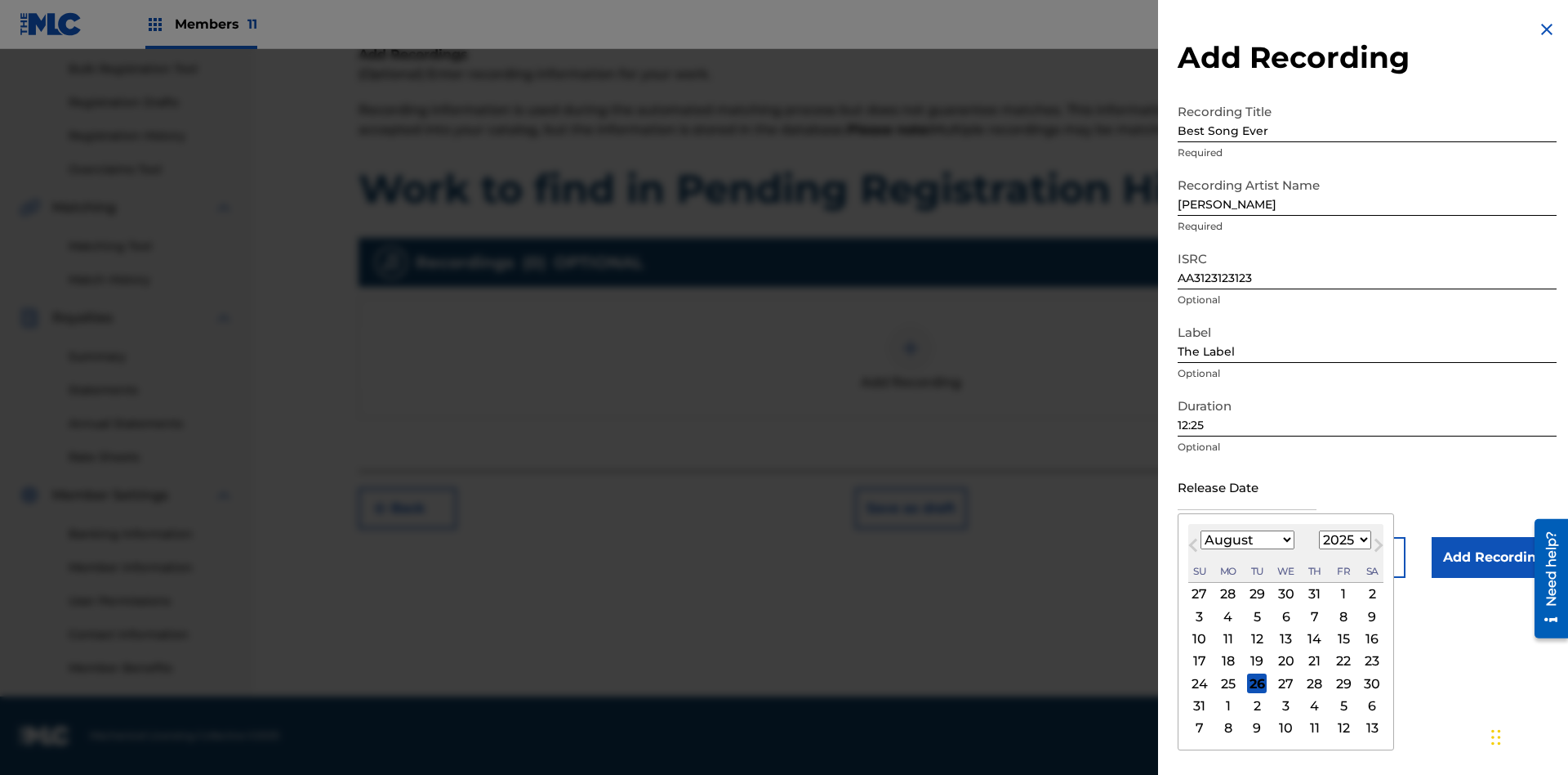
click at [1247, 540] on select "January February March April May June July August September October November De…" at bounding box center [1247, 540] width 94 height 19
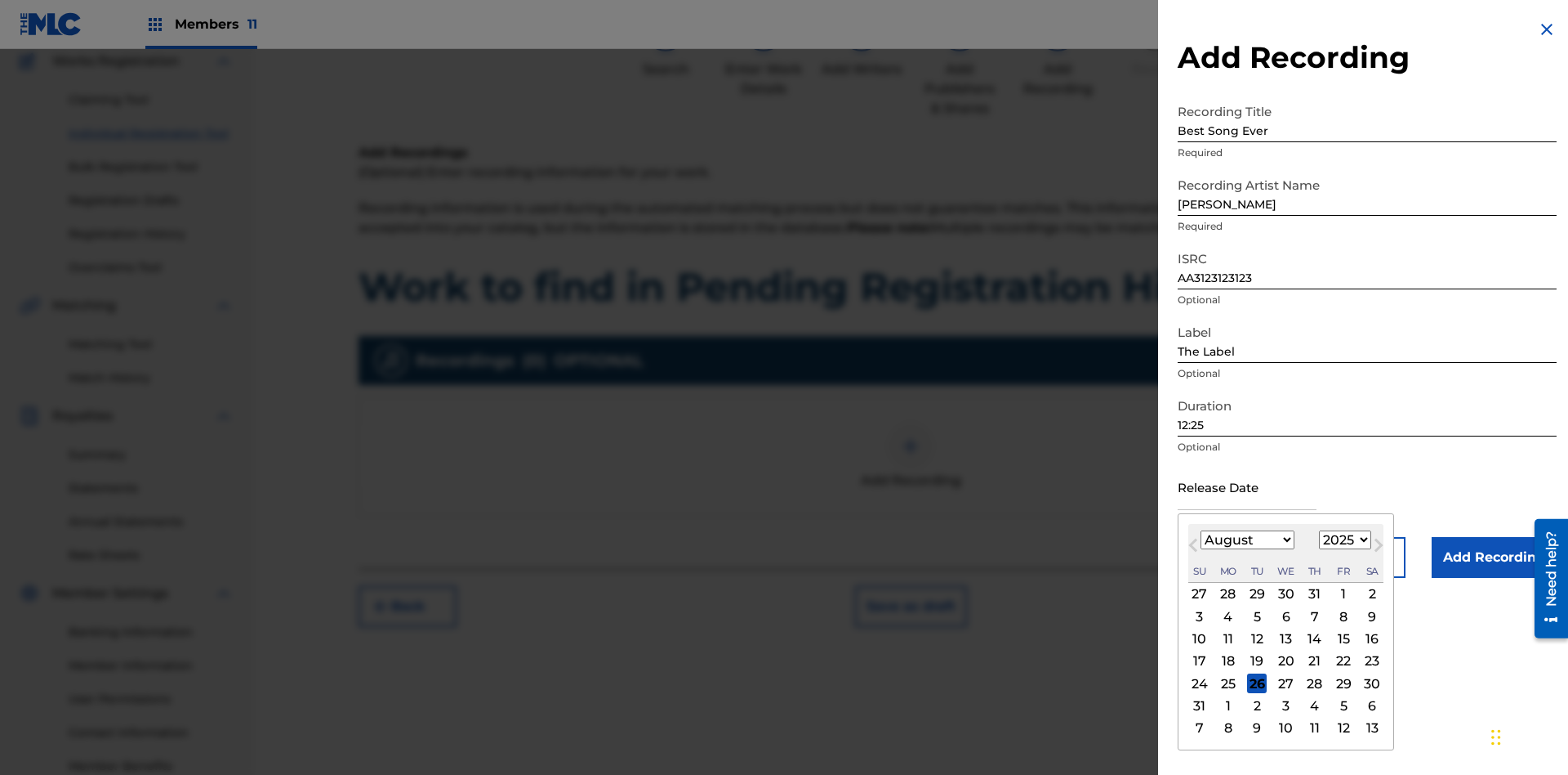
select select "3"
click at [1343, 540] on select "1900 1901 1902 1903 1904 1905 1906 1907 1908 1909 1910 1911 1912 1913 1914 1915…" at bounding box center [1345, 540] width 53 height 19
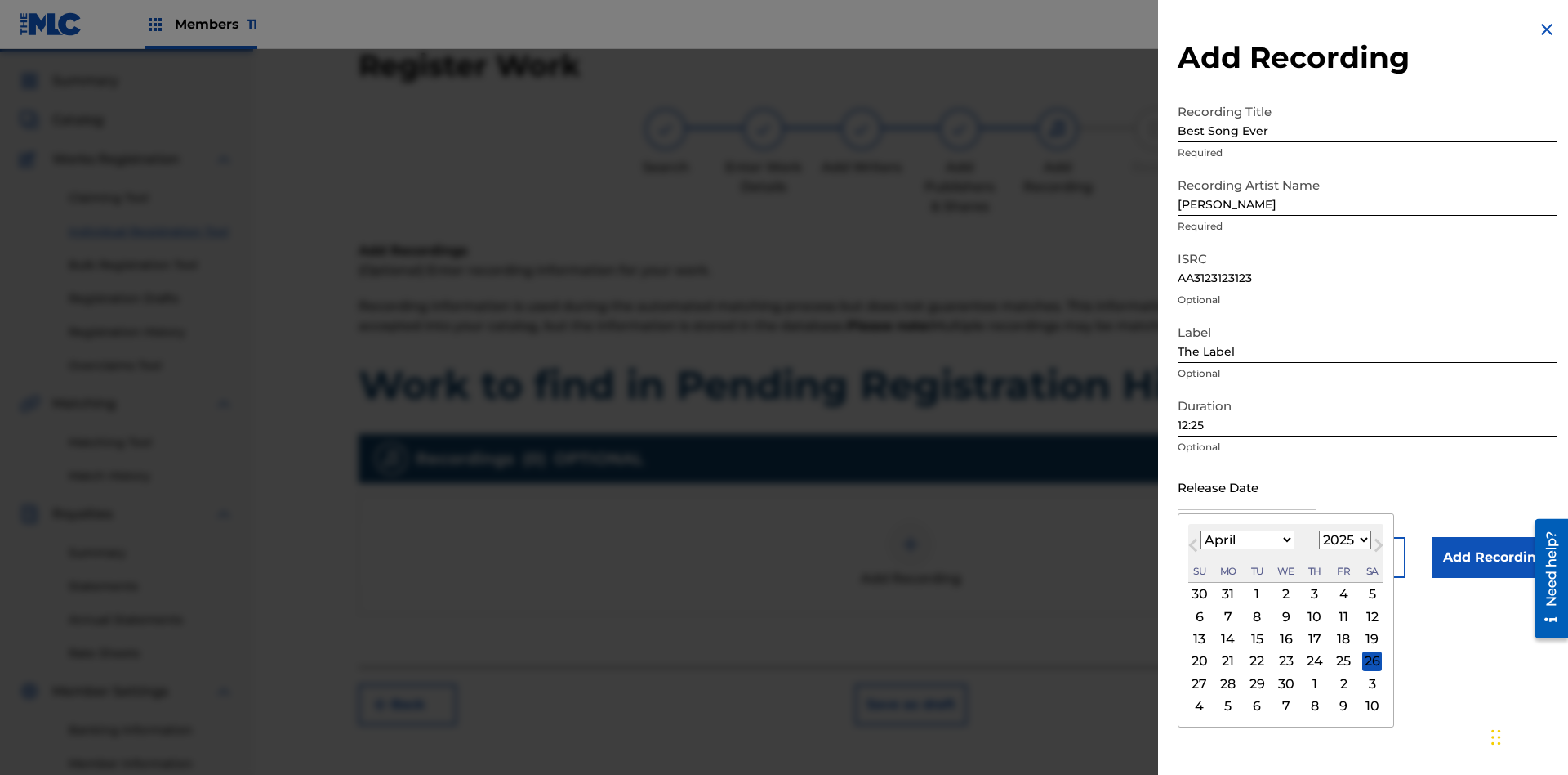
select select "2021"
click at [1343, 540] on select "1900 1901 1902 1903 1904 1905 1906 1907 1908 1909 1910 1911 1912 1913 1914 1915…" at bounding box center [1345, 540] width 53 height 19
click at [1312, 594] on div "1" at bounding box center [1315, 593] width 20 height 20
type input "[DATE]"
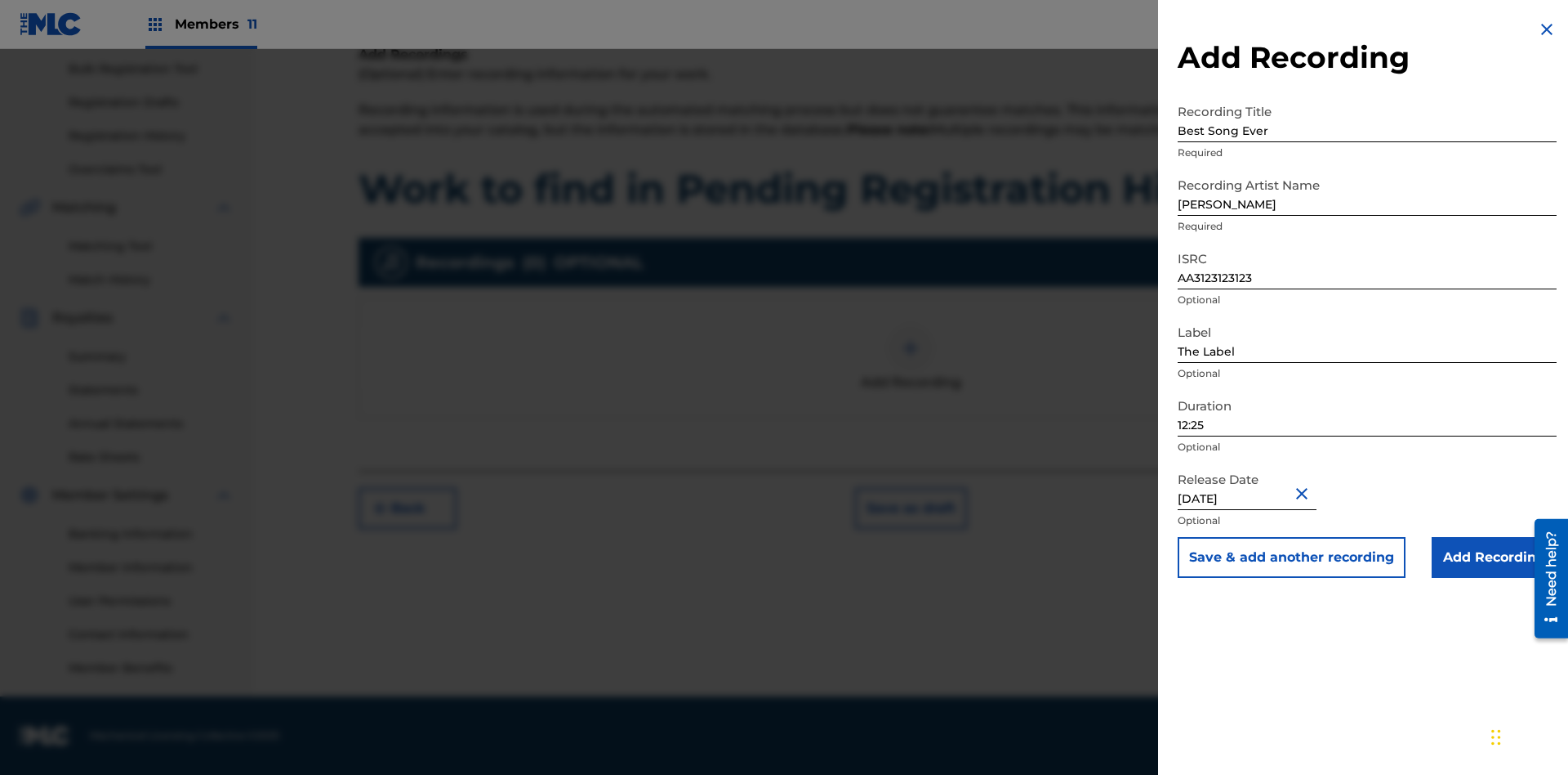
click at [1494, 558] on input "Add Recording" at bounding box center [1494, 557] width 125 height 40
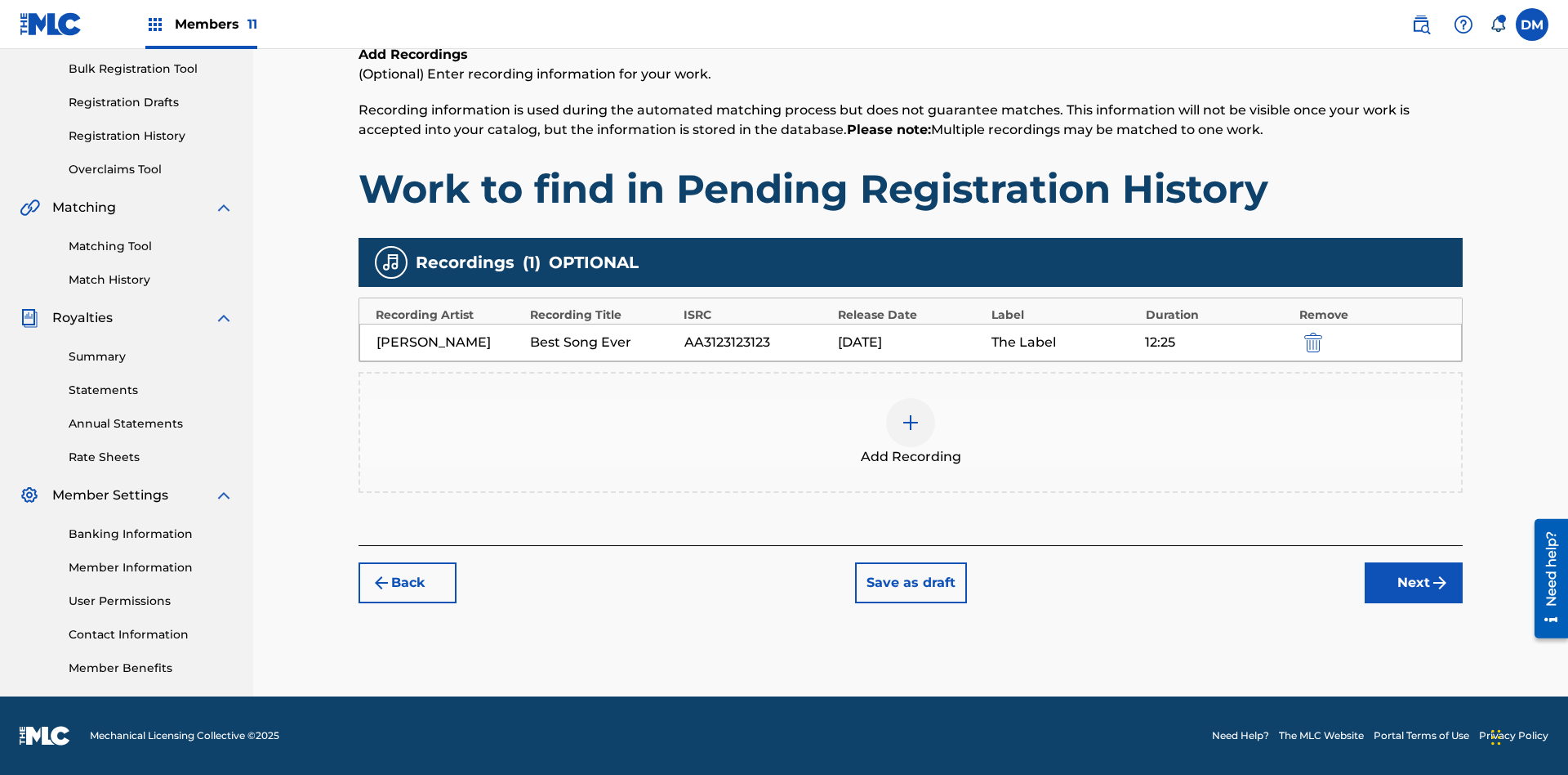
click at [1414, 583] on button "Next" at bounding box center [1414, 582] width 98 height 40
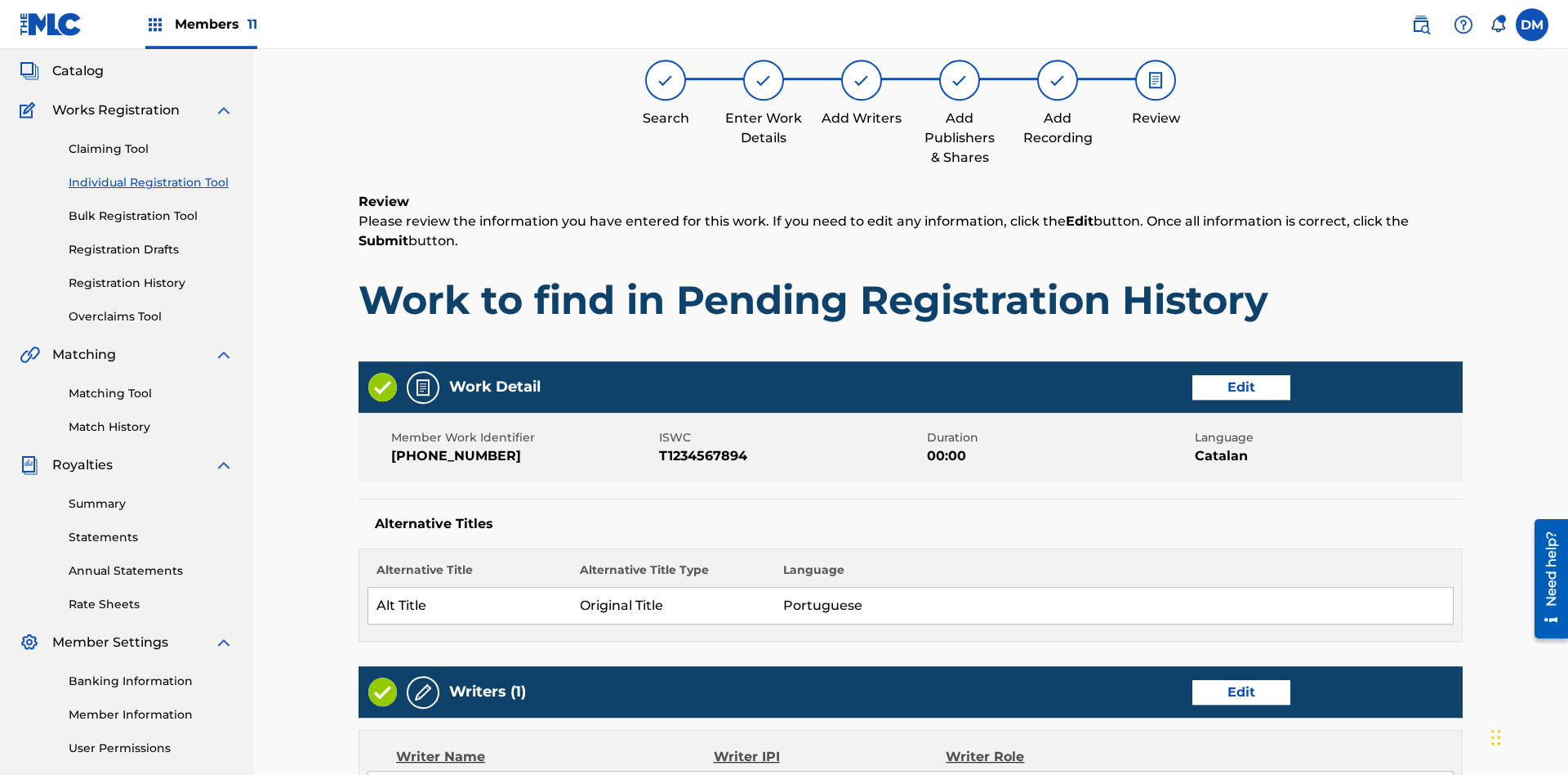
scroll to position [770, 0]
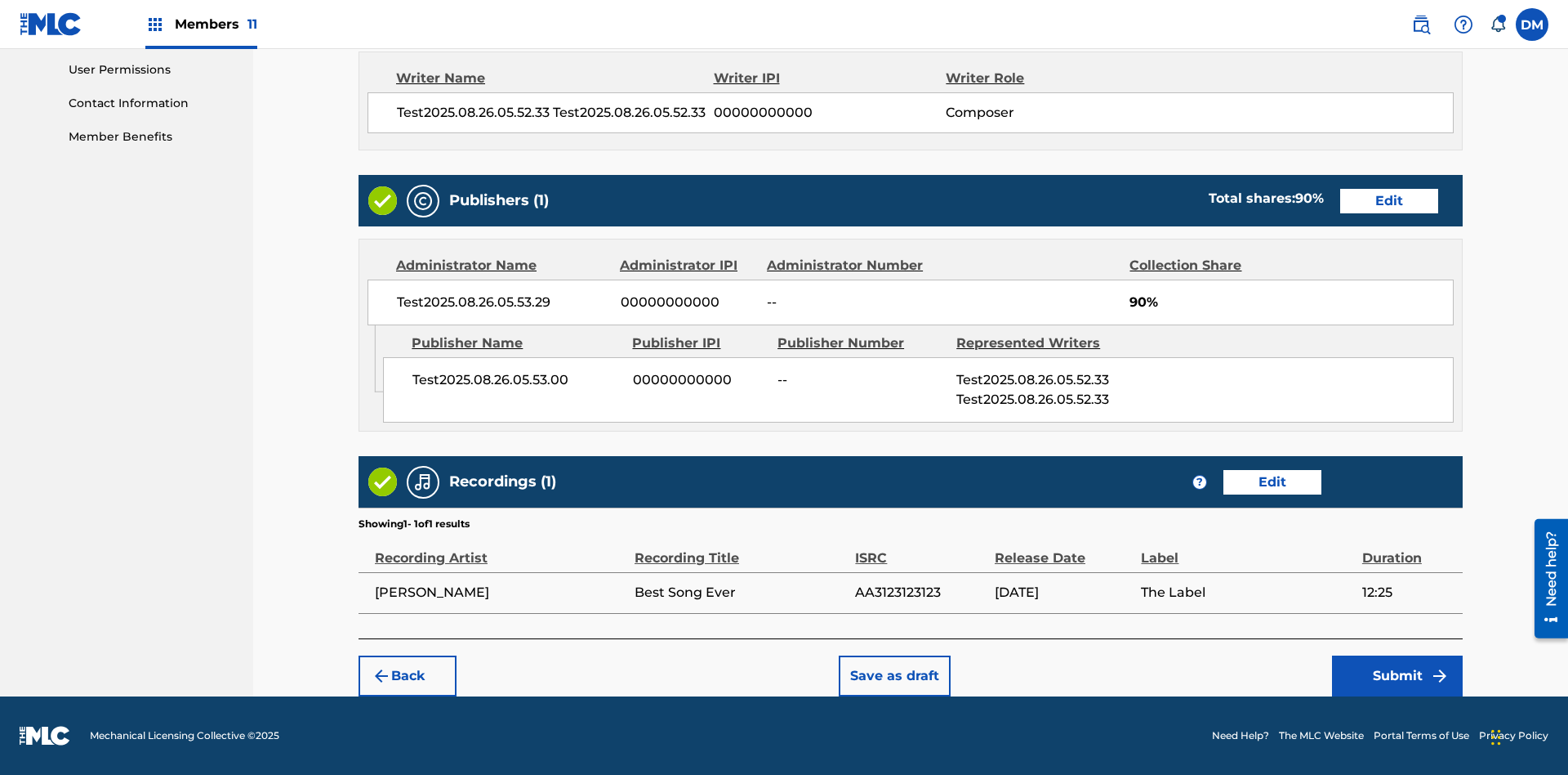
click at [1398, 675] on button "Submit" at bounding box center [1397, 675] width 131 height 40
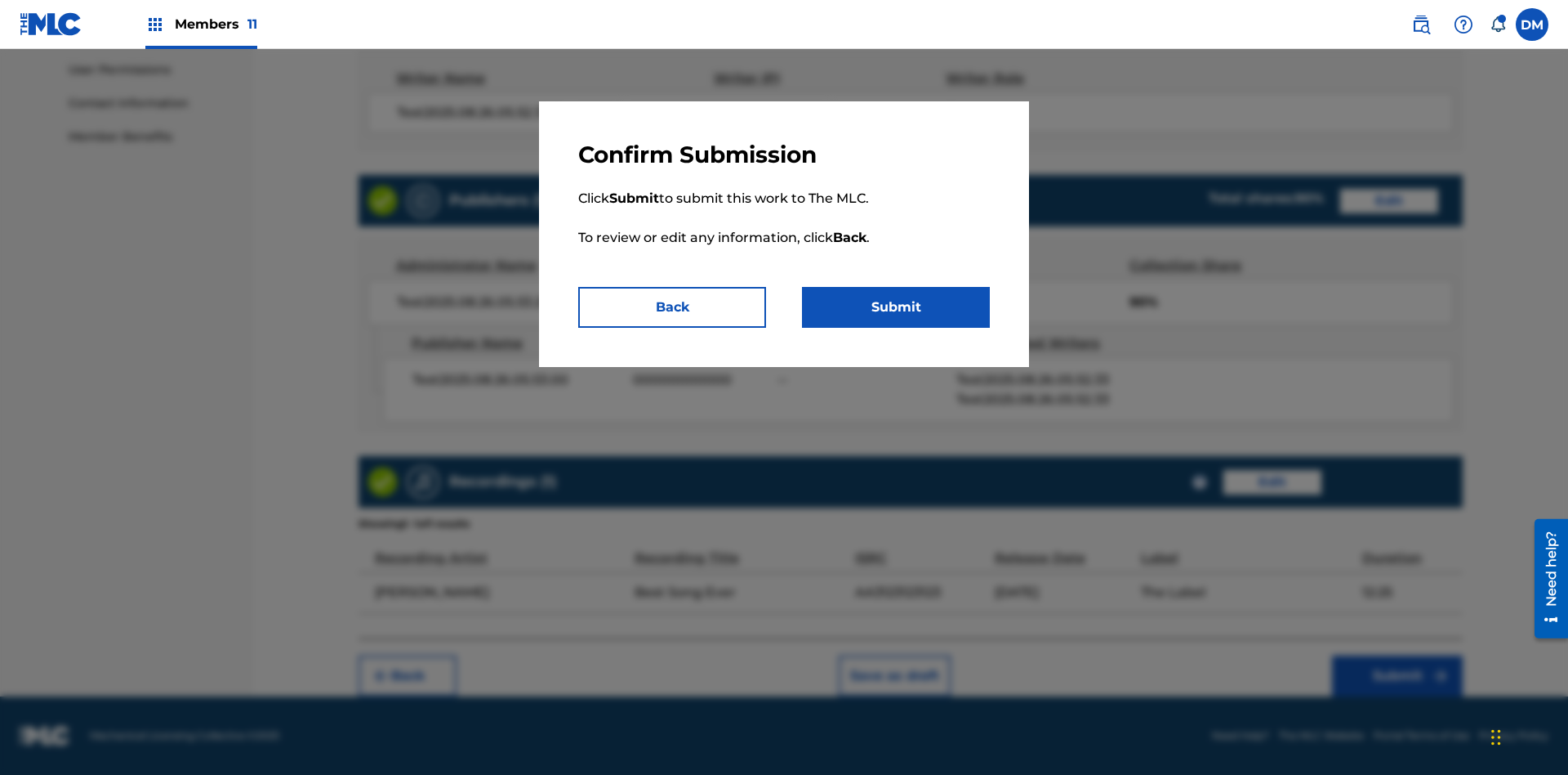
click at [896, 308] on button "Submit" at bounding box center [896, 307] width 188 height 40
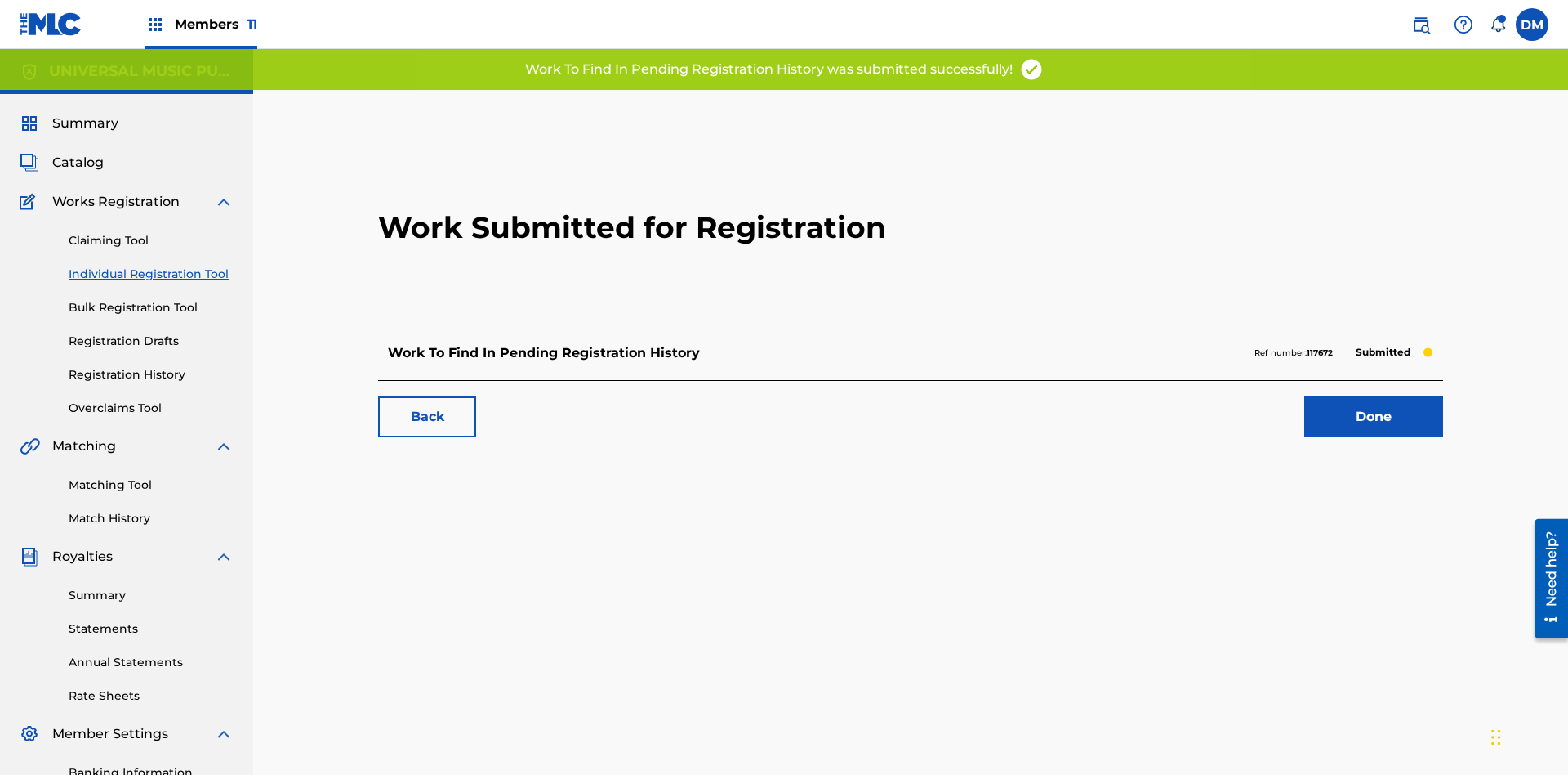
click at [1305, 396] on link "Done" at bounding box center [1374, 416] width 139 height 40
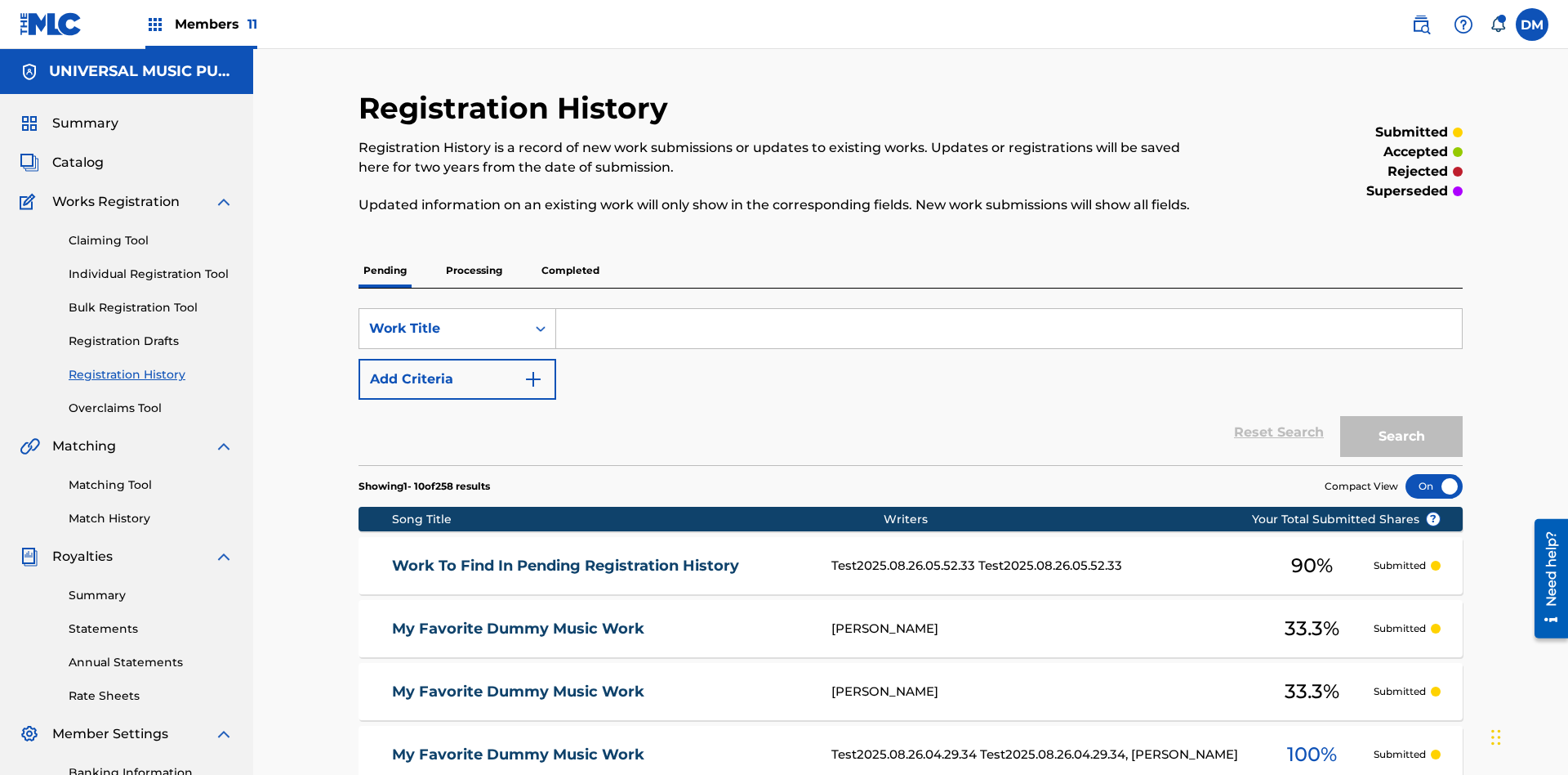
scroll to position [221, 0]
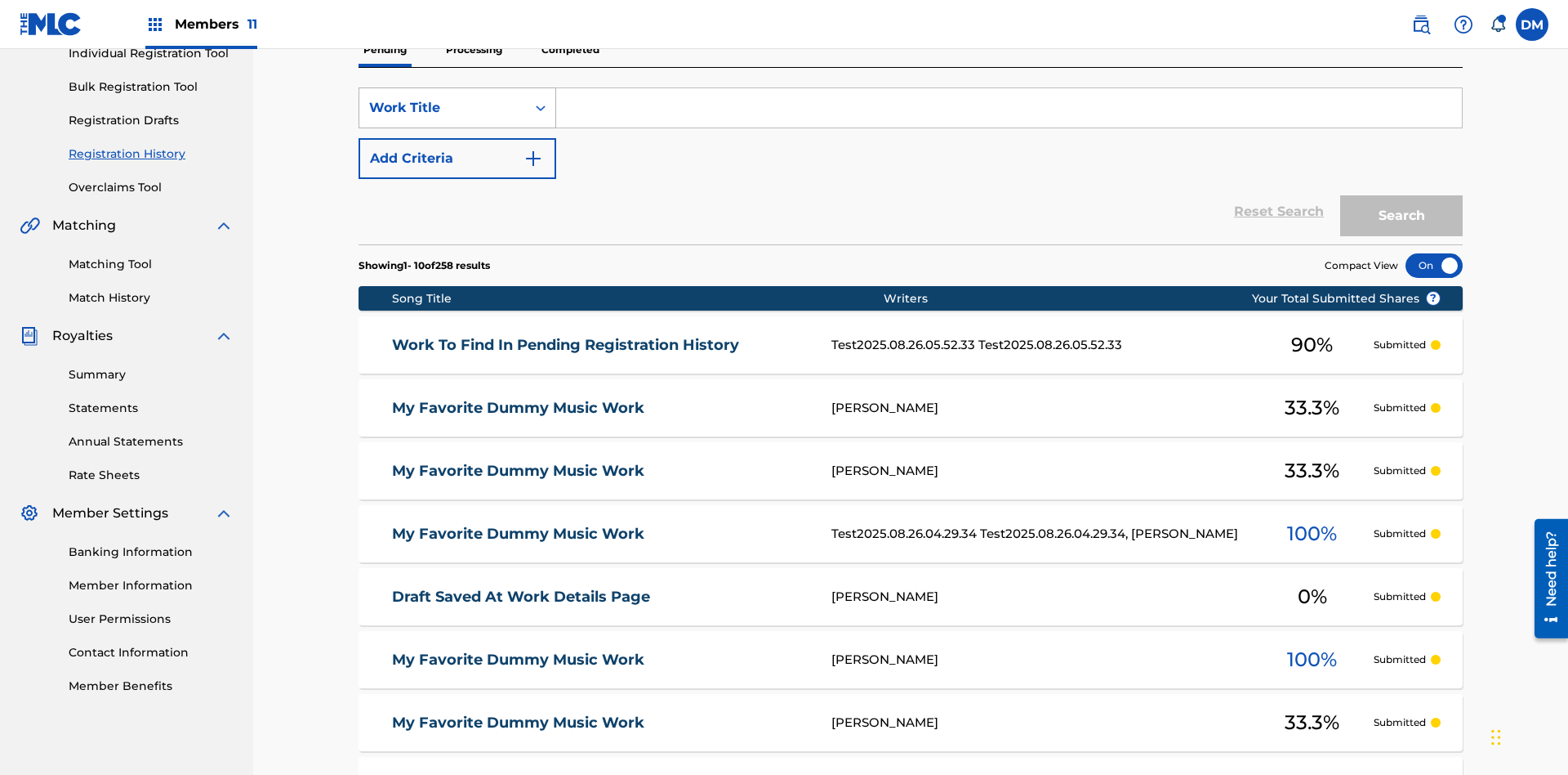
click at [443, 108] on div "Work Title" at bounding box center [443, 107] width 147 height 20
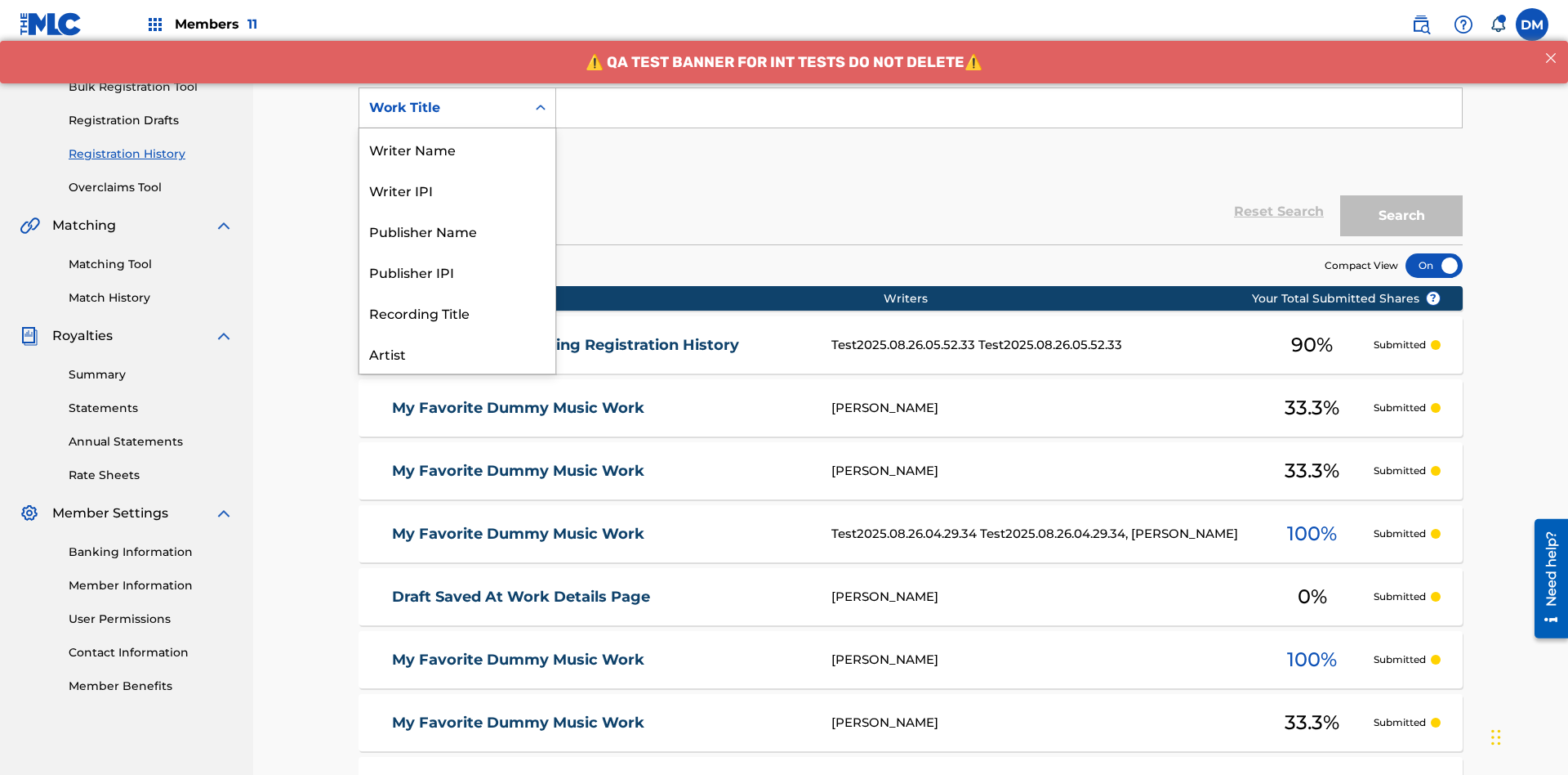
scroll to position [82, 0]
click at [458, 353] on div "Work Title" at bounding box center [457, 353] width 196 height 40
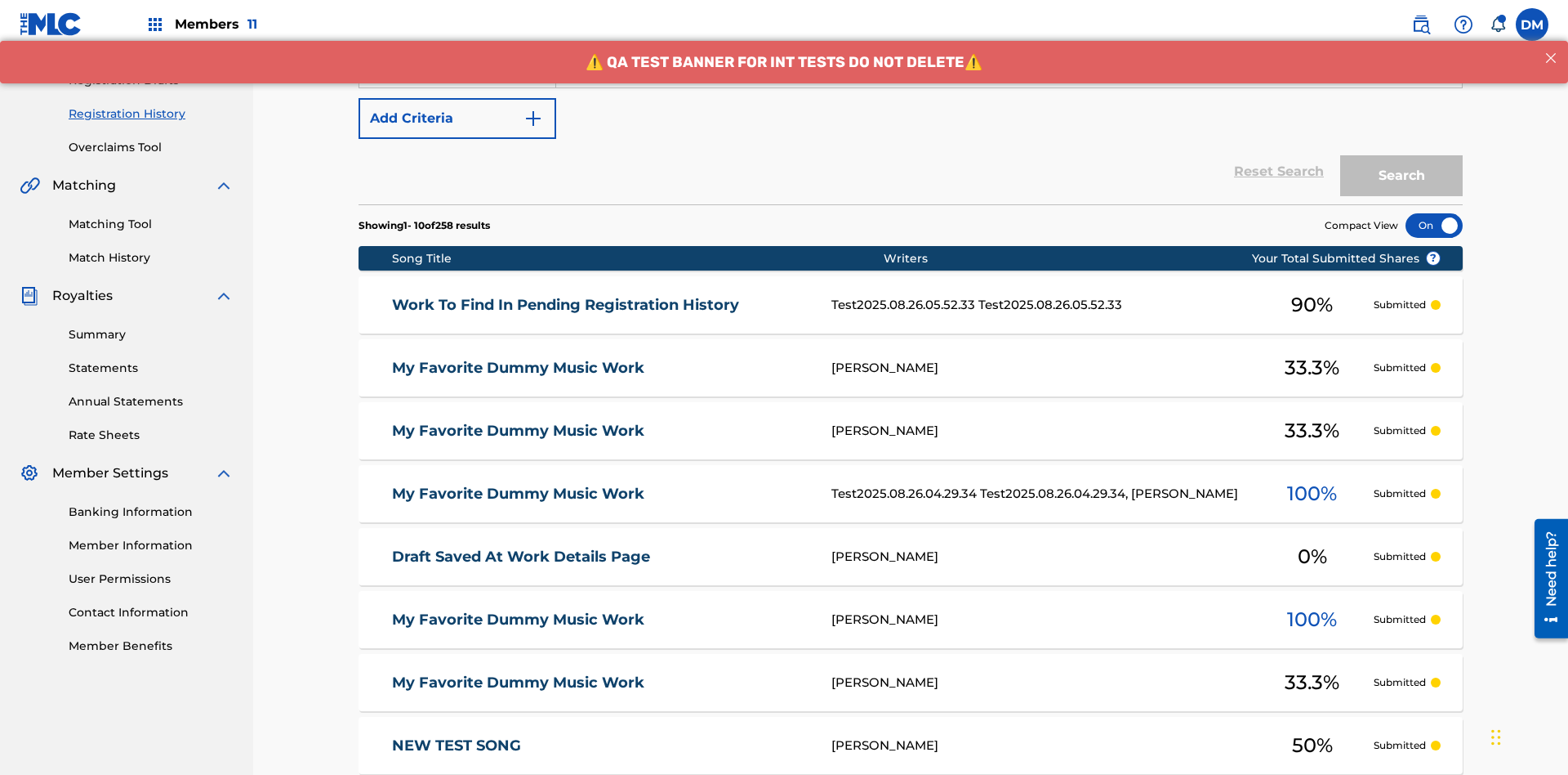
click at [458, 119] on button "Add Criteria" at bounding box center [457, 118] width 197 height 40
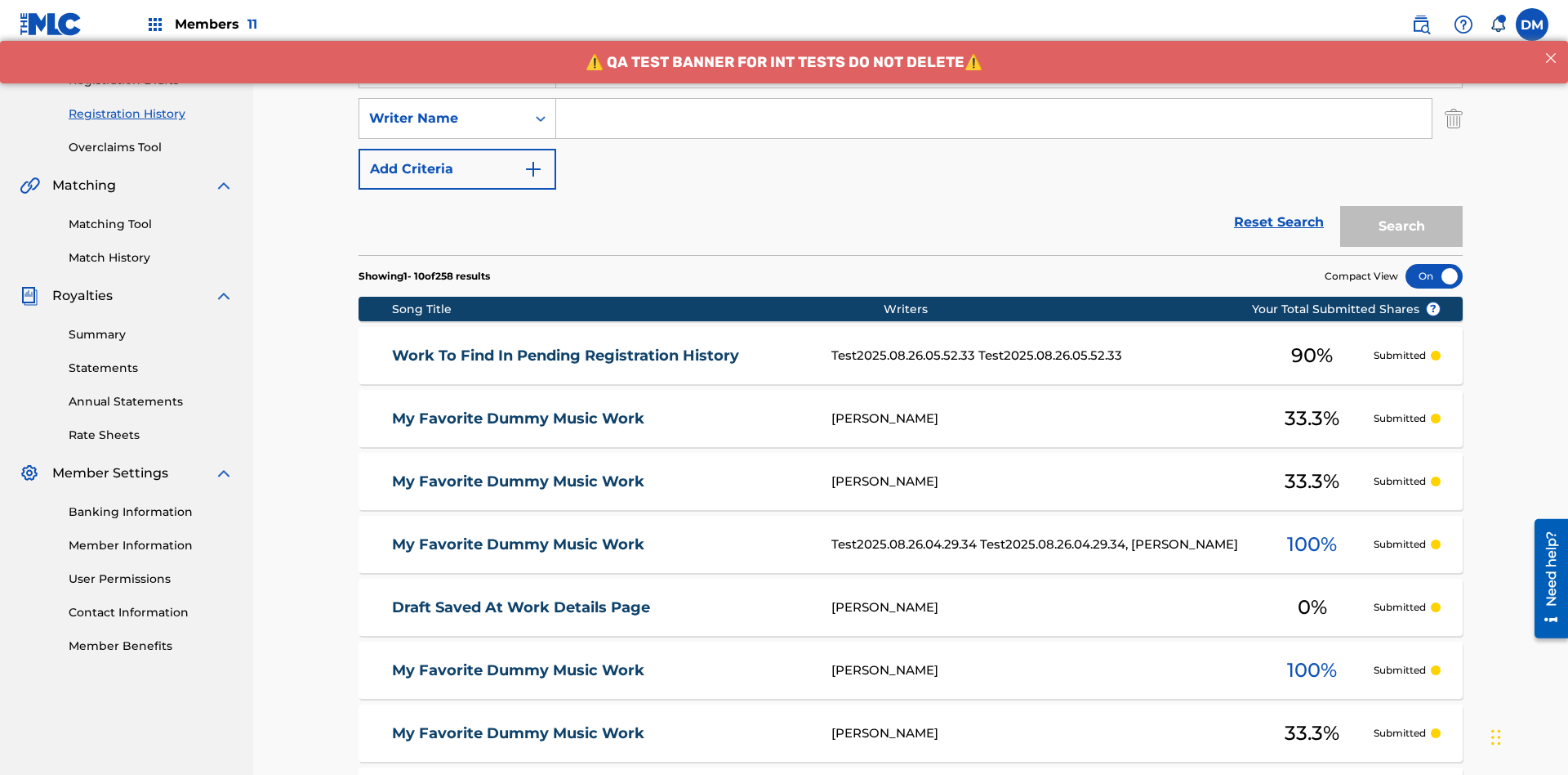
scroll to position [272, 0]
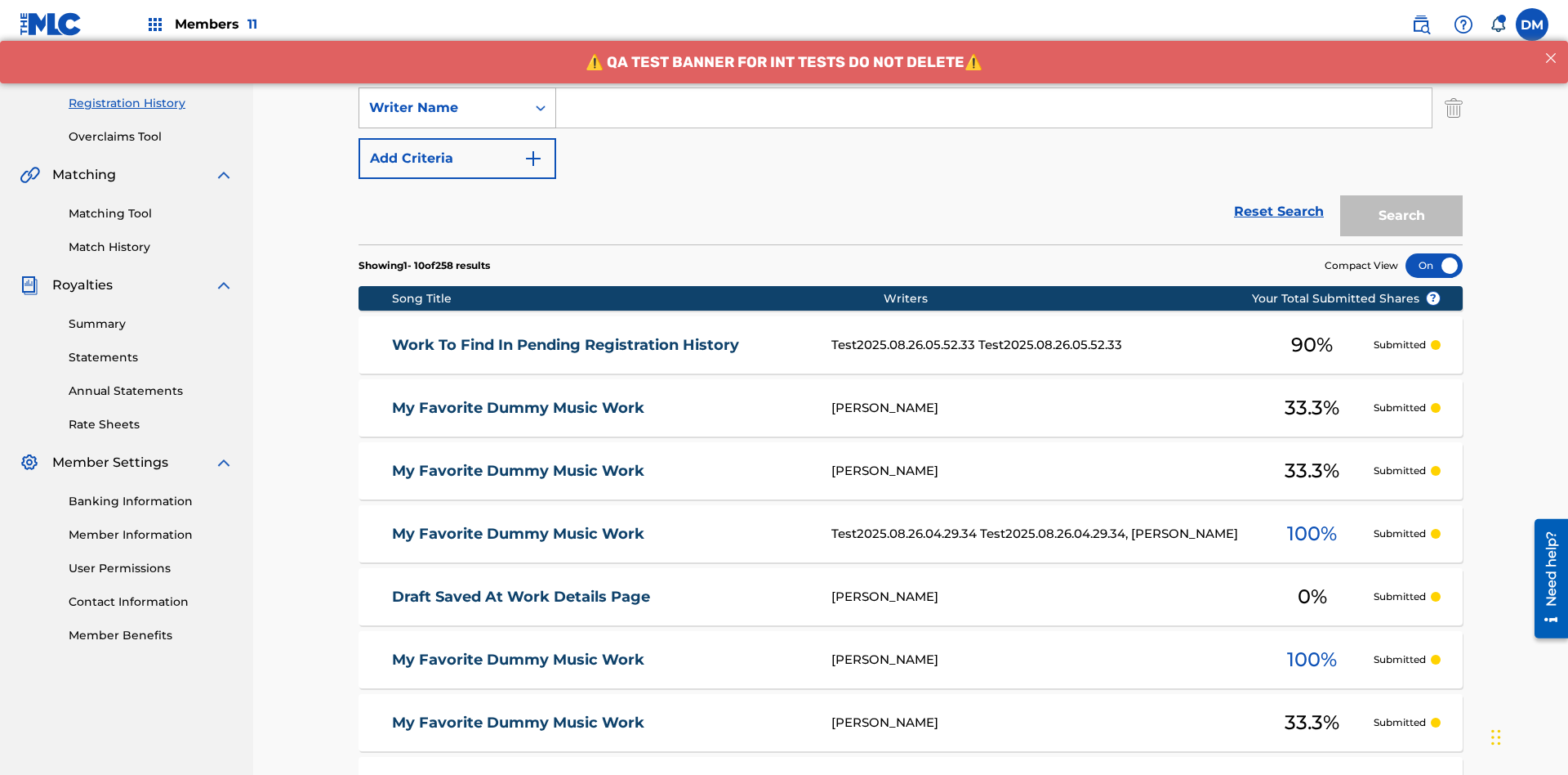
click at [443, 108] on div "Writer Name" at bounding box center [443, 107] width 147 height 20
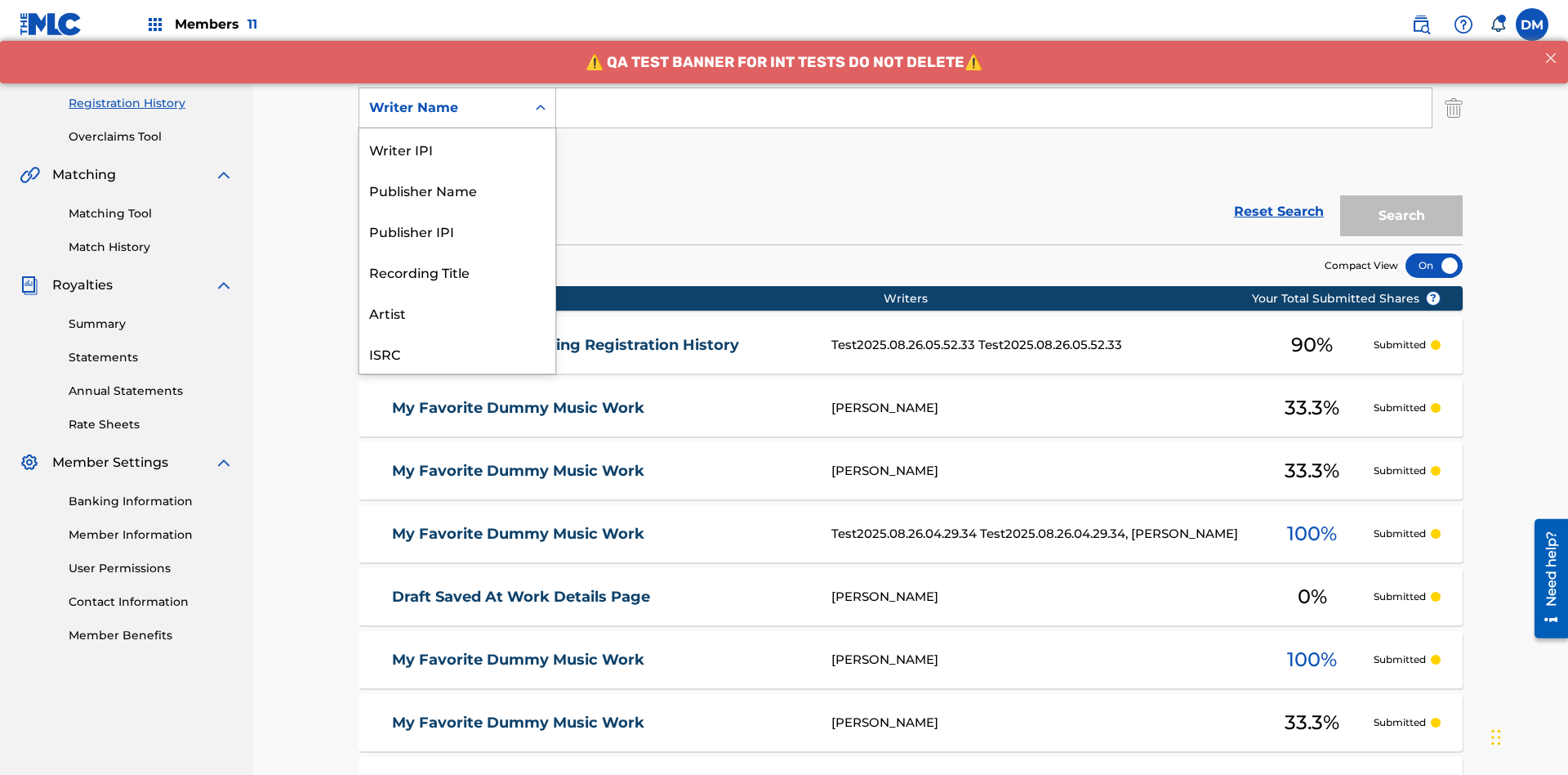
scroll to position [40, 0]
click at [458, 230] on div "Recording Title" at bounding box center [457, 229] width 196 height 40
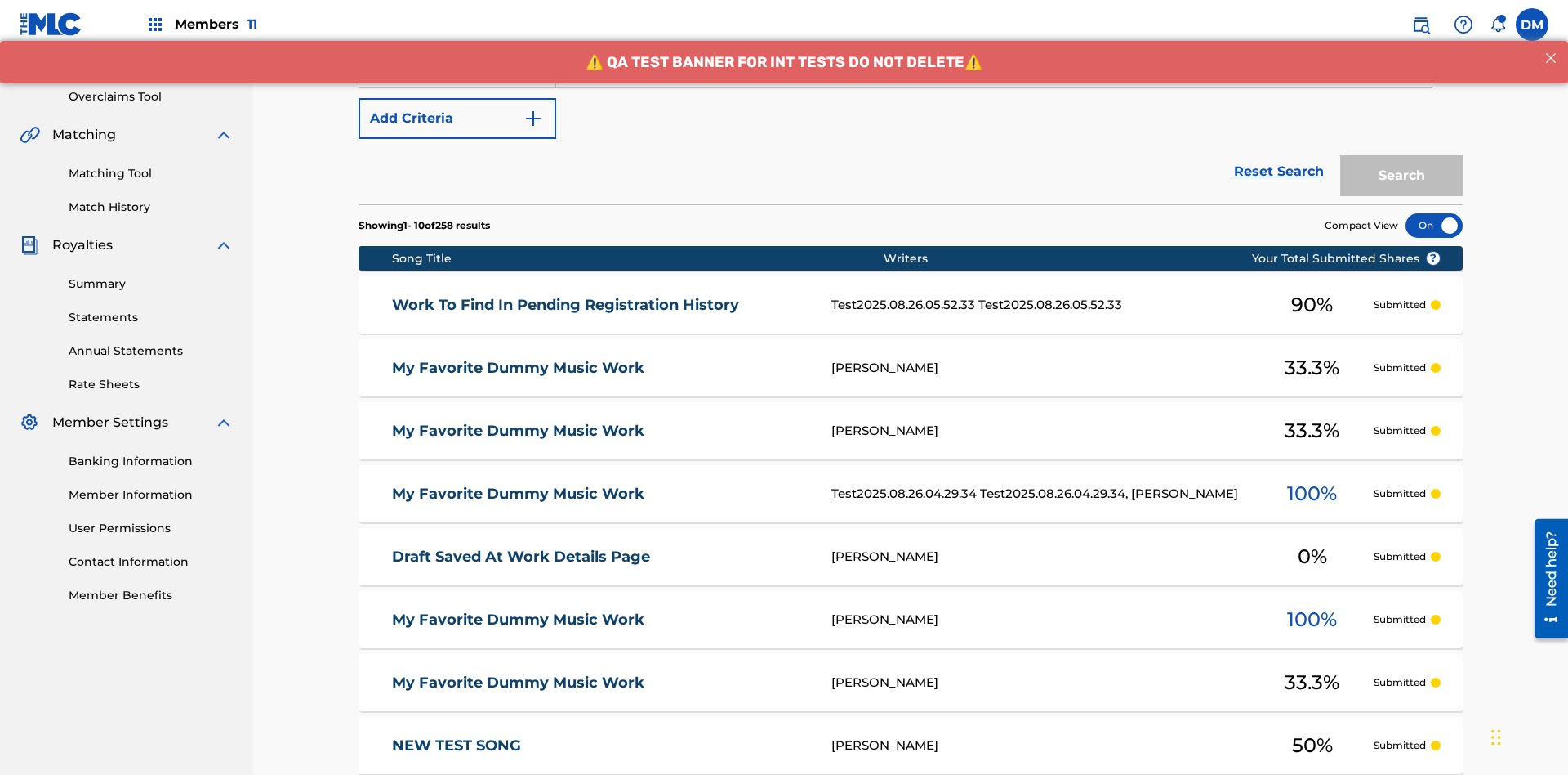
click at [458, 119] on button "Add Criteria" at bounding box center [457, 118] width 197 height 40
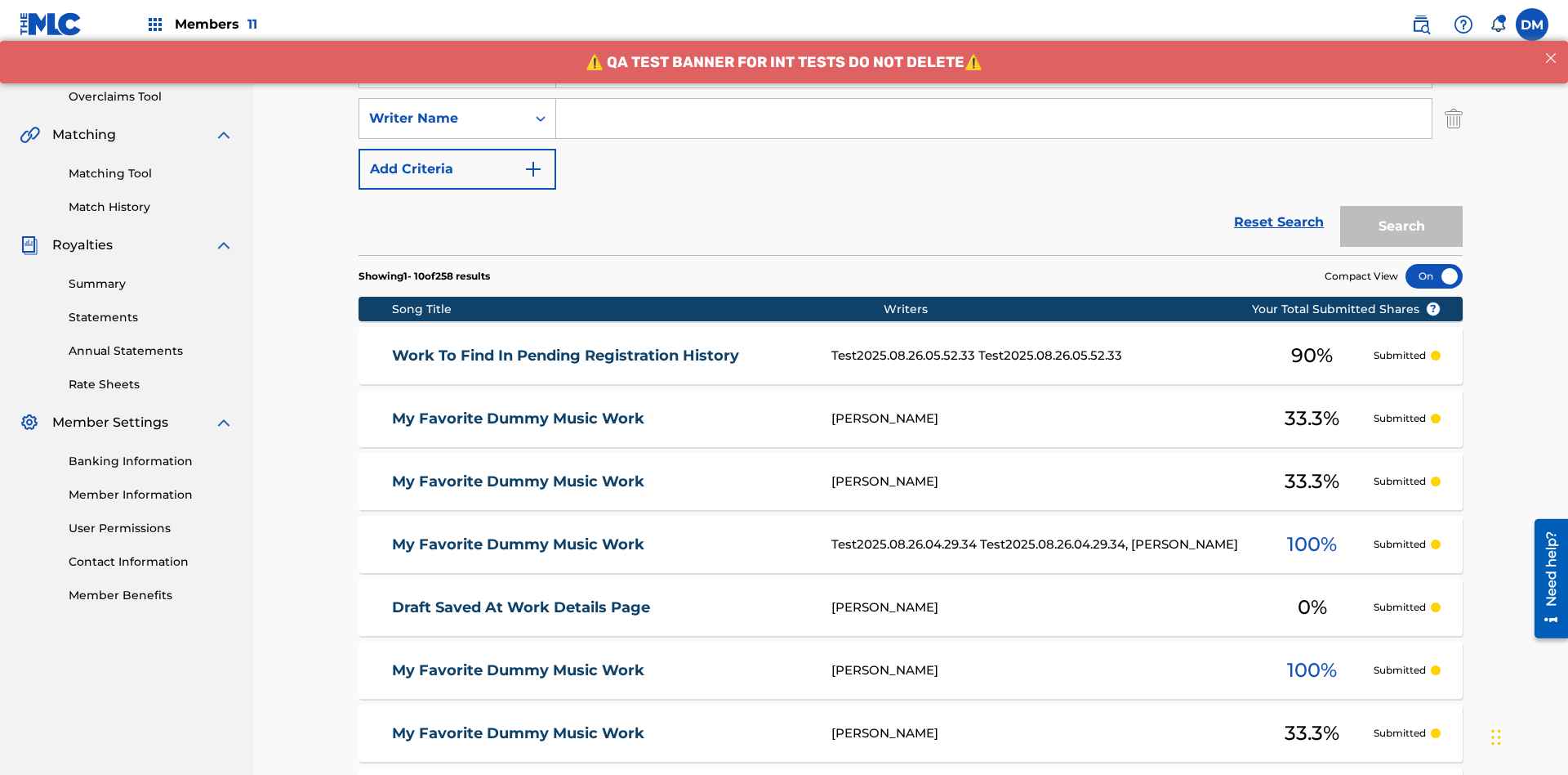
scroll to position [322, 0]
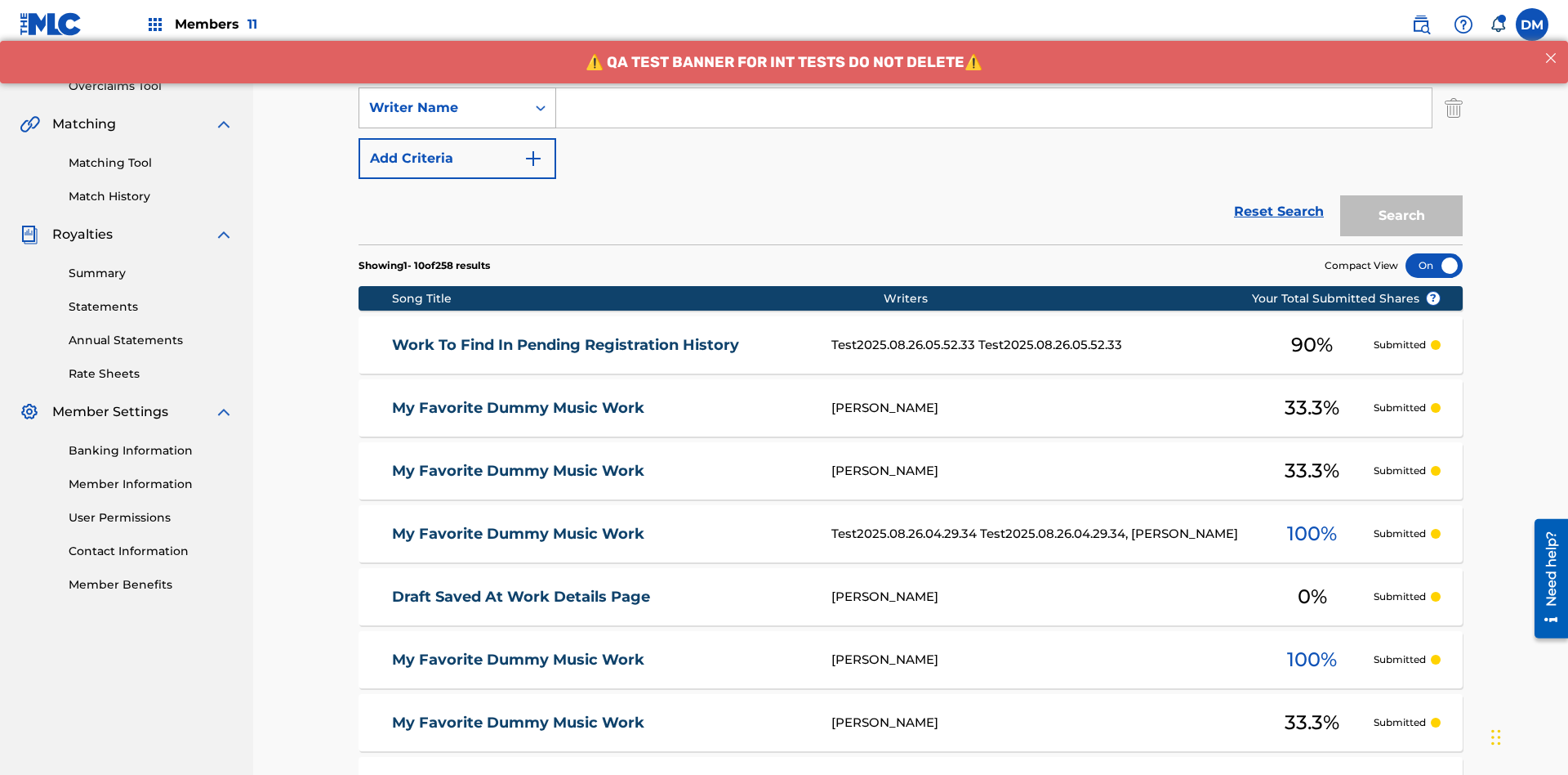
click at [443, 108] on div "Writer Name" at bounding box center [443, 107] width 147 height 20
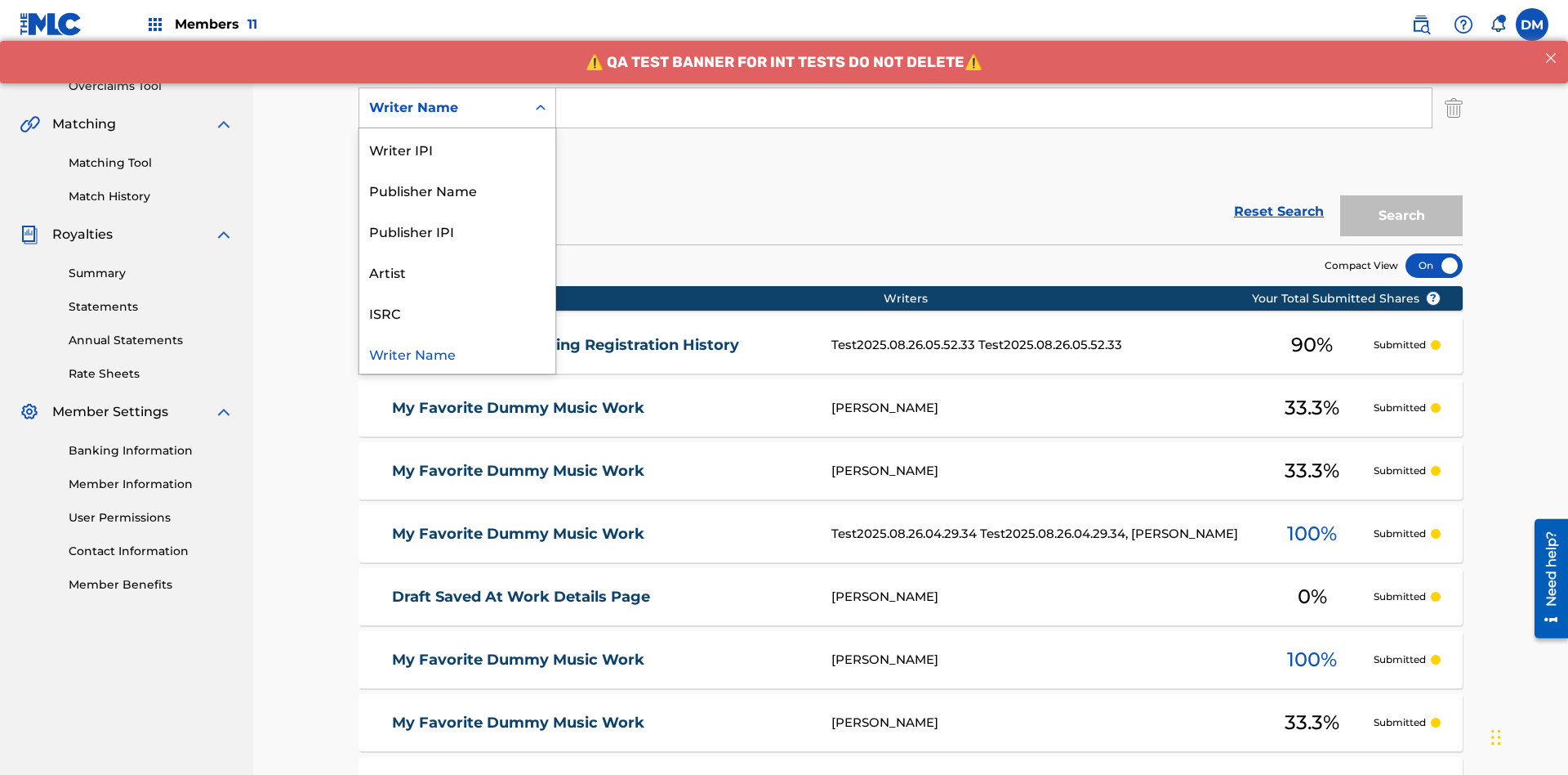
click at [458, 312] on div "ISRC" at bounding box center [457, 311] width 196 height 40
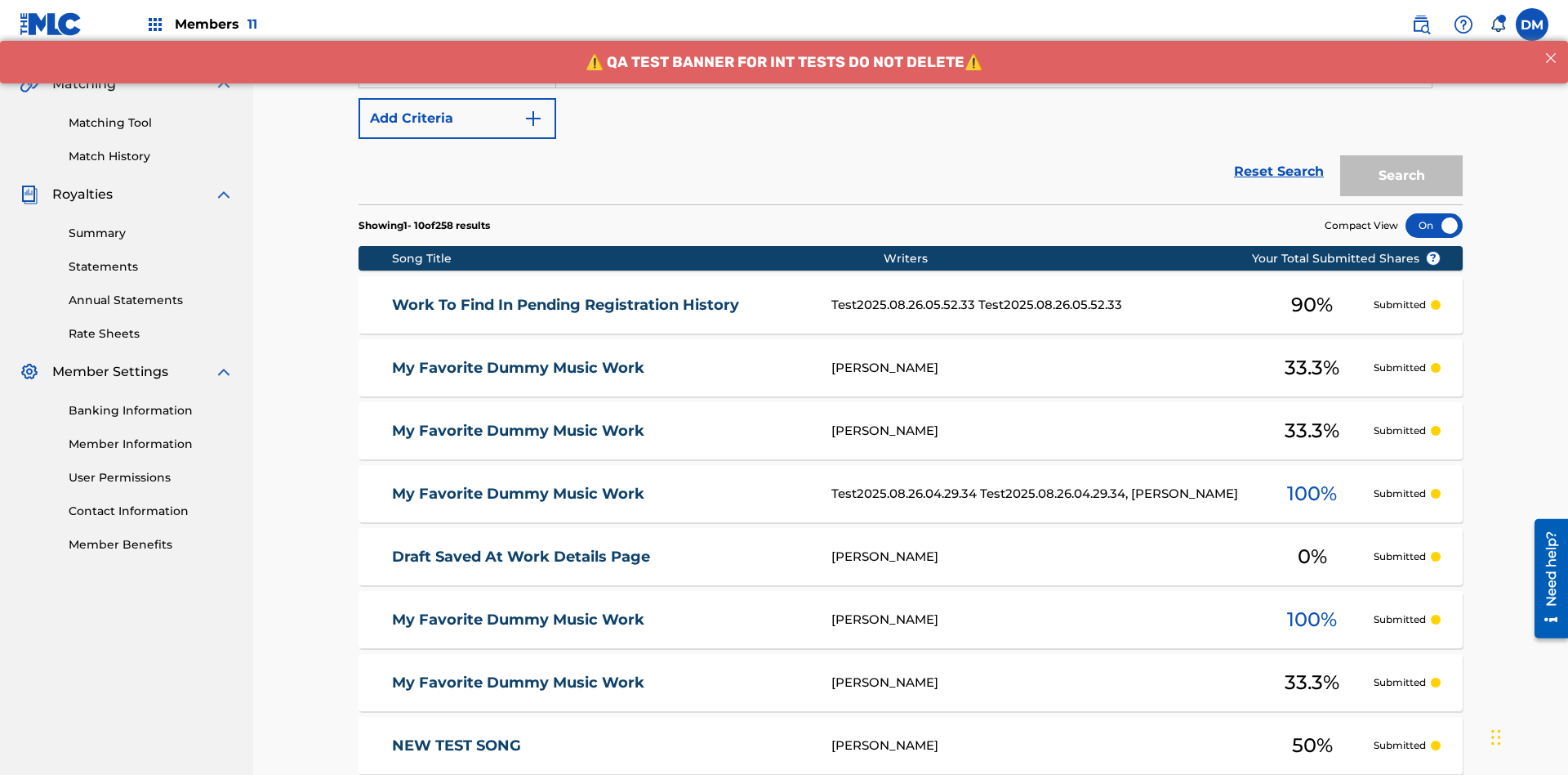
click at [458, 119] on button "Add Criteria" at bounding box center [457, 118] width 197 height 40
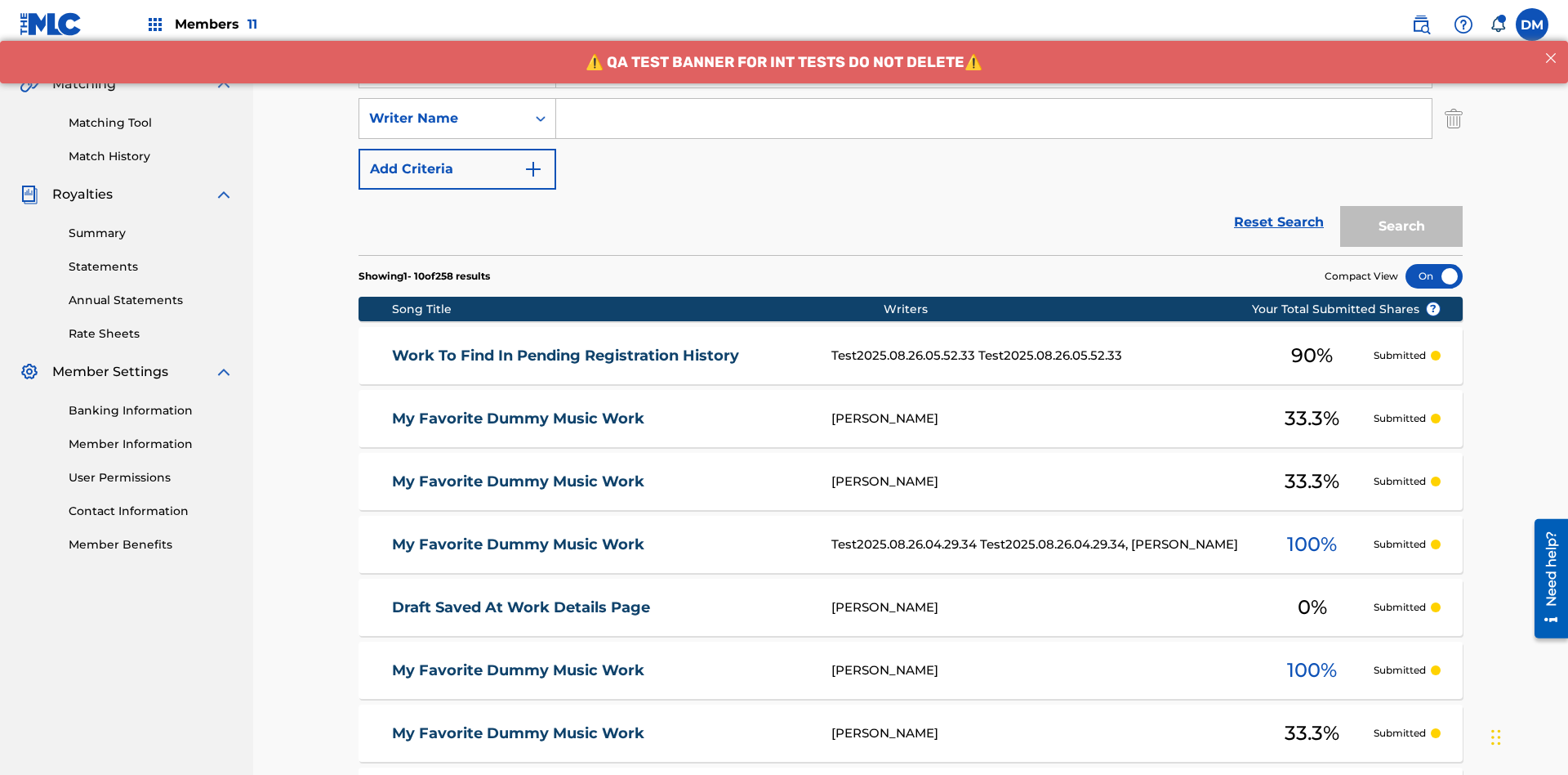
scroll to position [372, 0]
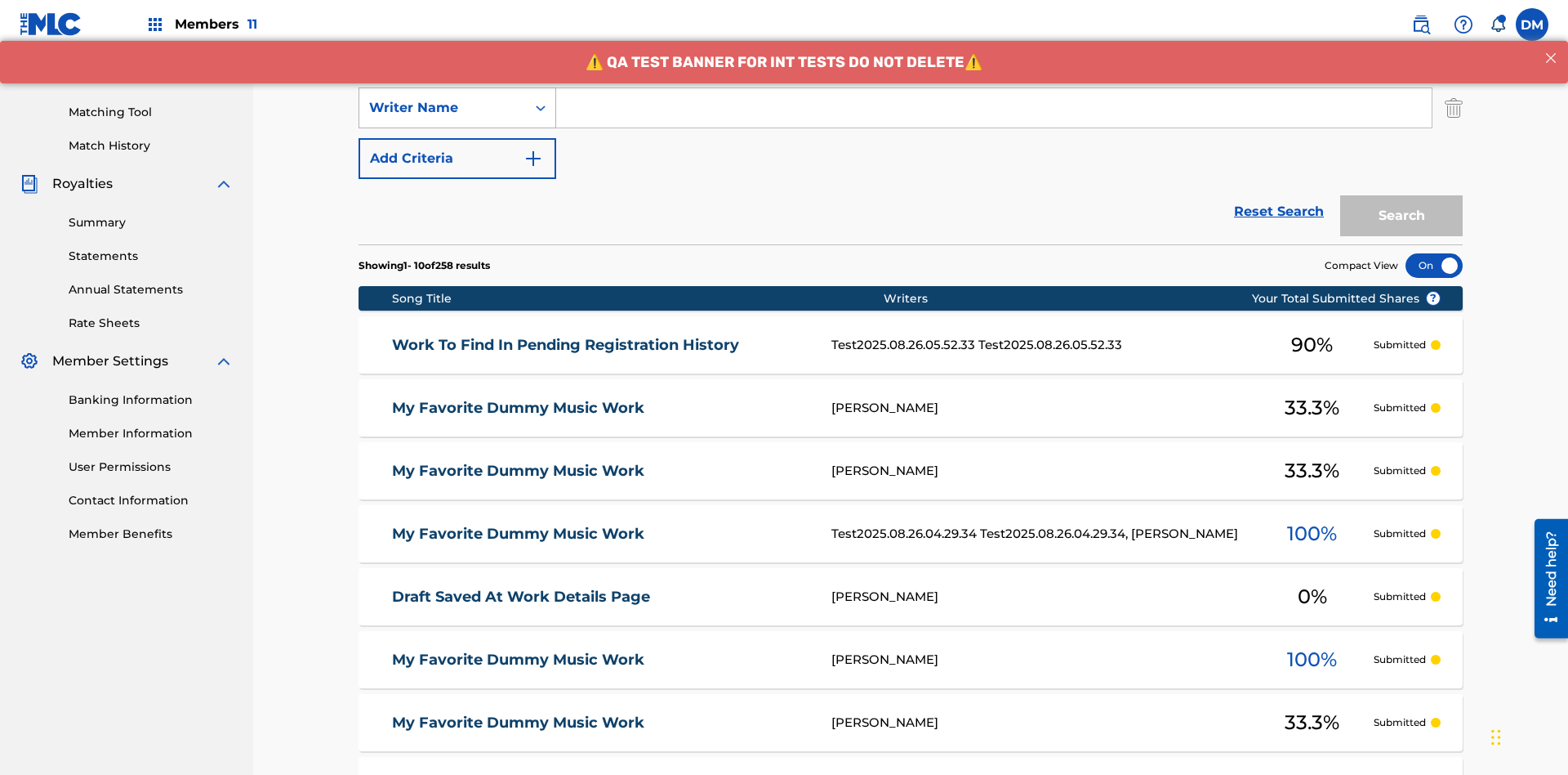
click at [443, 108] on div "Writer Name" at bounding box center [443, 107] width 147 height 20
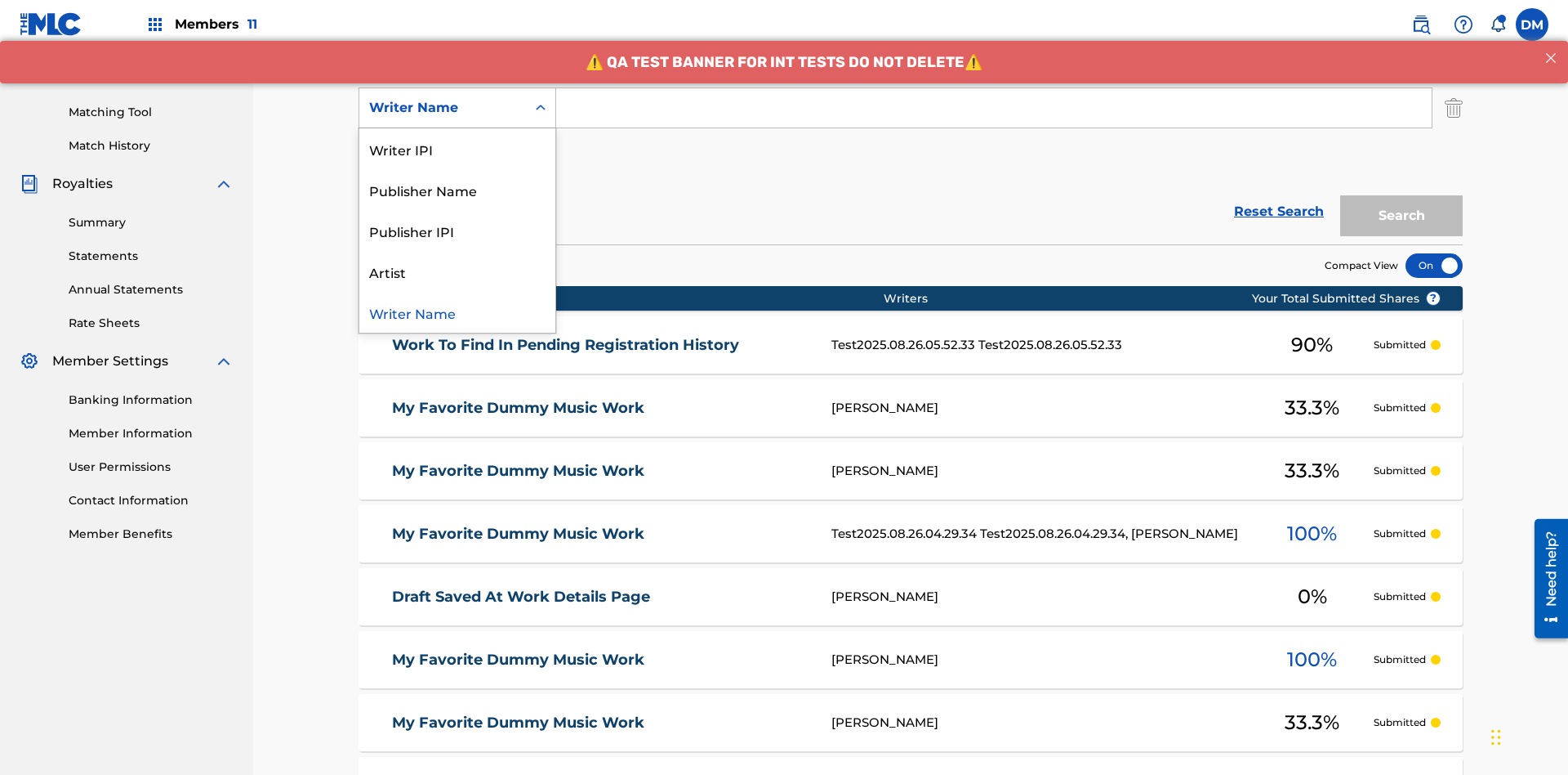
click at [458, 230] on div "Publisher IPI" at bounding box center [457, 229] width 196 height 40
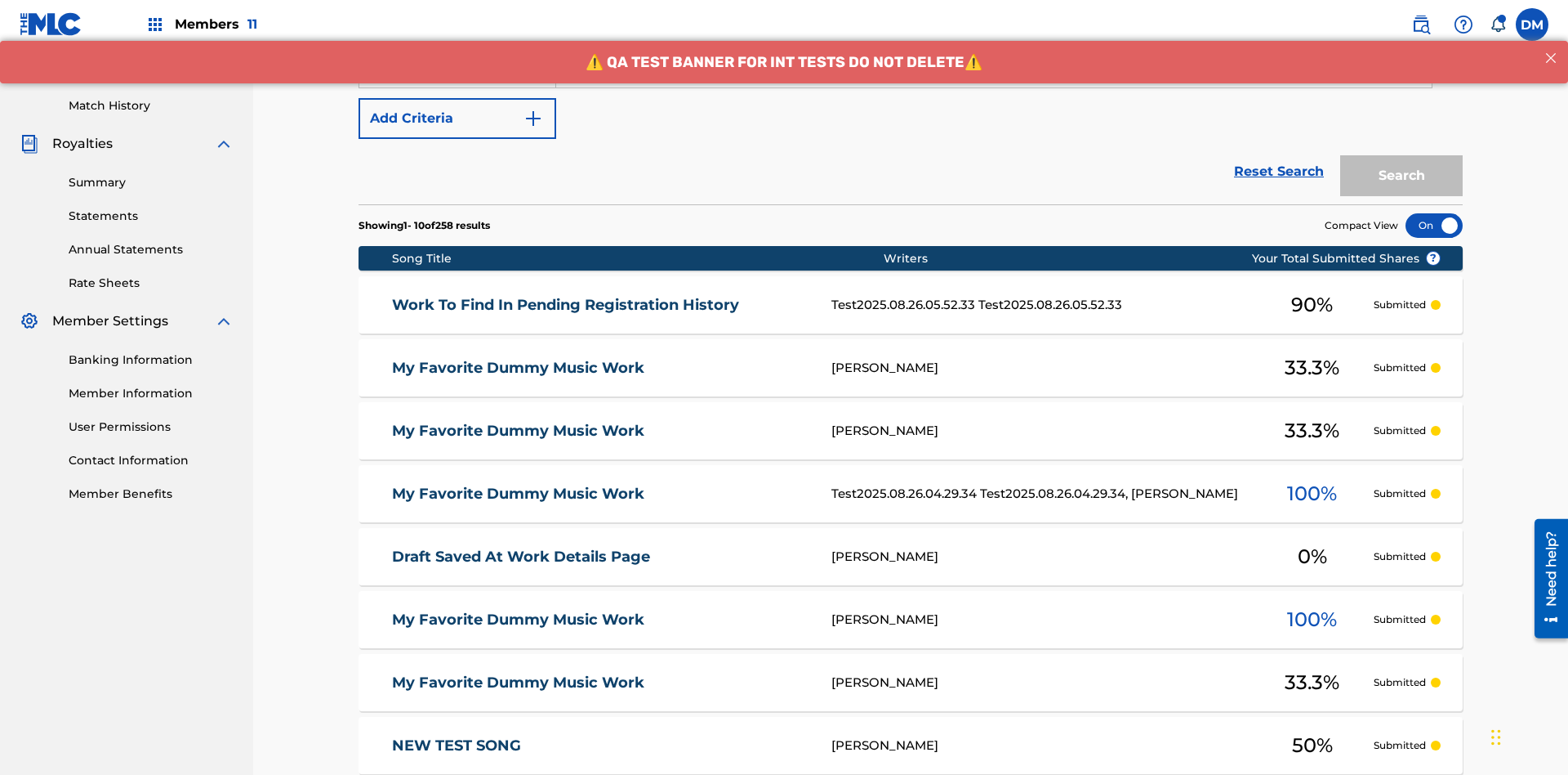
click at [458, 119] on button "Add Criteria" at bounding box center [457, 118] width 197 height 40
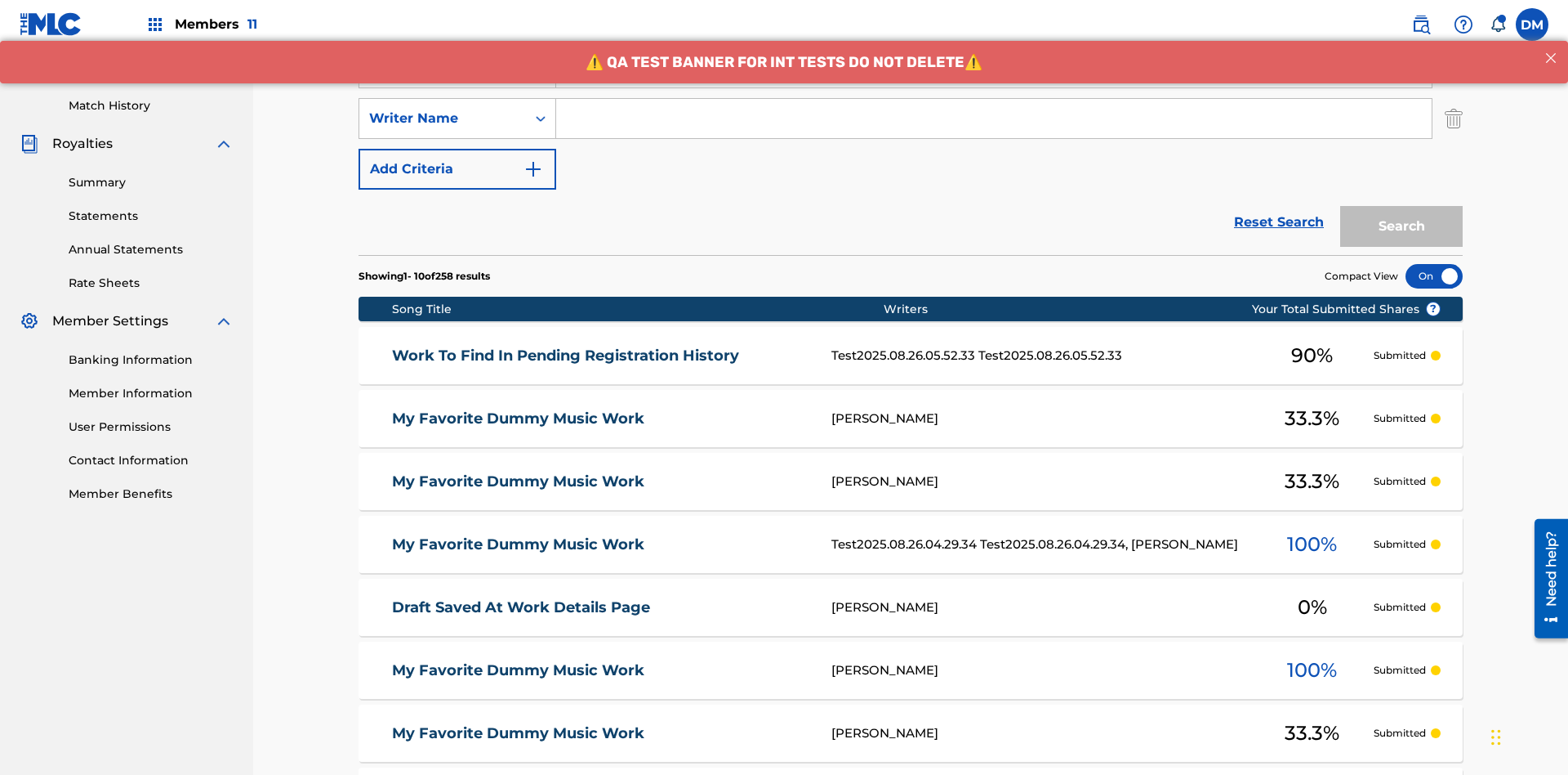
scroll to position [423, 0]
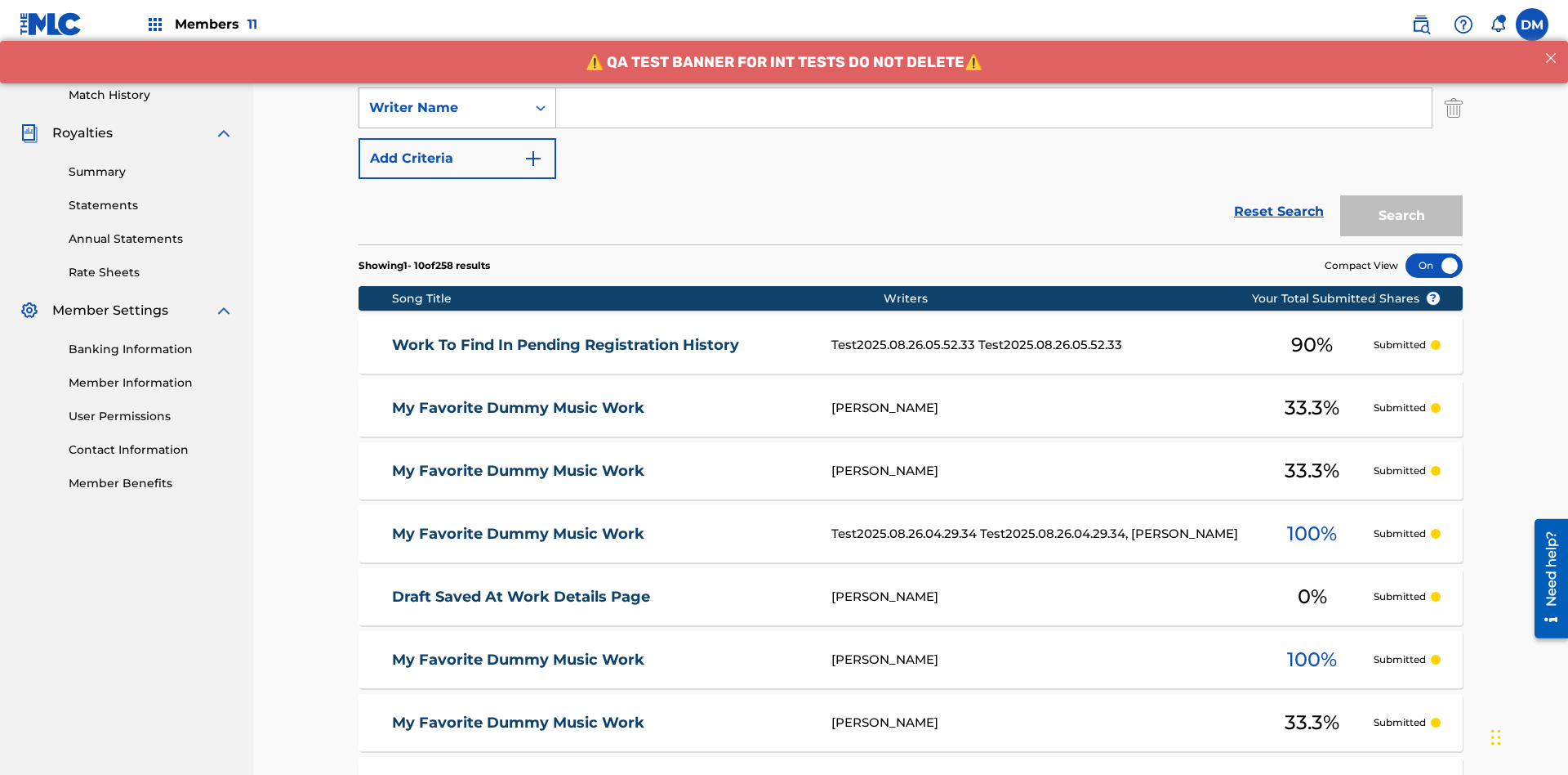
click at [443, 108] on div "Writer Name" at bounding box center [443, 107] width 147 height 20
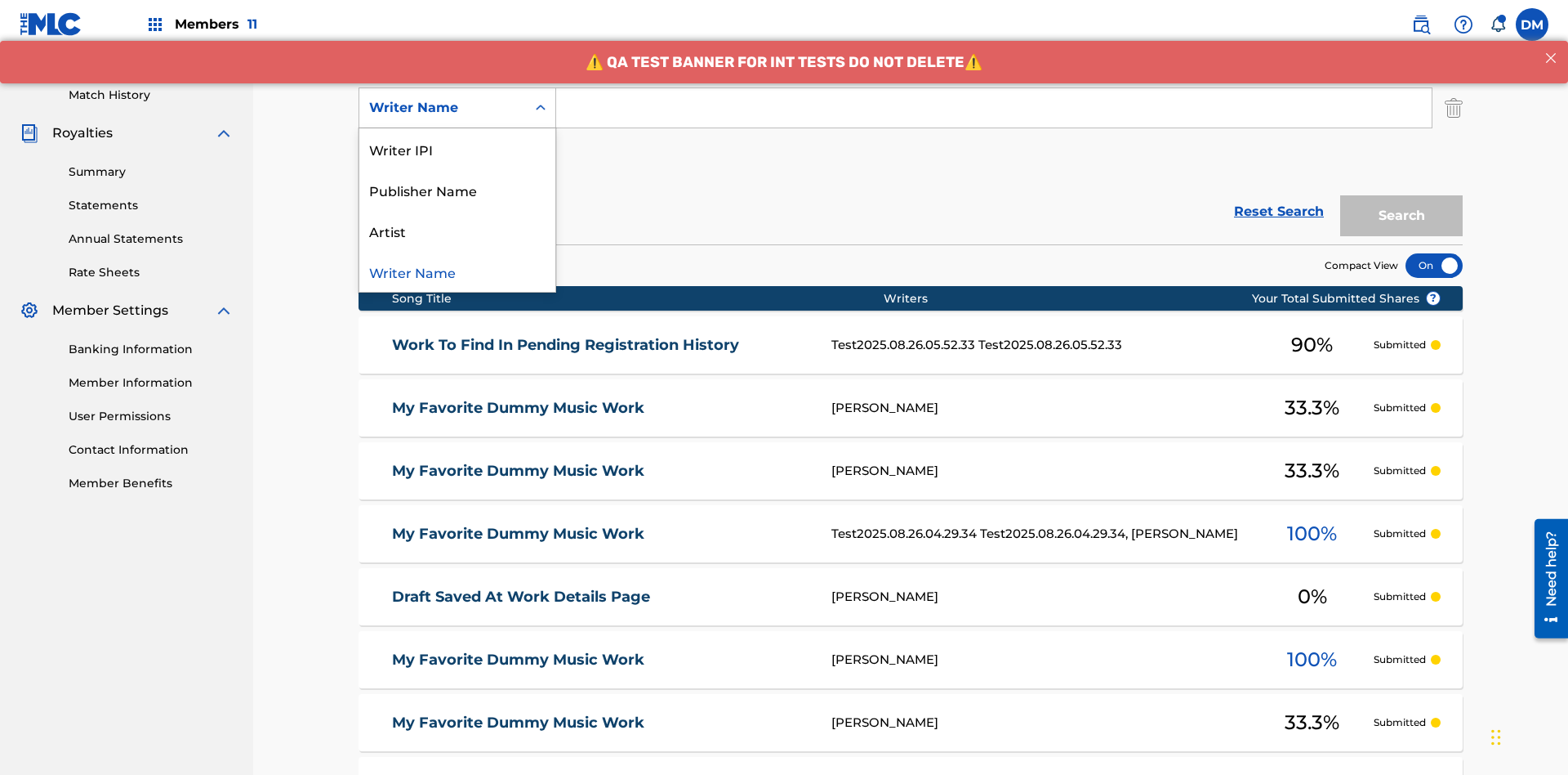
click at [458, 230] on div "Artist" at bounding box center [457, 229] width 196 height 40
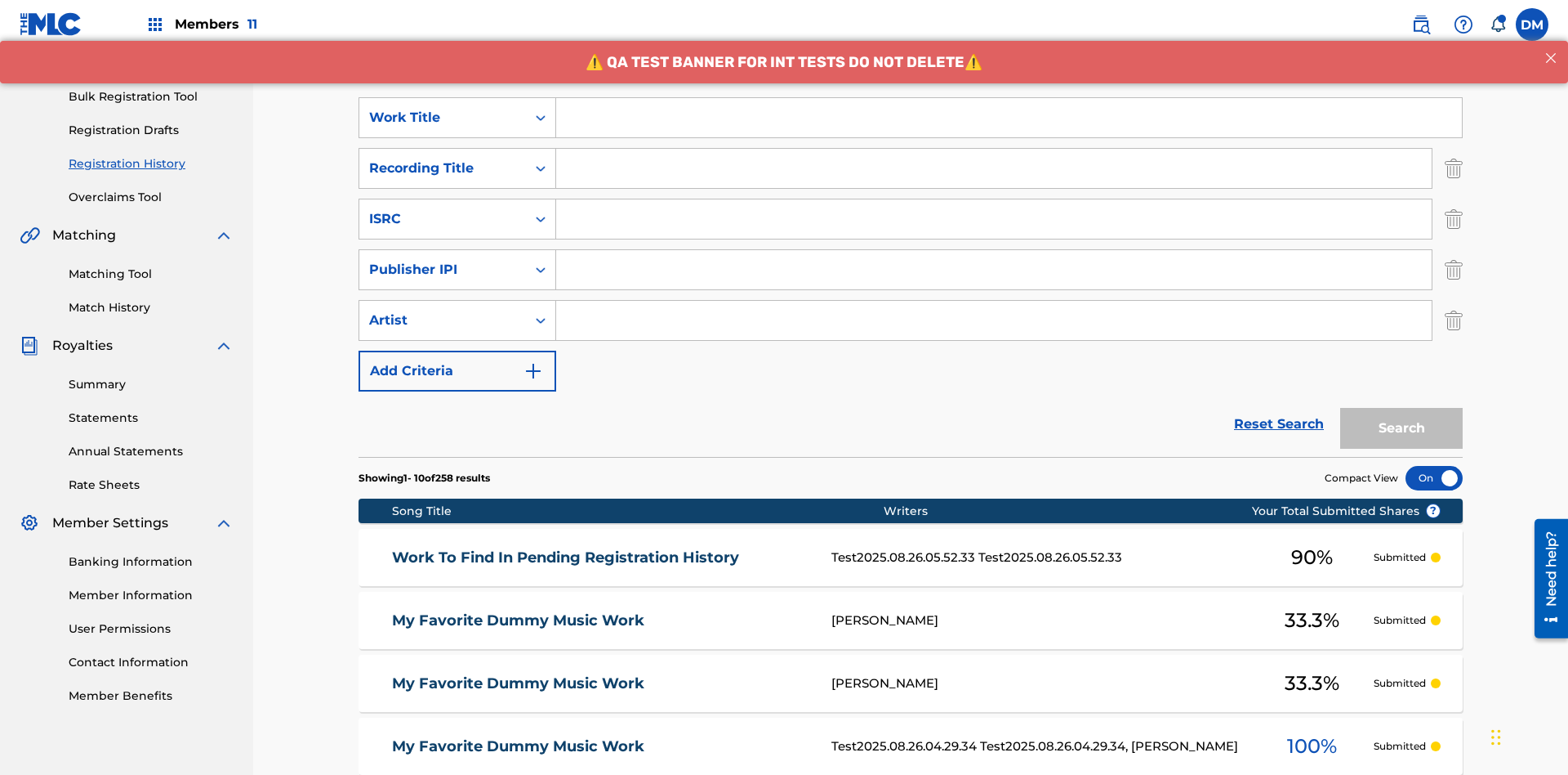
click at [1009, 118] on input "Search Form" at bounding box center [1010, 118] width 906 height 40
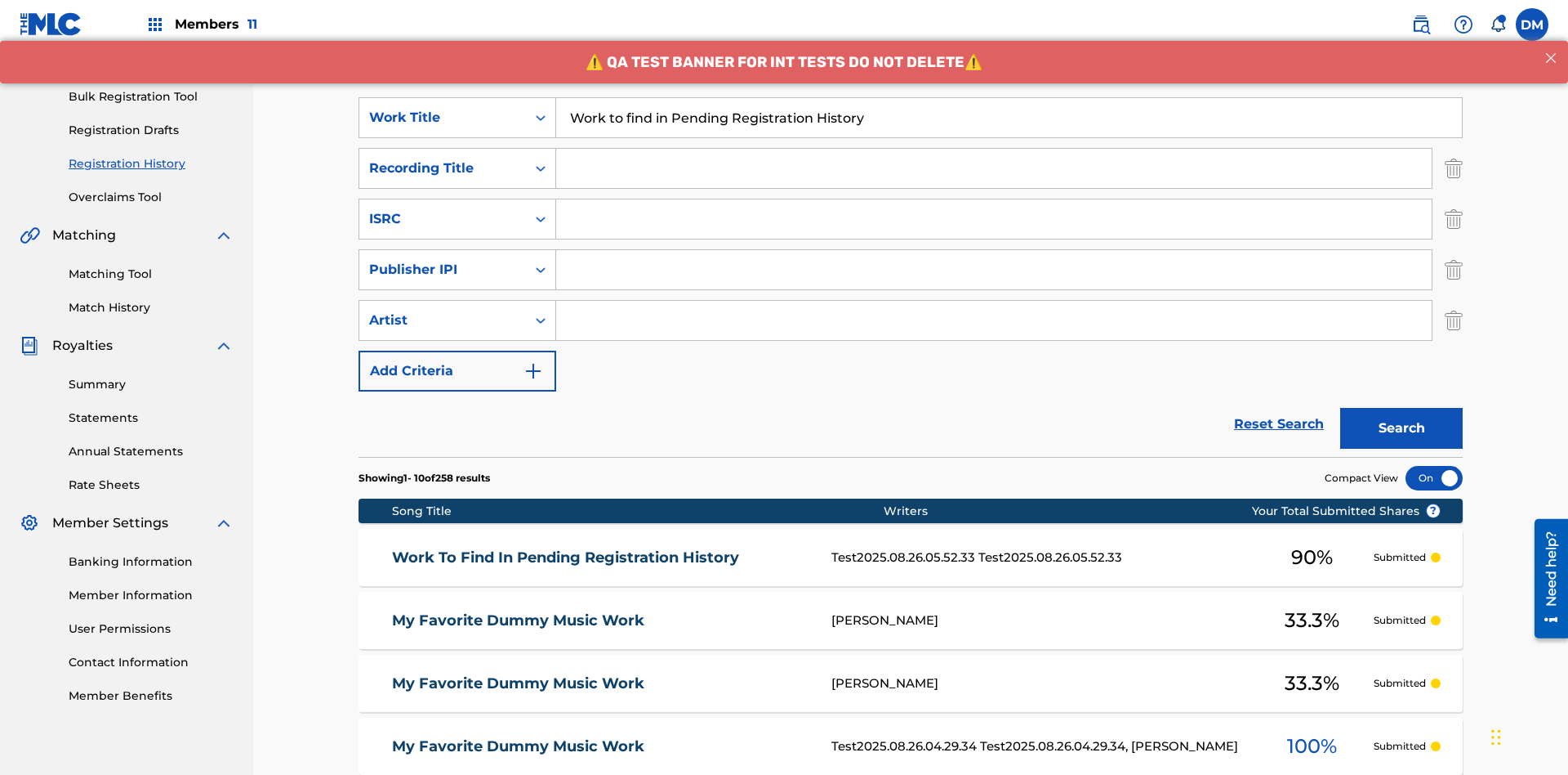
type input "Work to find in Pending Registration History"
click at [995, 149] on input "Search Form" at bounding box center [995, 168] width 876 height 40
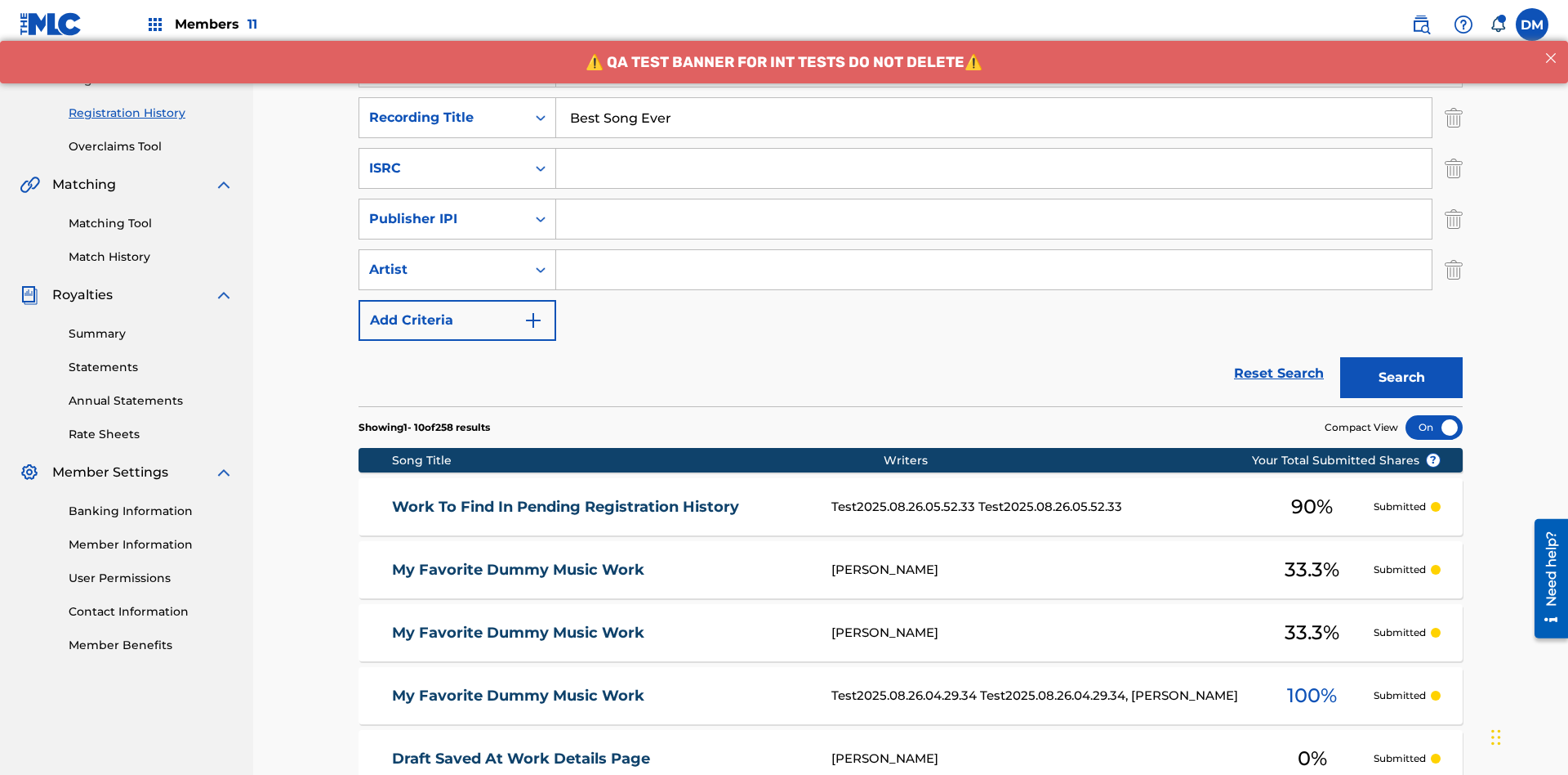
type input "Best Song Ever"
click at [995, 149] on input "Search Form" at bounding box center [995, 168] width 876 height 40
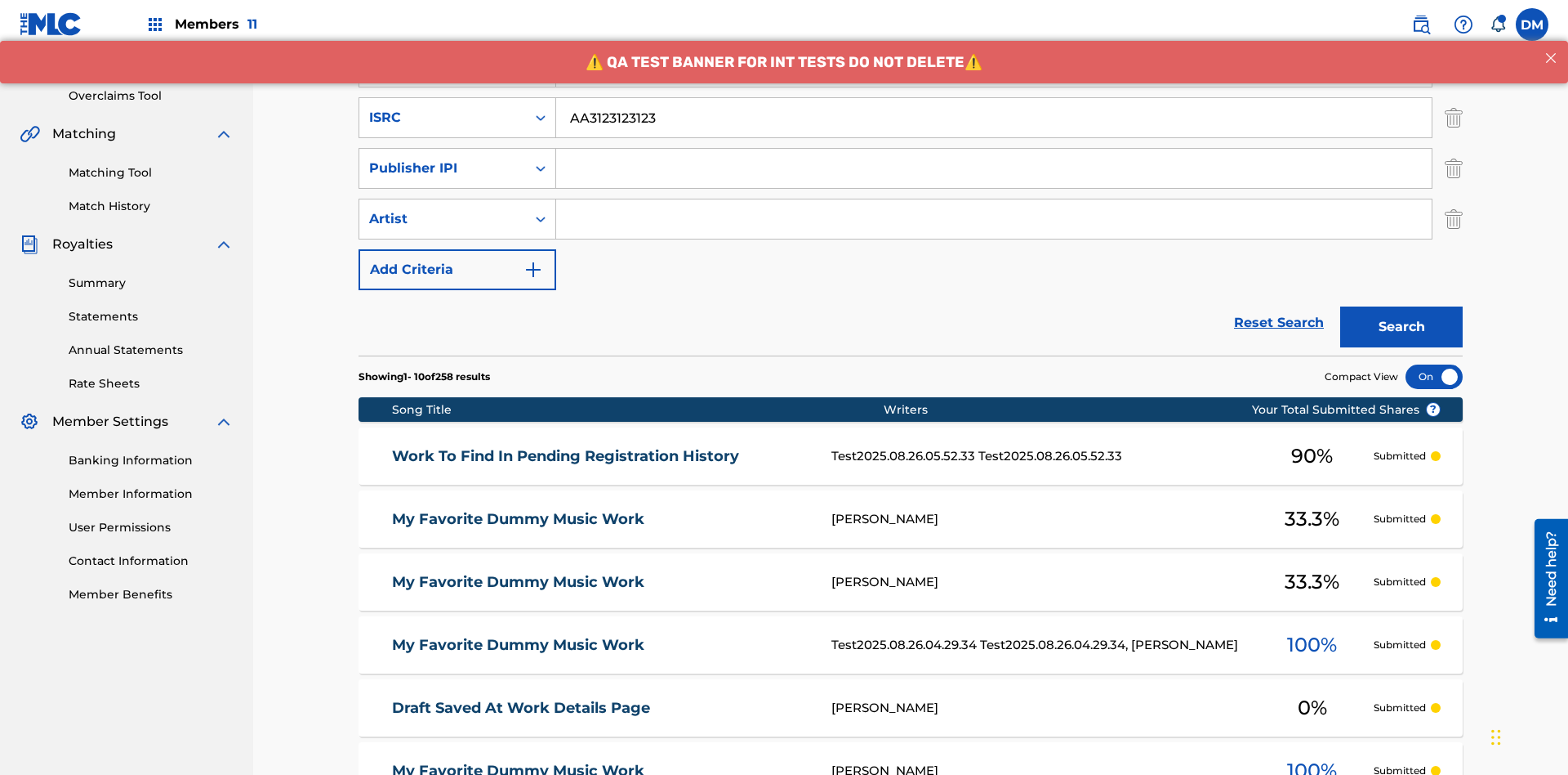
type input "AA3123123123"
click at [995, 149] on input "Search Form" at bounding box center [995, 168] width 876 height 40
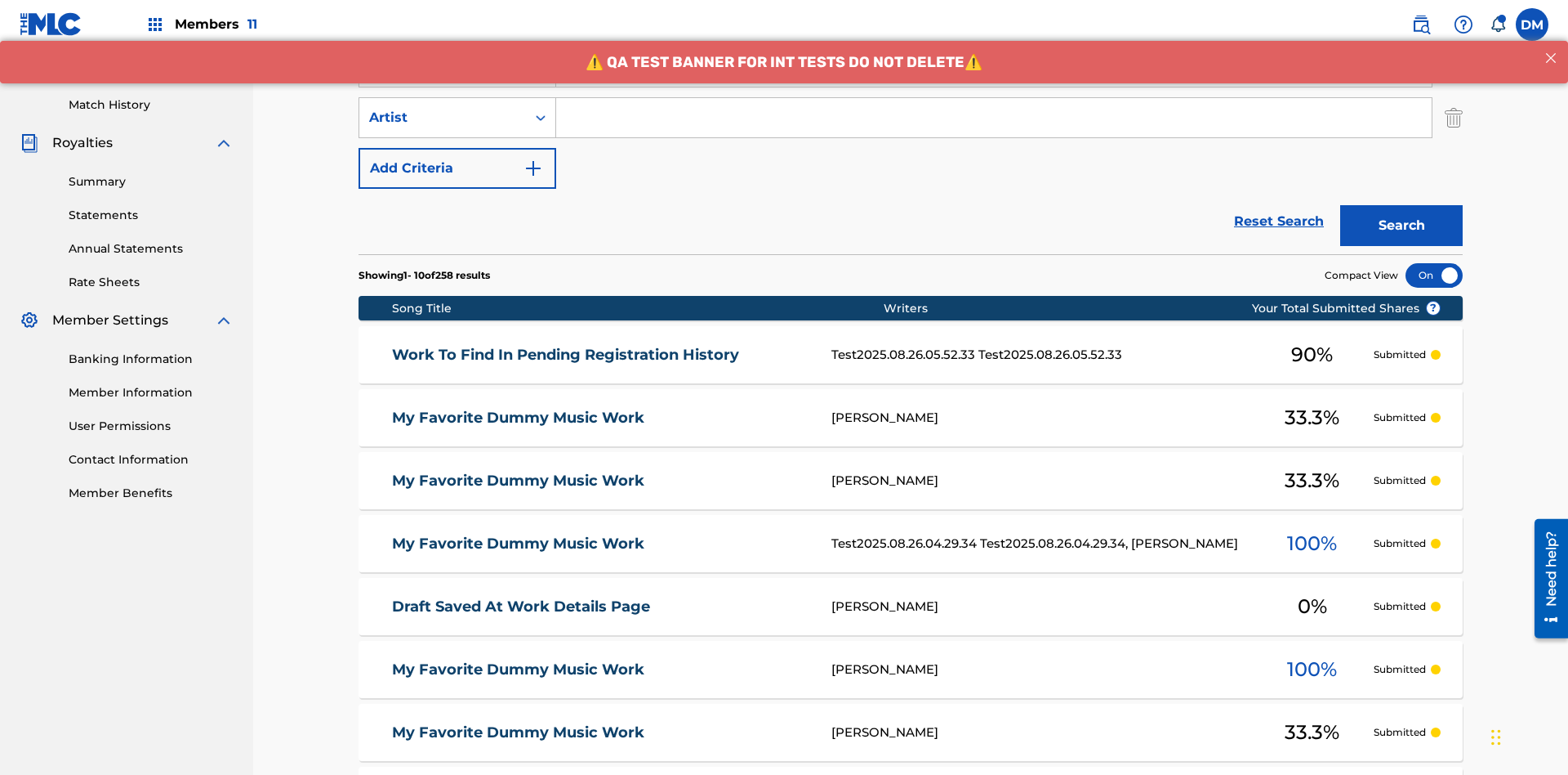
type input "00000000000"
click at [995, 118] on input "Search Form" at bounding box center [995, 118] width 876 height 40
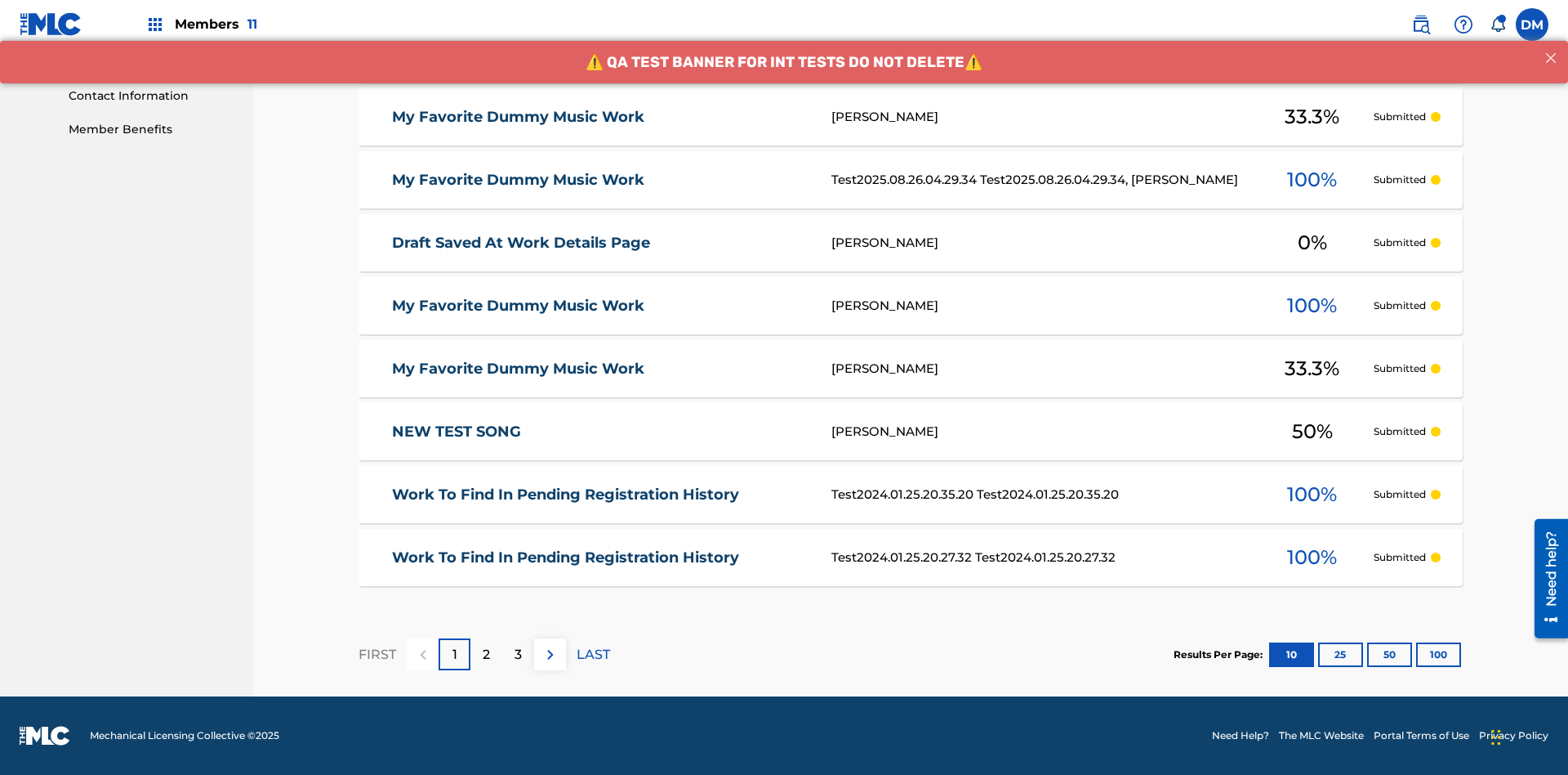
type input "[PERSON_NAME]"
click at [1417, 654] on button "100" at bounding box center [1439, 655] width 45 height 24
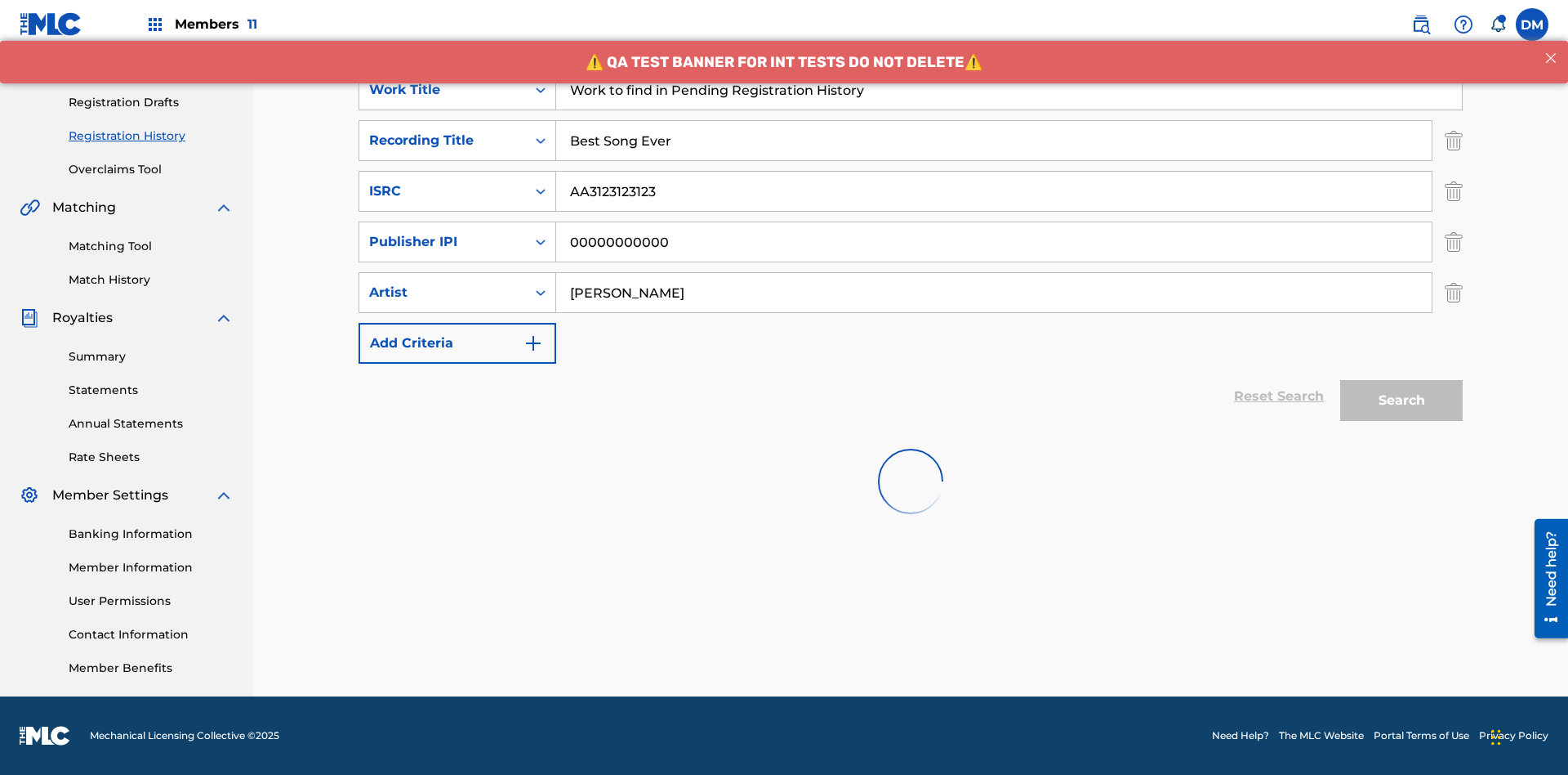
scroll to position [239, 0]
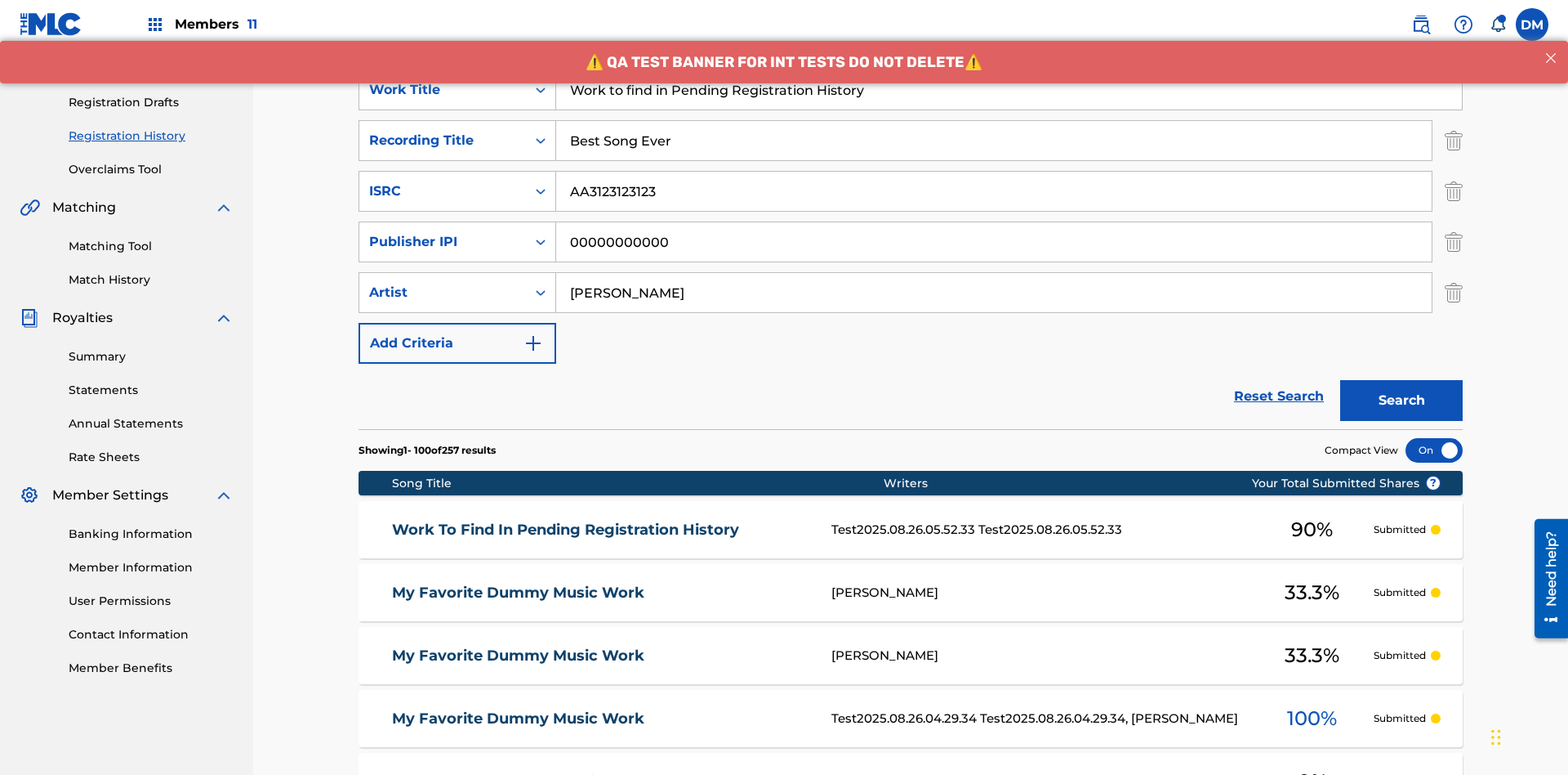
click at [1402, 380] on button "Search" at bounding box center [1402, 400] width 122 height 40
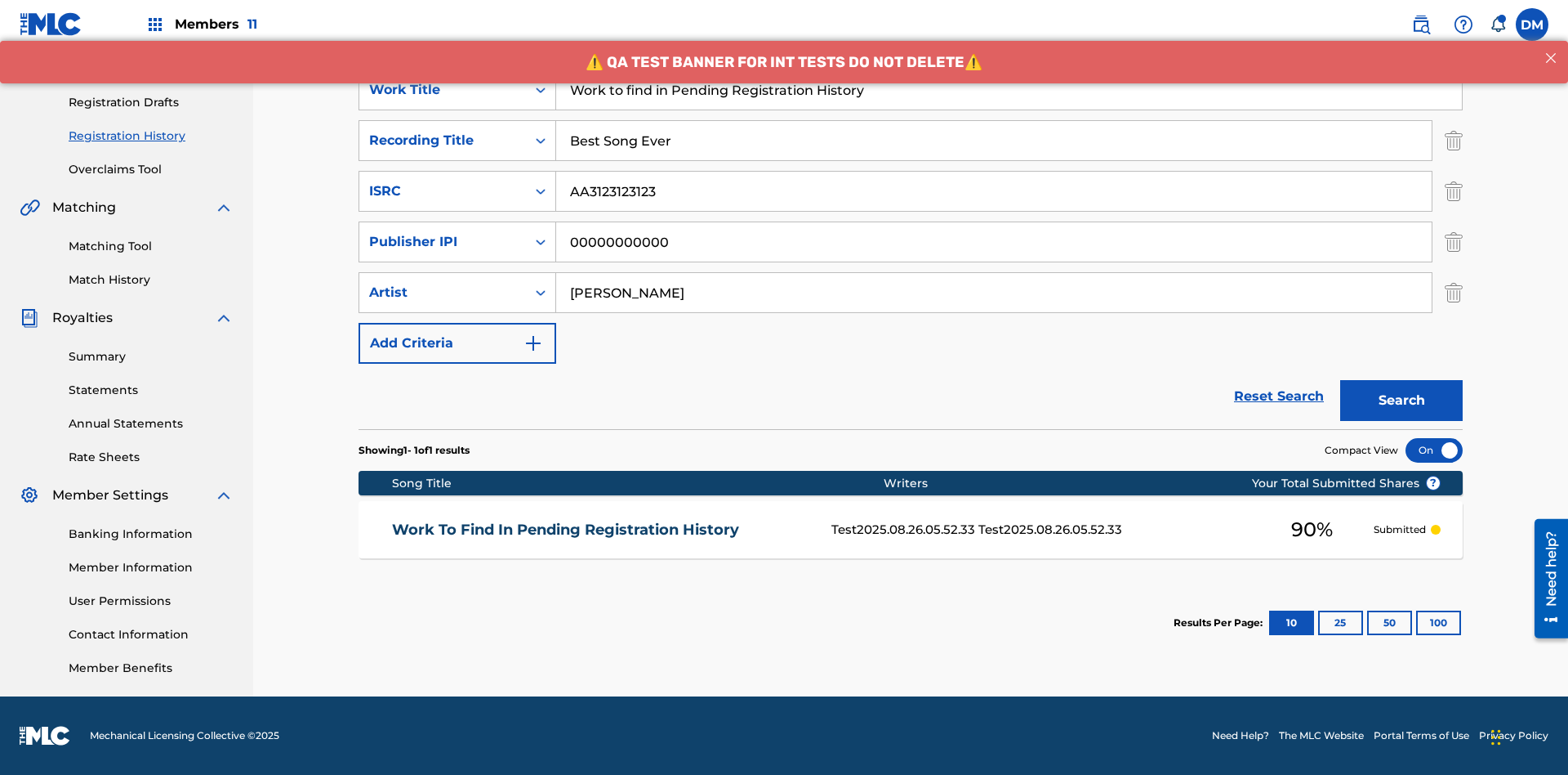
click at [1435, 451] on div at bounding box center [1435, 451] width 57 height 24
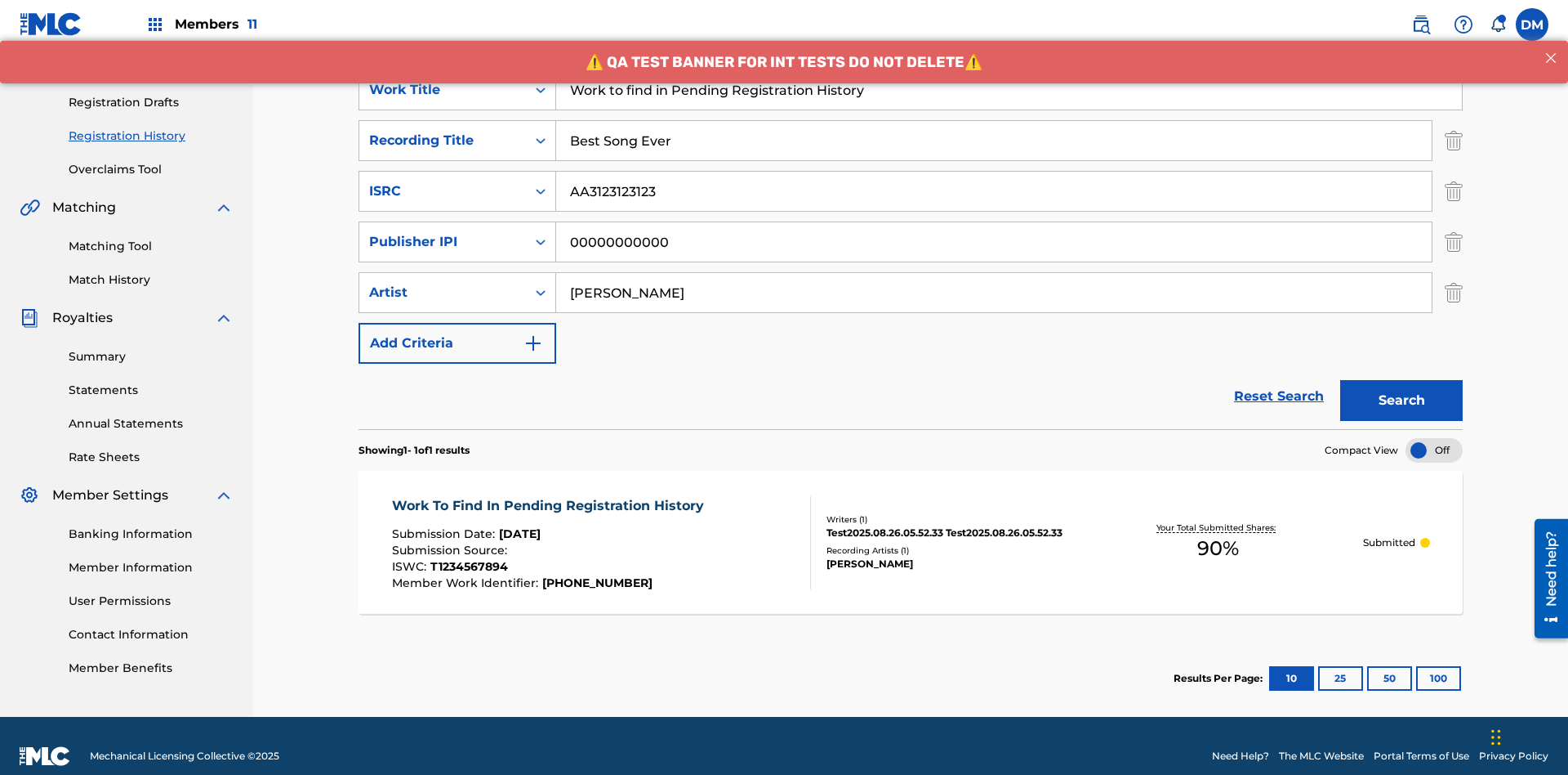
click at [1218, 533] on span "90 %" at bounding box center [1218, 547] width 41 height 29
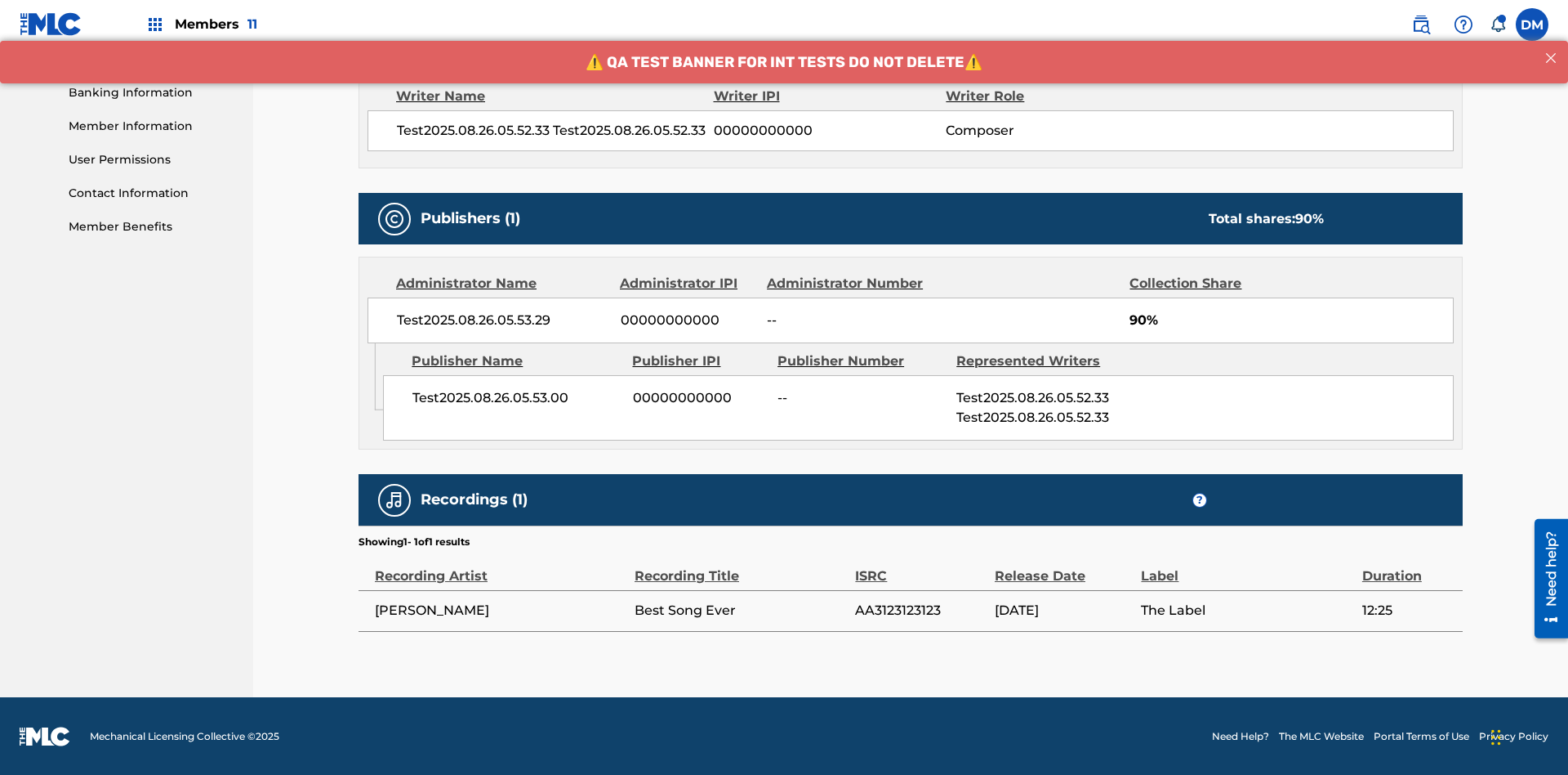
scroll to position [681, 0]
